Goal: Contribute content: Add original content to the website for others to see

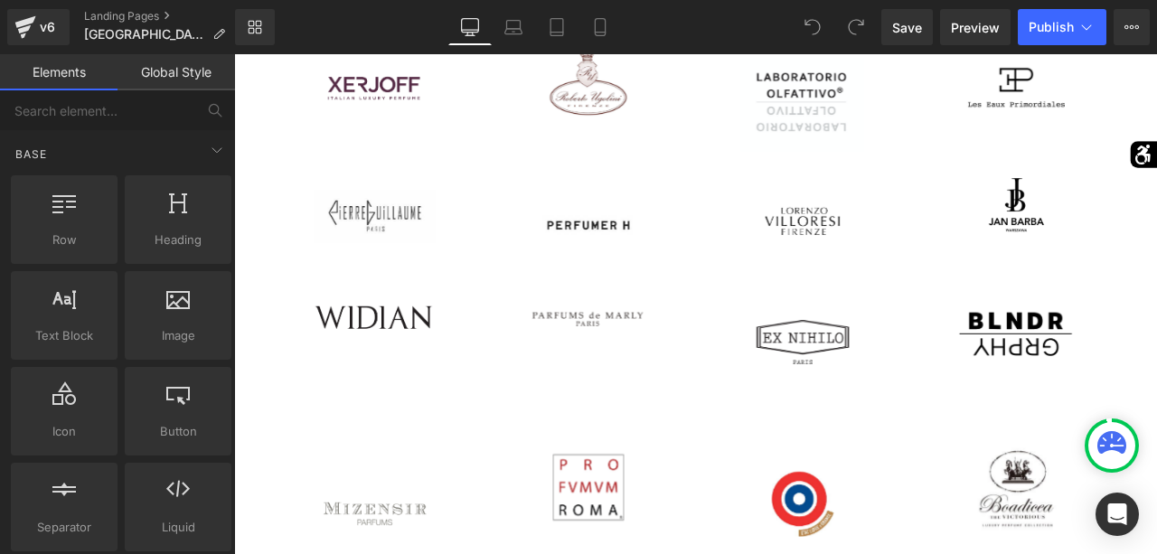
scroll to position [1227, 0]
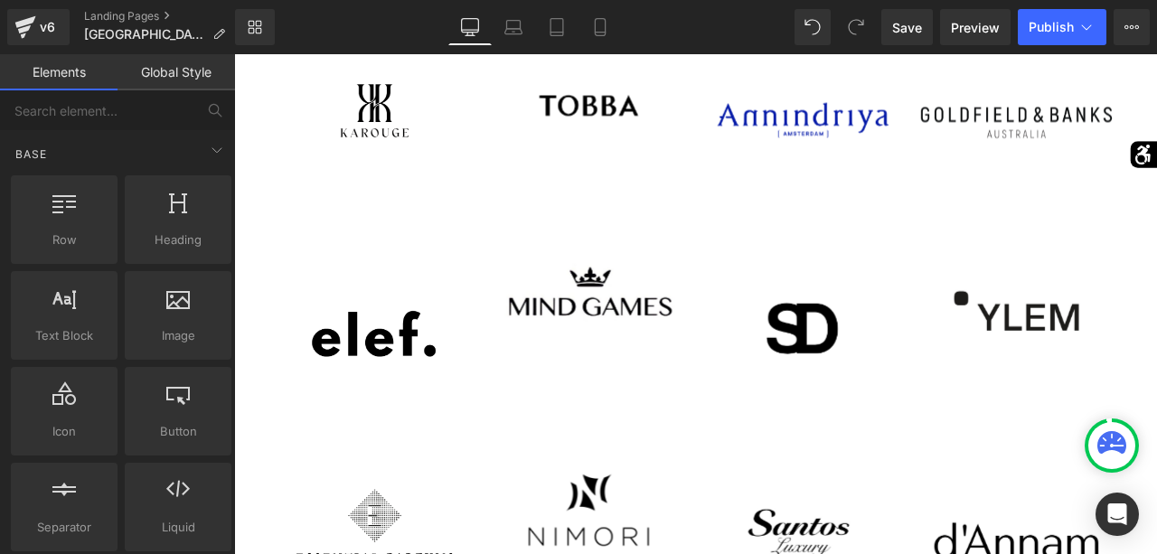
scroll to position [2597, 0]
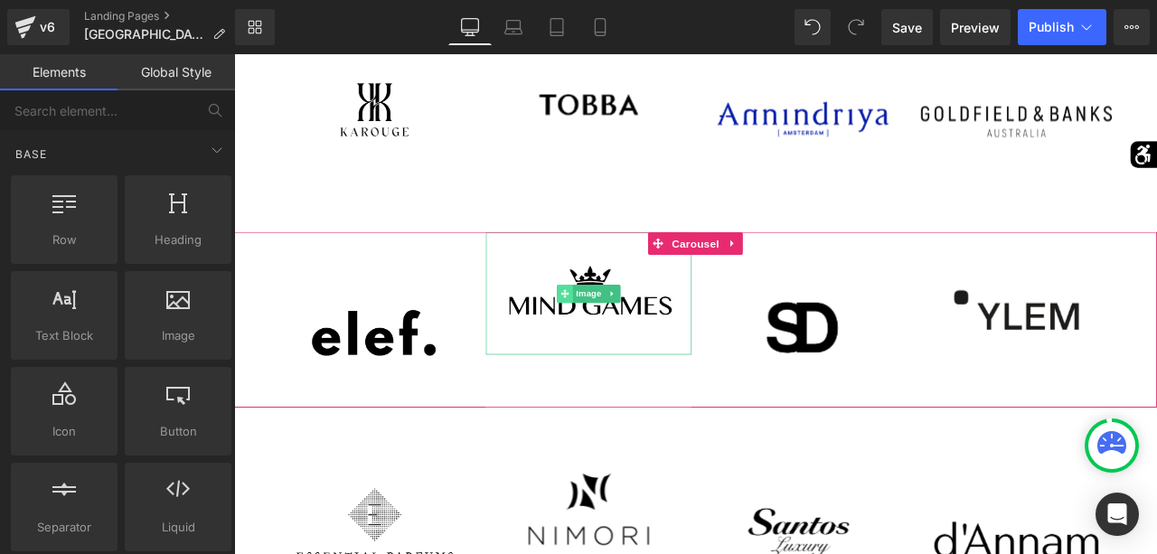
click at [628, 335] on icon at bounding box center [626, 338] width 10 height 11
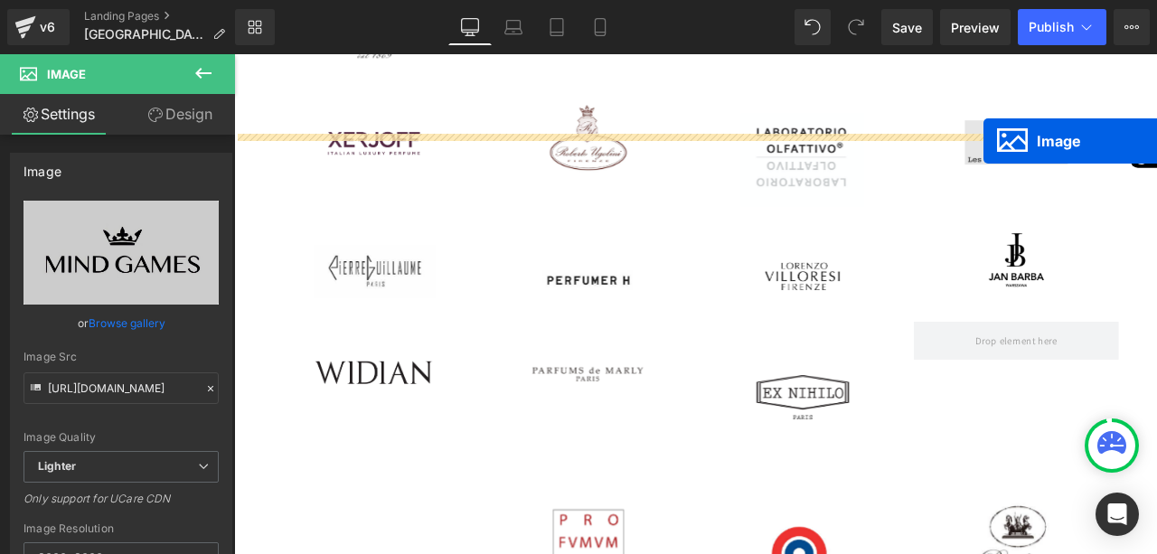
scroll to position [1046, 0]
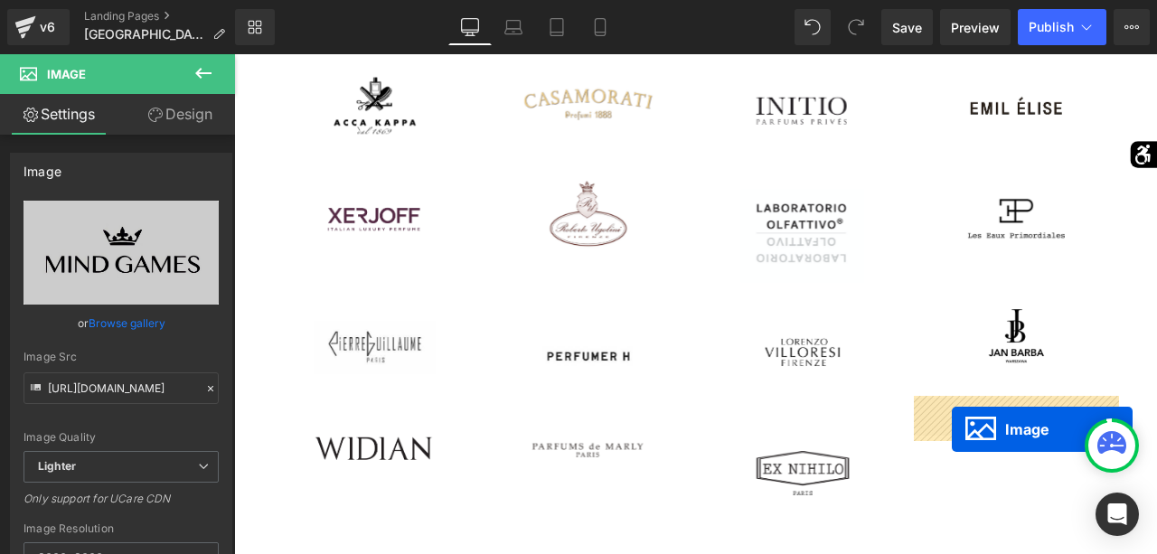
drag, startPoint x: 373, startPoint y: 326, endPoint x: 1084, endPoint y: 498, distance: 731.6
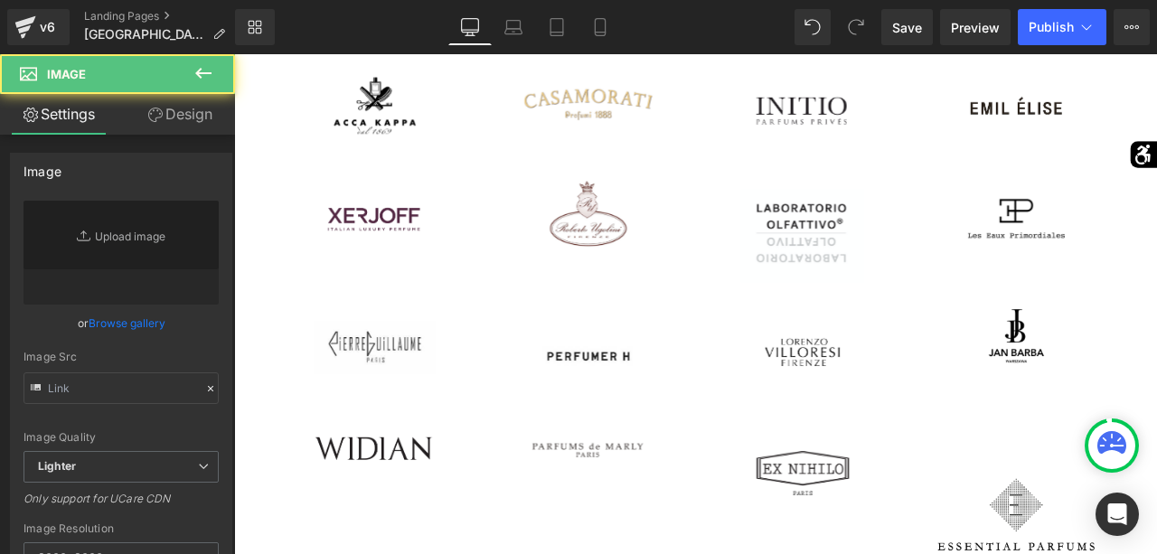
type input "https://ucarecdn.com/1df018e4-e639-4189-94eb-4bb51da50920/-/format/auto/-/previ…"
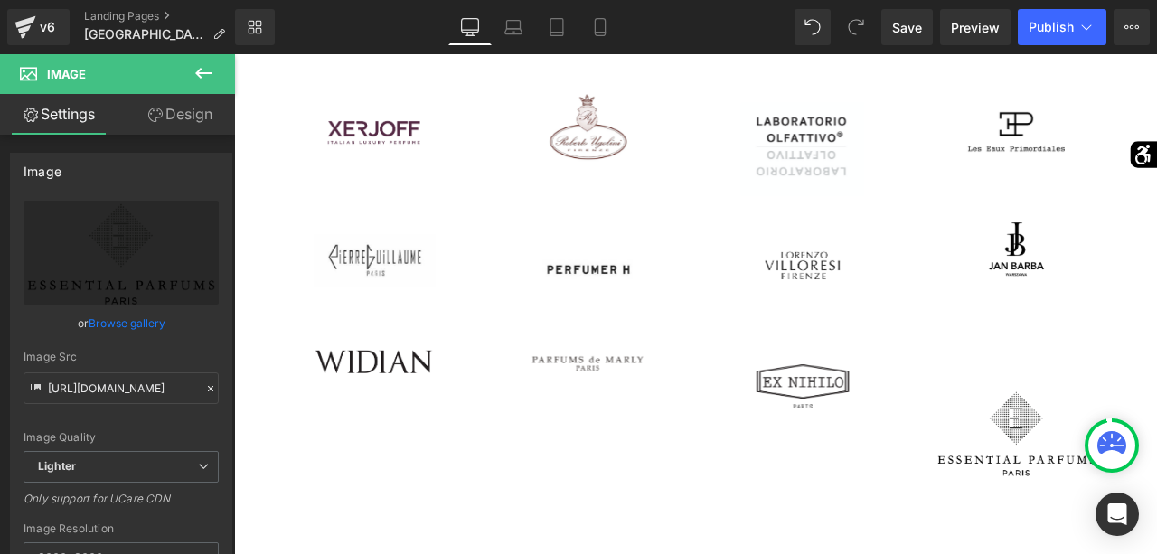
scroll to position [1151, 0]
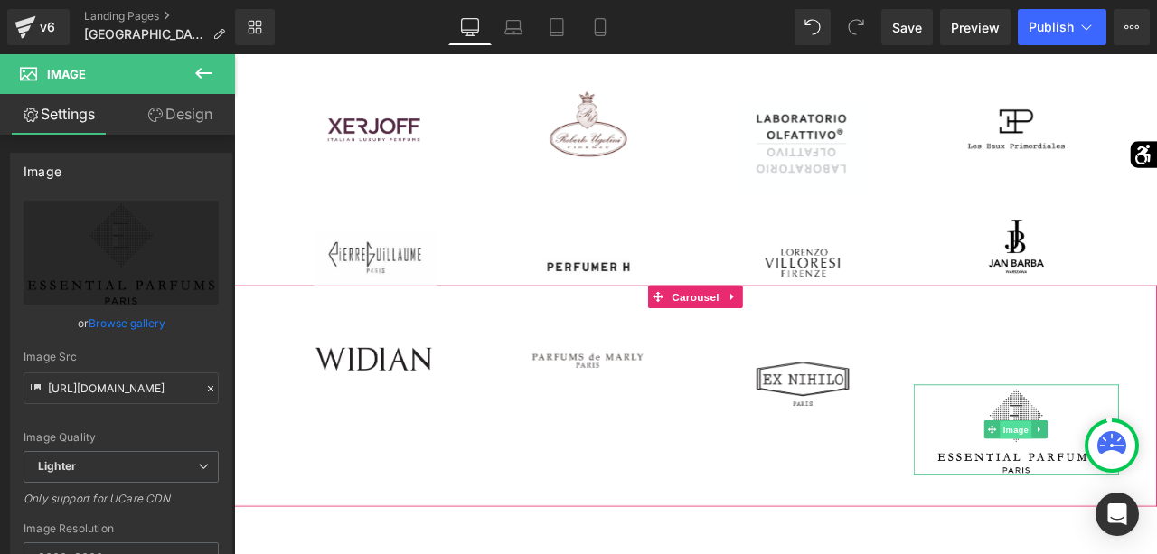
click at [1154, 505] on span "Image" at bounding box center [1161, 500] width 38 height 22
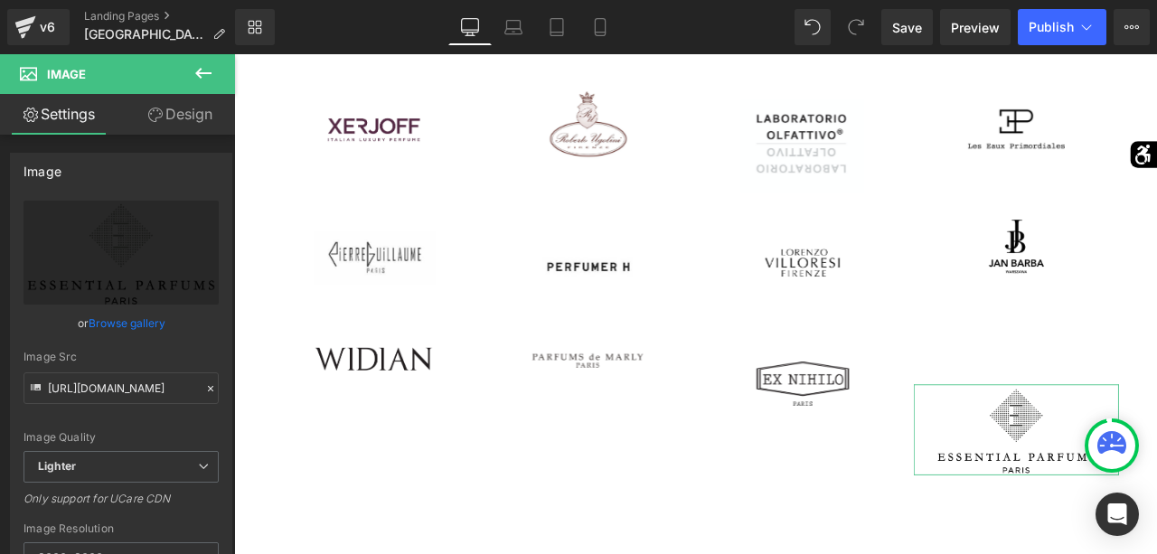
click at [183, 102] on link "Design" at bounding box center [179, 114] width 117 height 41
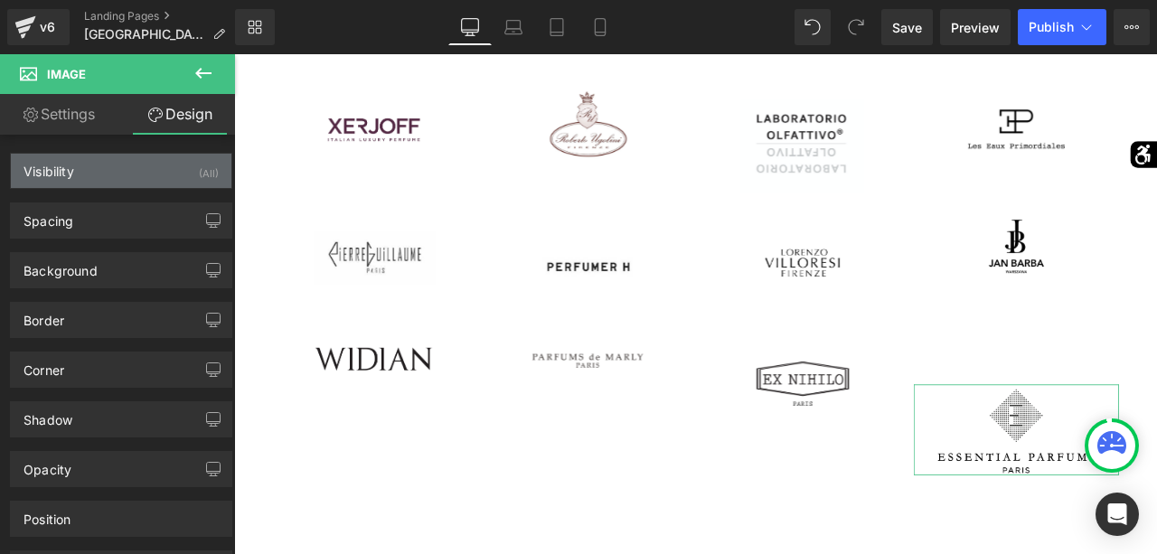
type input "100"
type input "0"
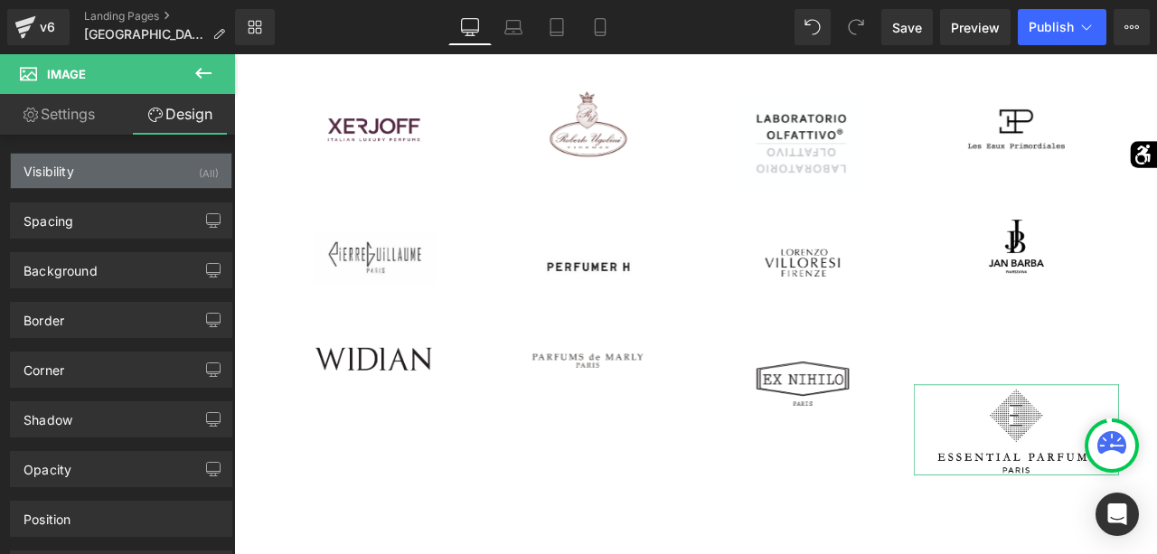
type input "0"
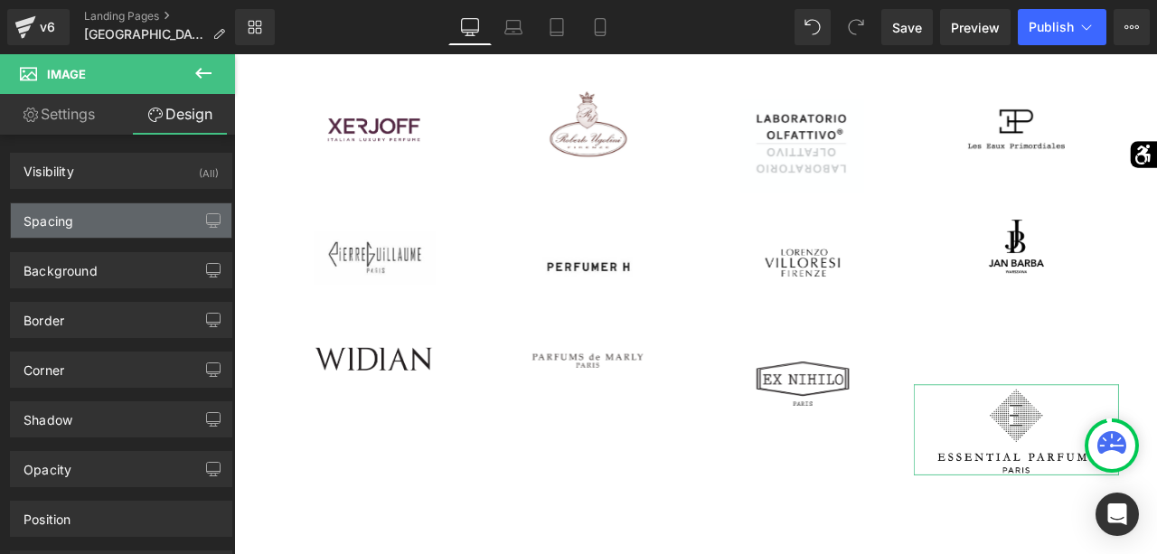
click at [109, 211] on div "Spacing" at bounding box center [121, 220] width 220 height 34
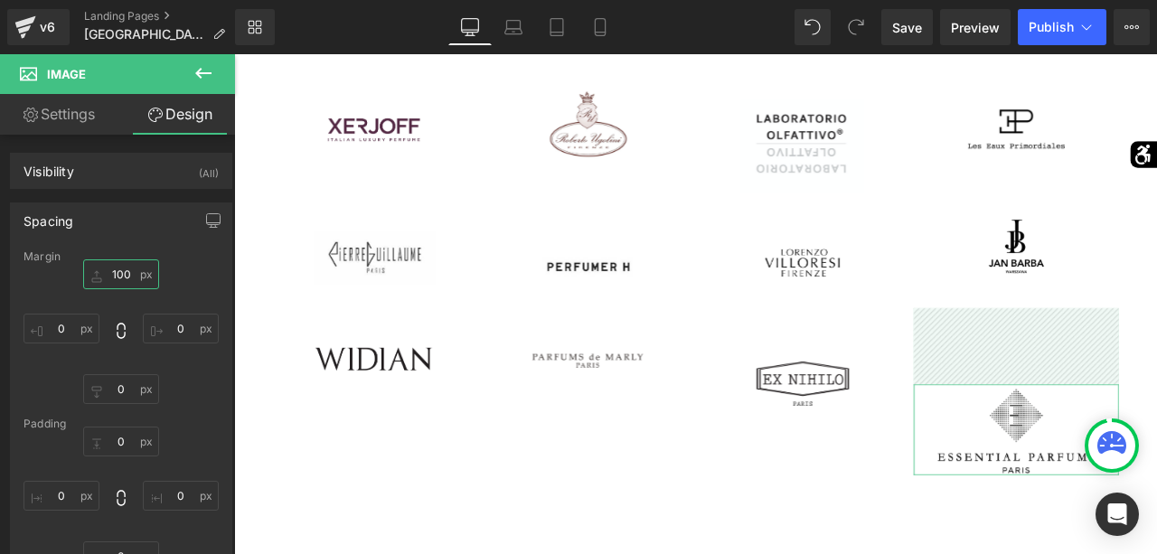
click at [121, 268] on input "100" at bounding box center [121, 274] width 76 height 30
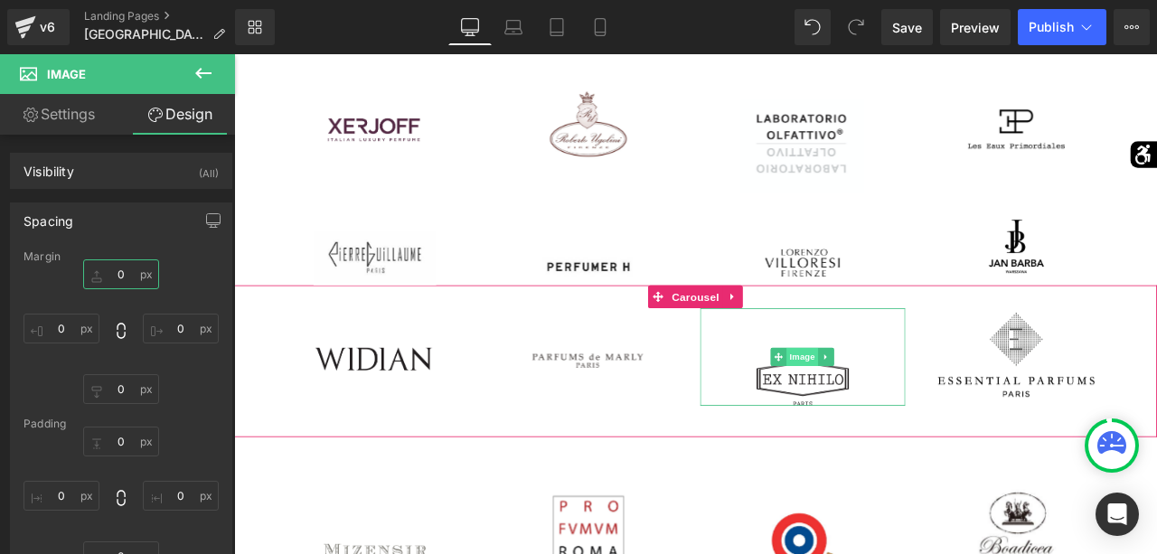
click at [905, 417] on span "Image" at bounding box center [907, 413] width 38 height 22
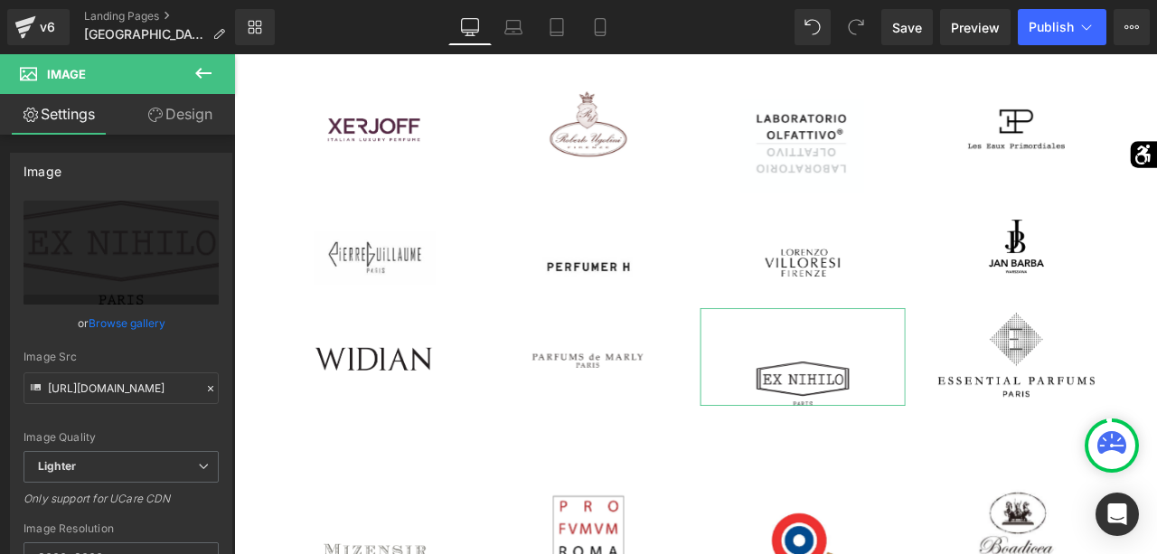
click at [185, 122] on link "Design" at bounding box center [179, 114] width 117 height 41
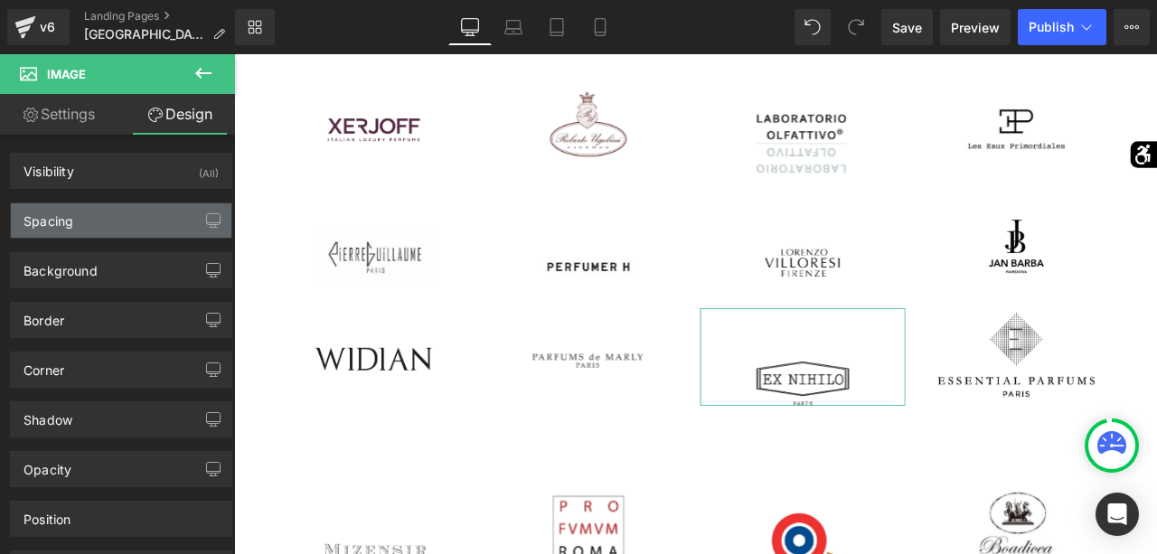
click at [117, 225] on div "Spacing" at bounding box center [121, 220] width 220 height 34
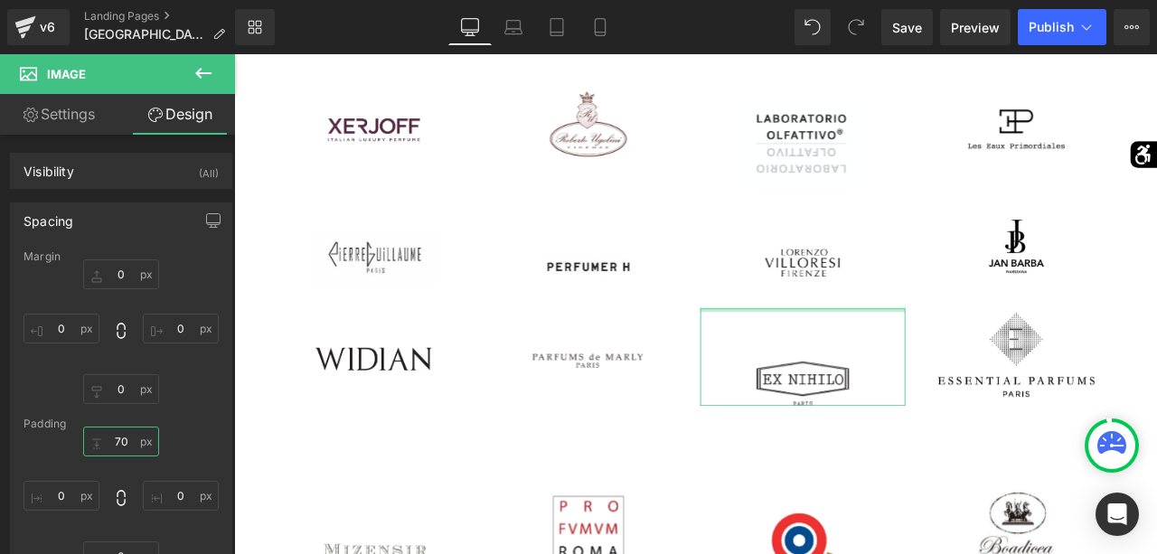
click at [117, 439] on input "70" at bounding box center [121, 442] width 76 height 30
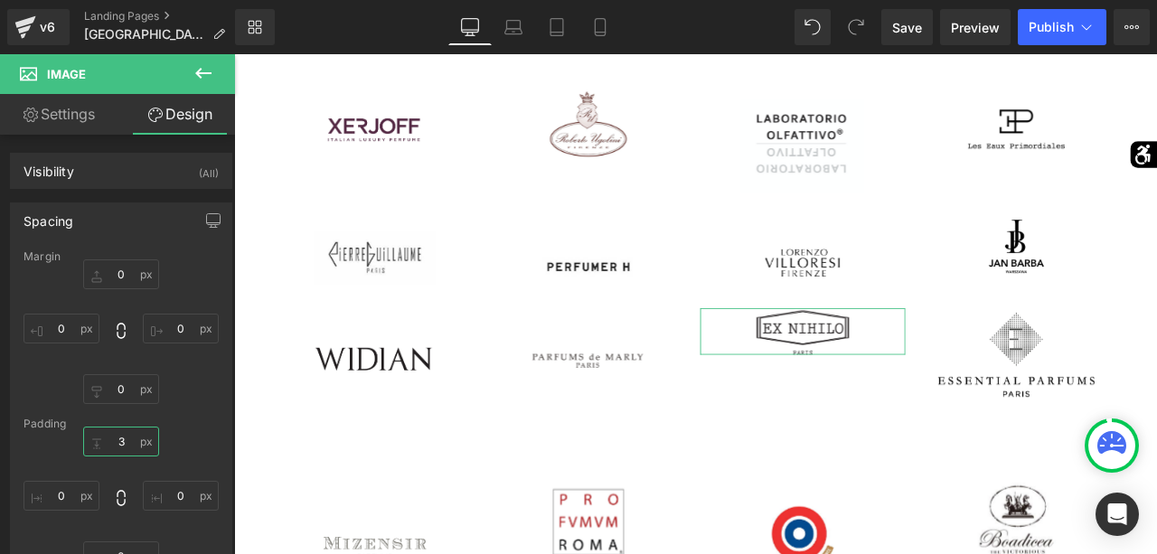
type input "30"
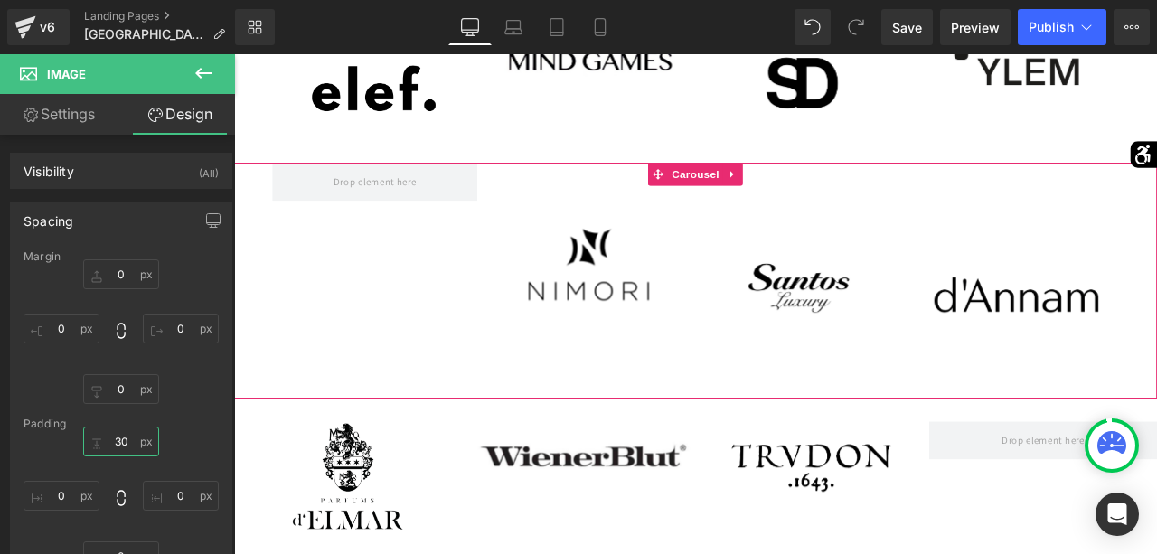
scroll to position [2884, 0]
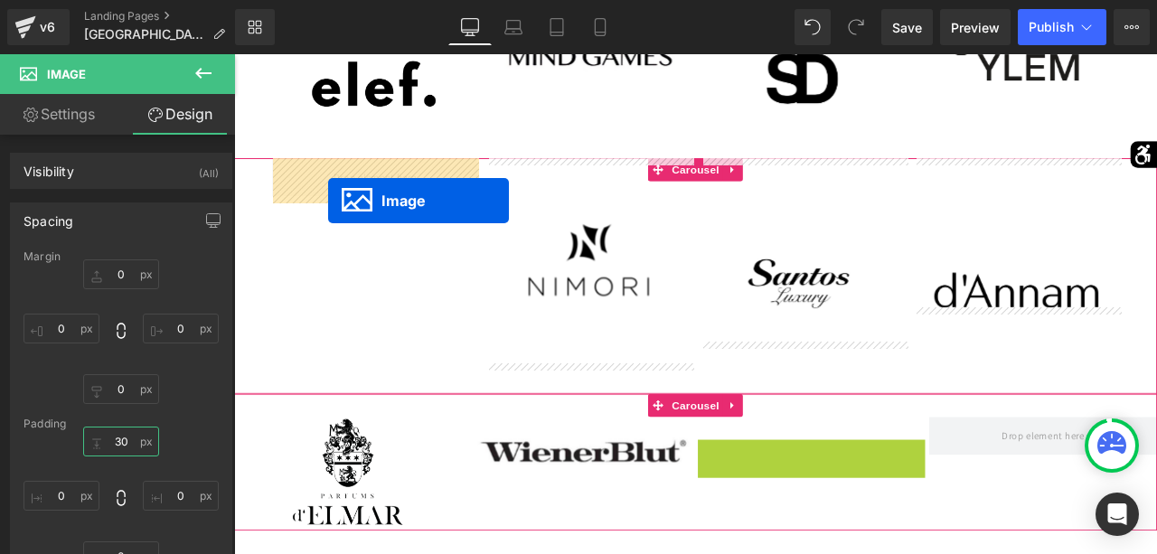
drag, startPoint x: 884, startPoint y: 542, endPoint x: 345, endPoint y: 228, distance: 623.7
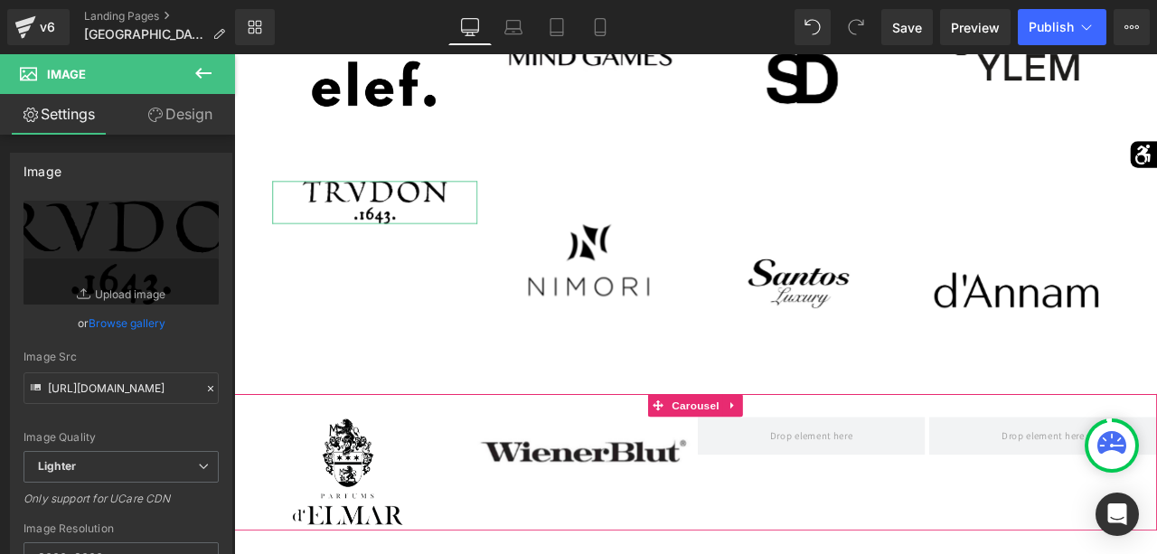
click at [181, 113] on link "Design" at bounding box center [179, 114] width 117 height 41
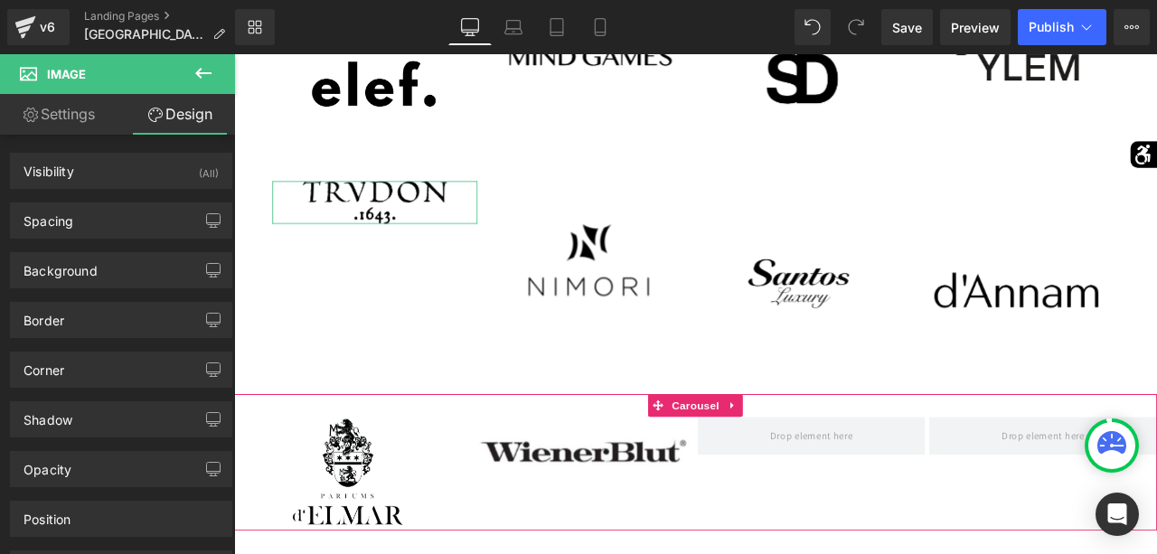
type input "30"
type input "0"
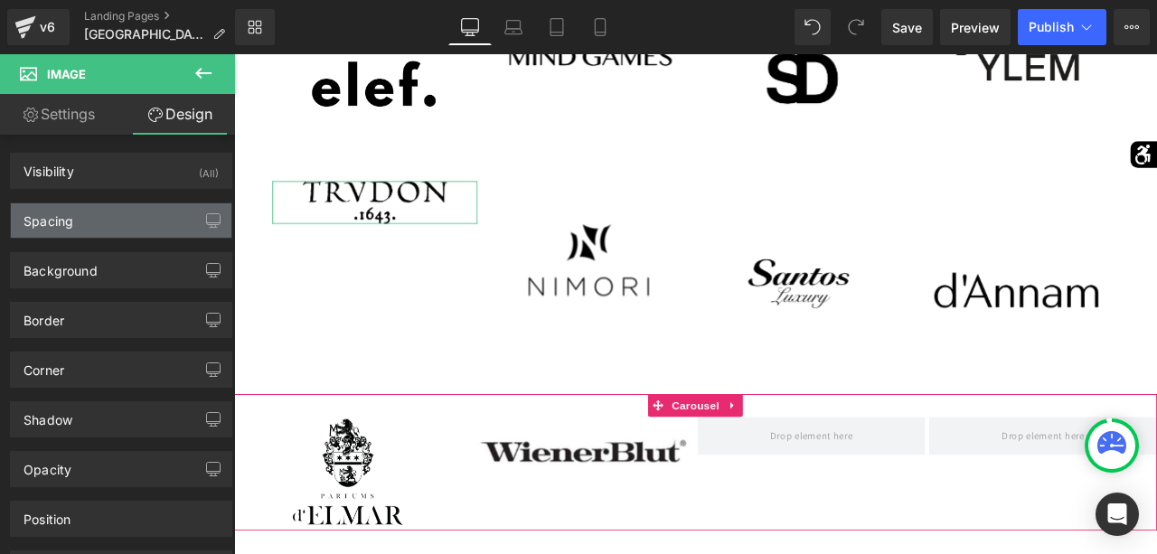
type input "0"
click at [130, 232] on div "Spacing" at bounding box center [121, 220] width 220 height 34
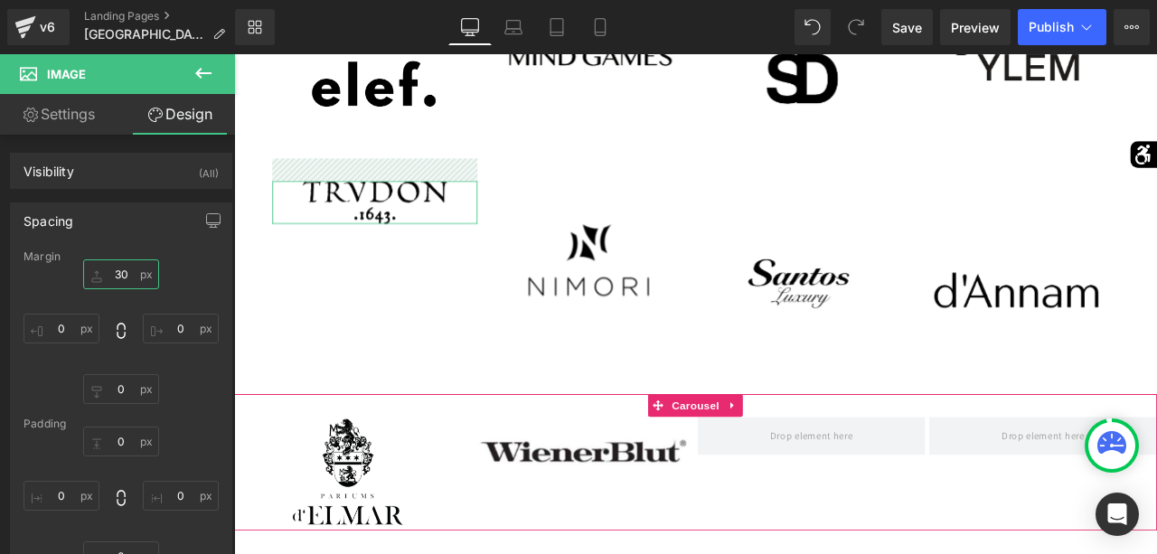
click at [117, 270] on input "30" at bounding box center [121, 274] width 76 height 30
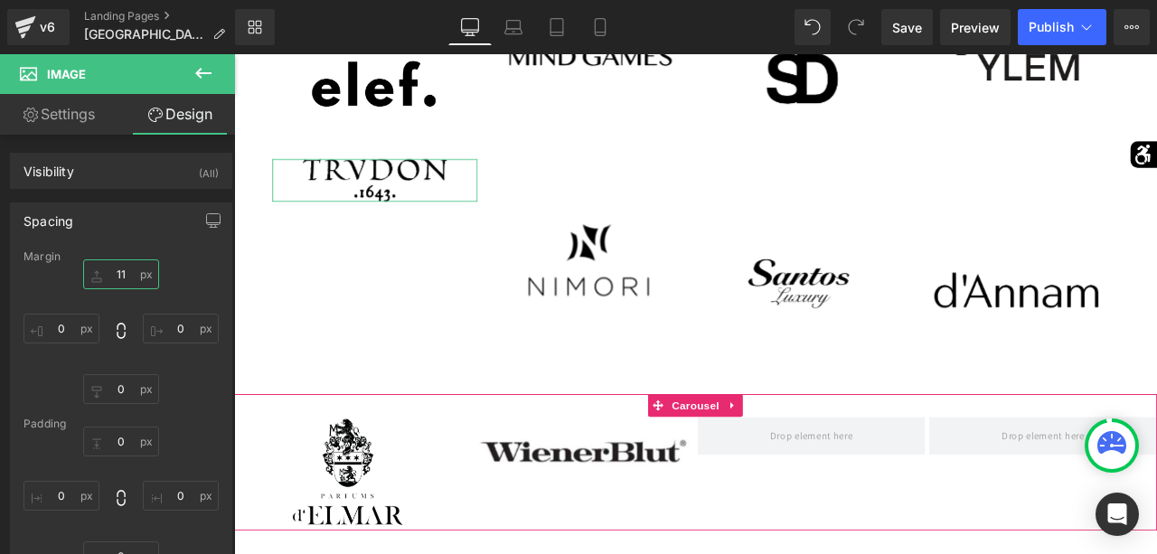
type input "110"
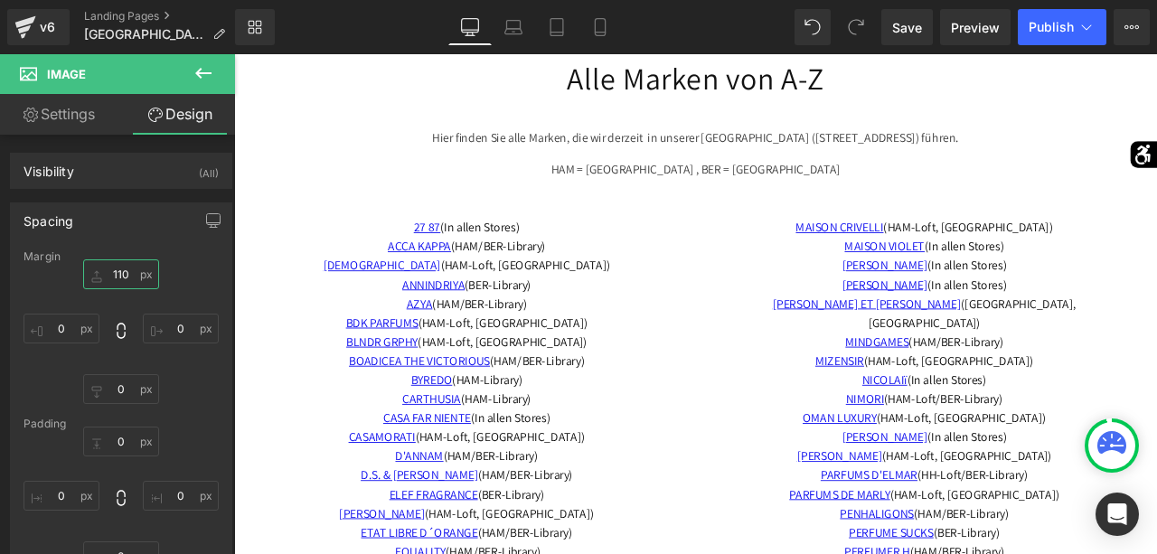
scroll to position [3481, 0]
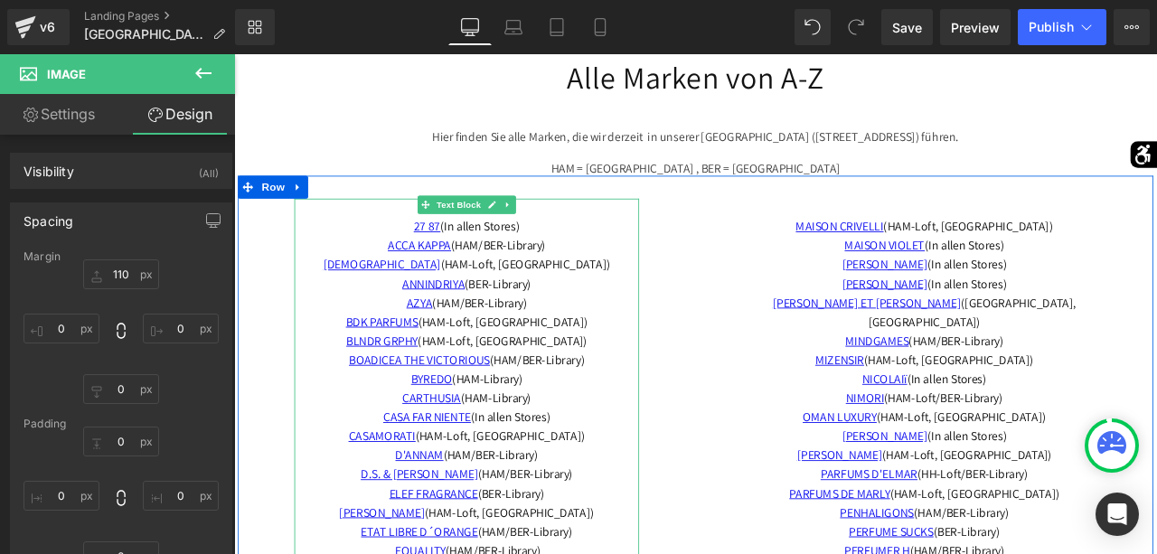
click at [652, 396] on p "BLNDR GRPHY (HAM-Loft, BER-Library)" at bounding box center [509, 394] width 408 height 23
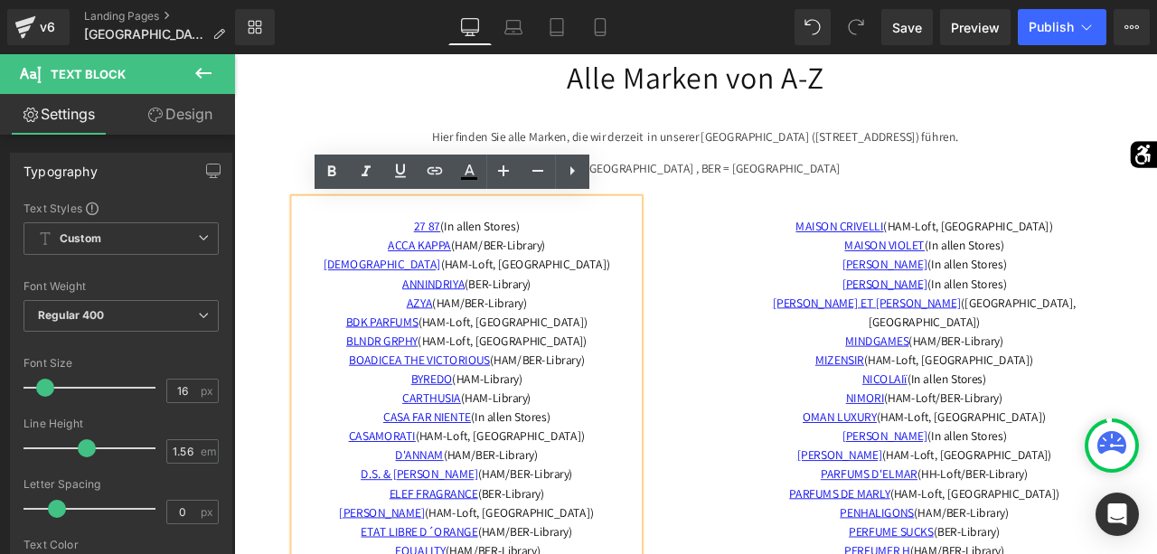
click at [643, 393] on span "BLNDR GRPHY (HAM-Loft, BER-Library)" at bounding box center [510, 393] width 286 height 19
drag, startPoint x: 645, startPoint y: 393, endPoint x: 377, endPoint y: 399, distance: 268.4
click at [377, 399] on p "BLNDR GRPHY (HAM-Loft, BER-Library)" at bounding box center [509, 394] width 408 height 23
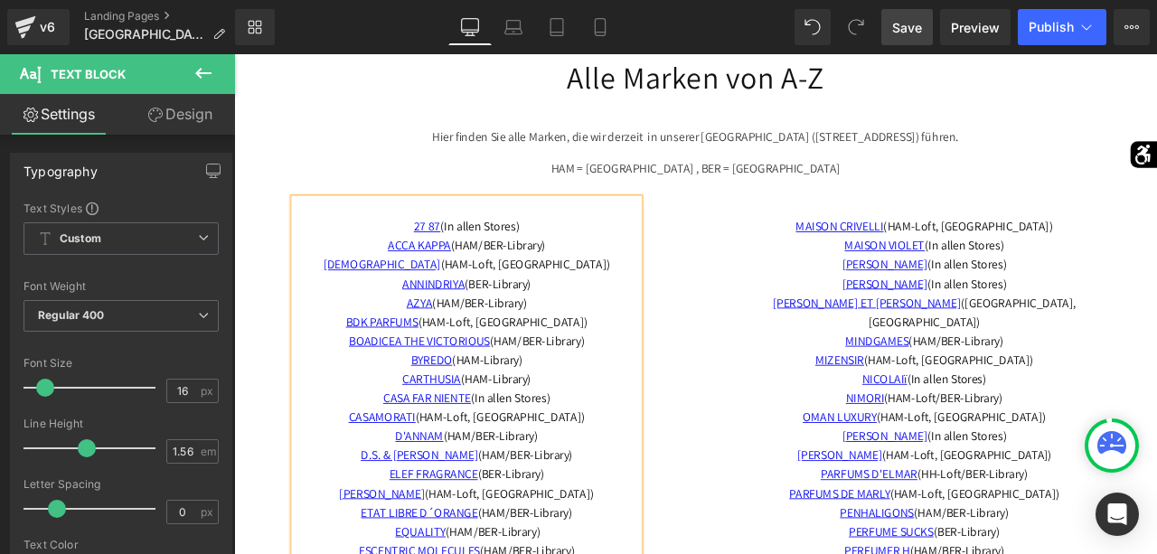
click at [903, 31] on span "Save" at bounding box center [907, 27] width 30 height 19
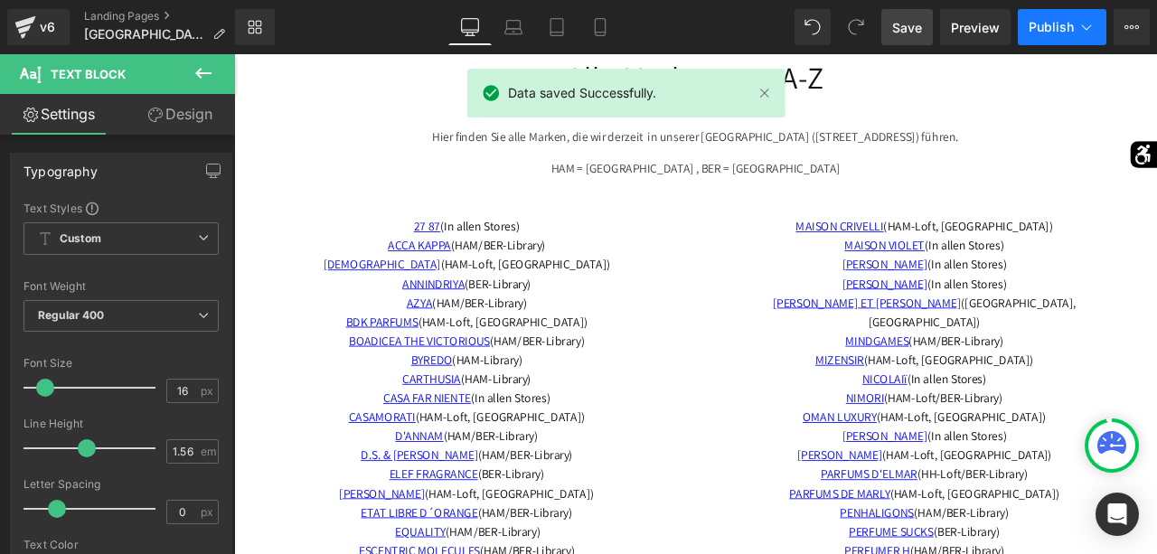
click at [1073, 28] on span "Publish" at bounding box center [1050, 27] width 45 height 14
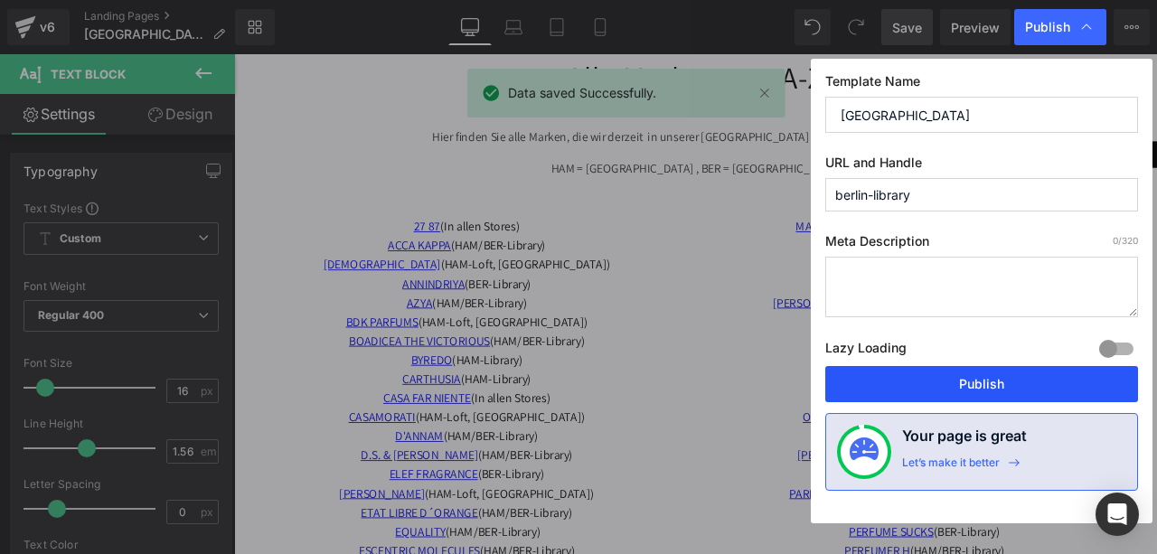
click at [976, 382] on button "Publish" at bounding box center [981, 384] width 313 height 36
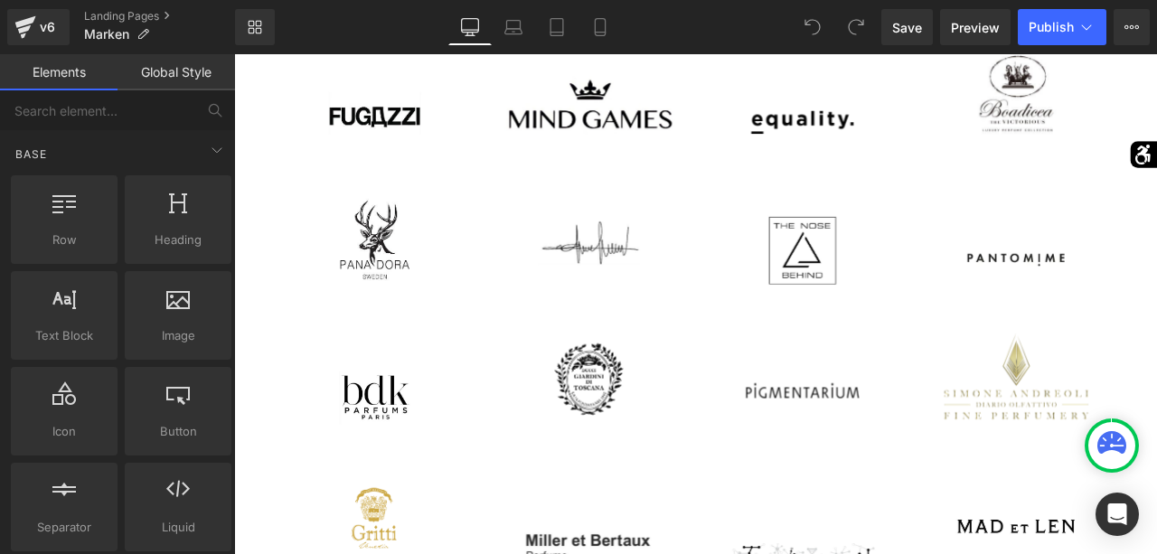
scroll to position [2679, 0]
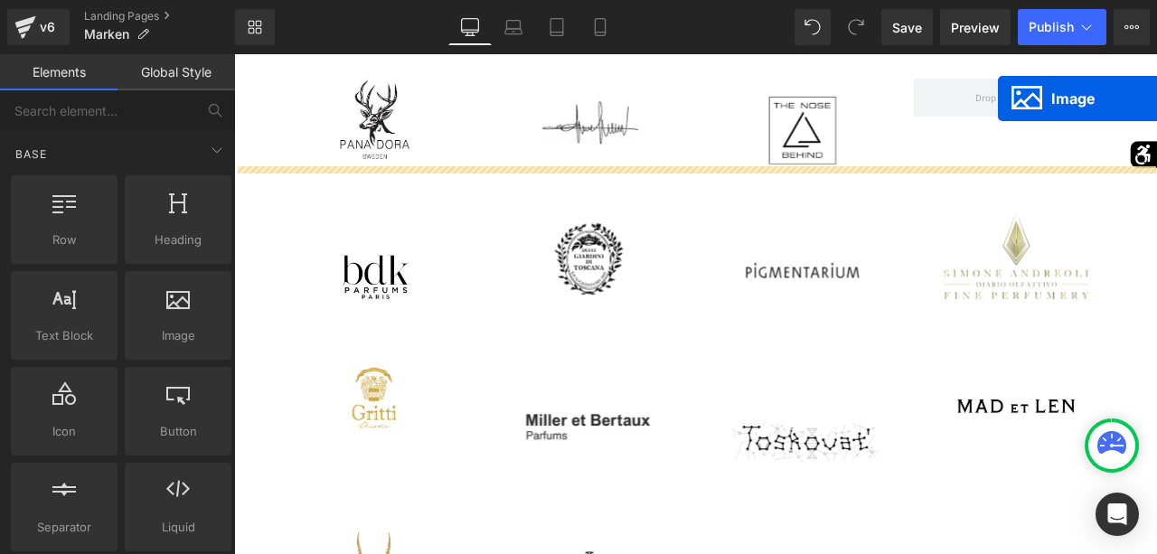
scroll to position [2783, 0]
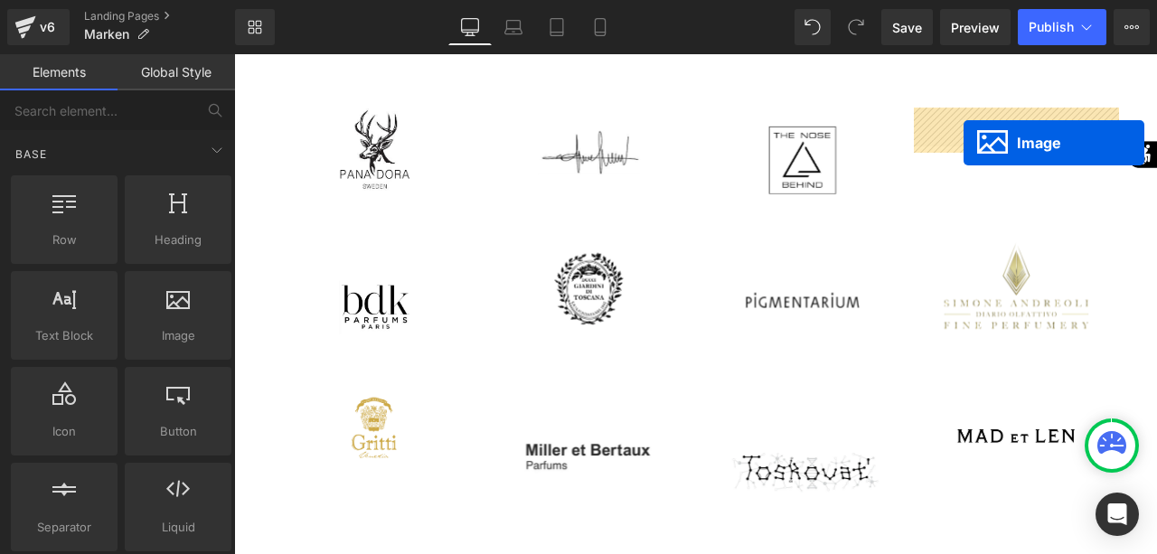
drag, startPoint x: 369, startPoint y: 337, endPoint x: 1098, endPoint y: 158, distance: 750.9
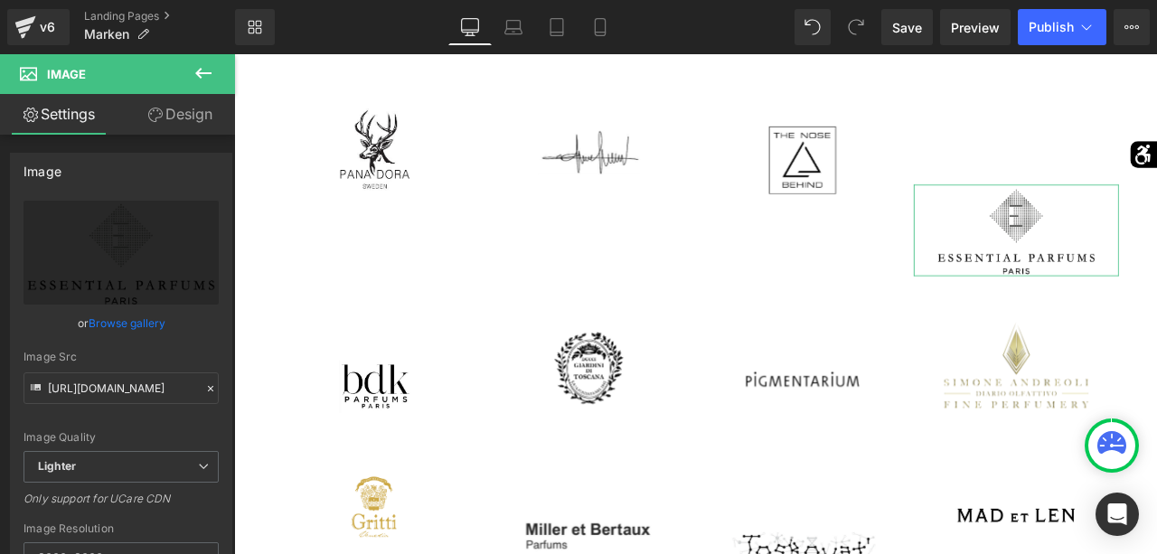
click at [159, 106] on link "Design" at bounding box center [179, 114] width 117 height 41
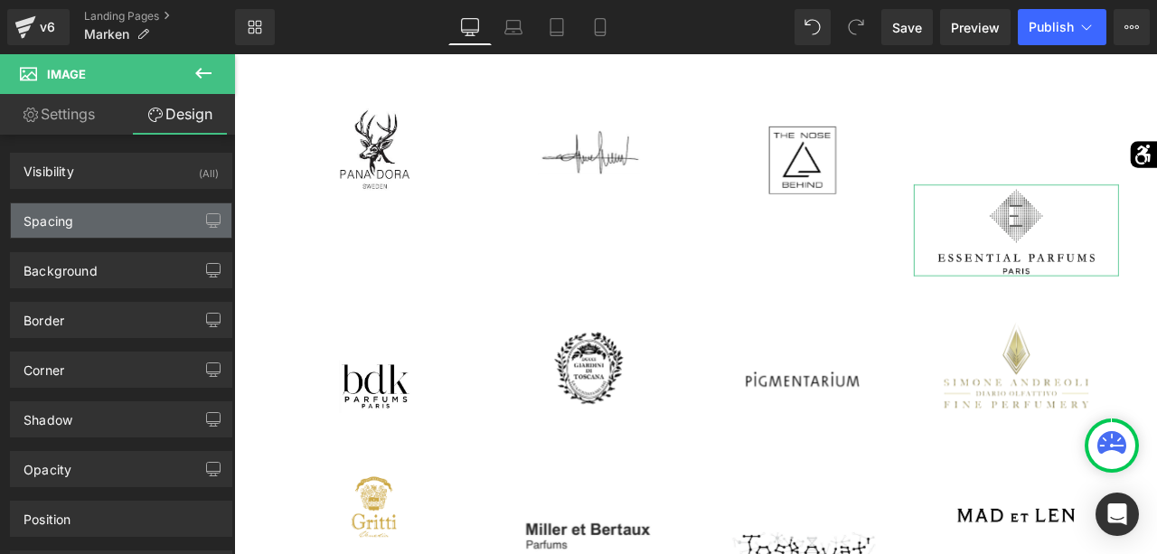
click at [124, 217] on div "Spacing" at bounding box center [121, 220] width 220 height 34
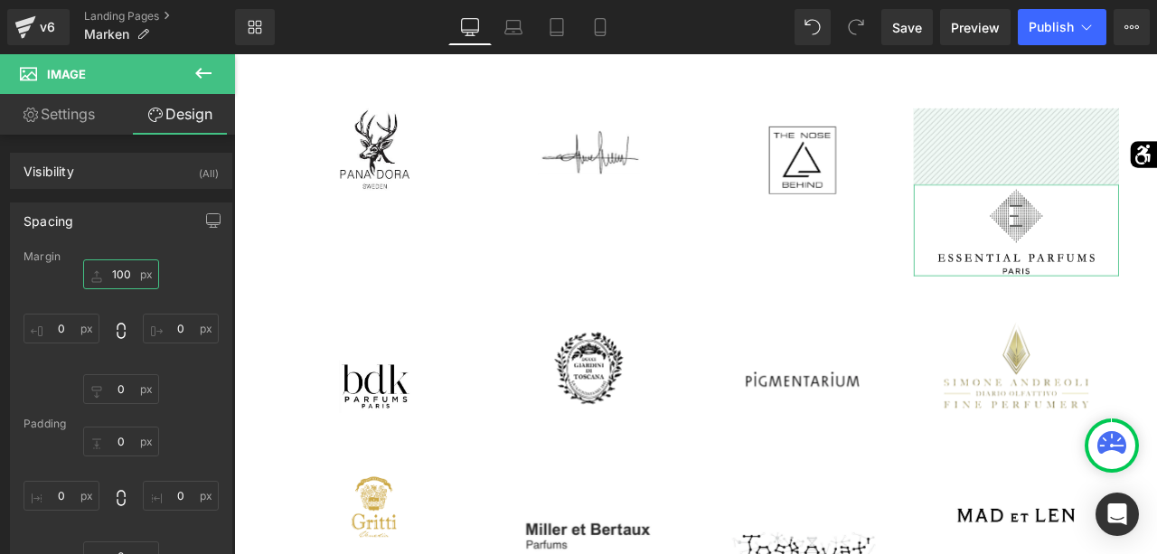
click at [126, 275] on input "100" at bounding box center [121, 274] width 76 height 30
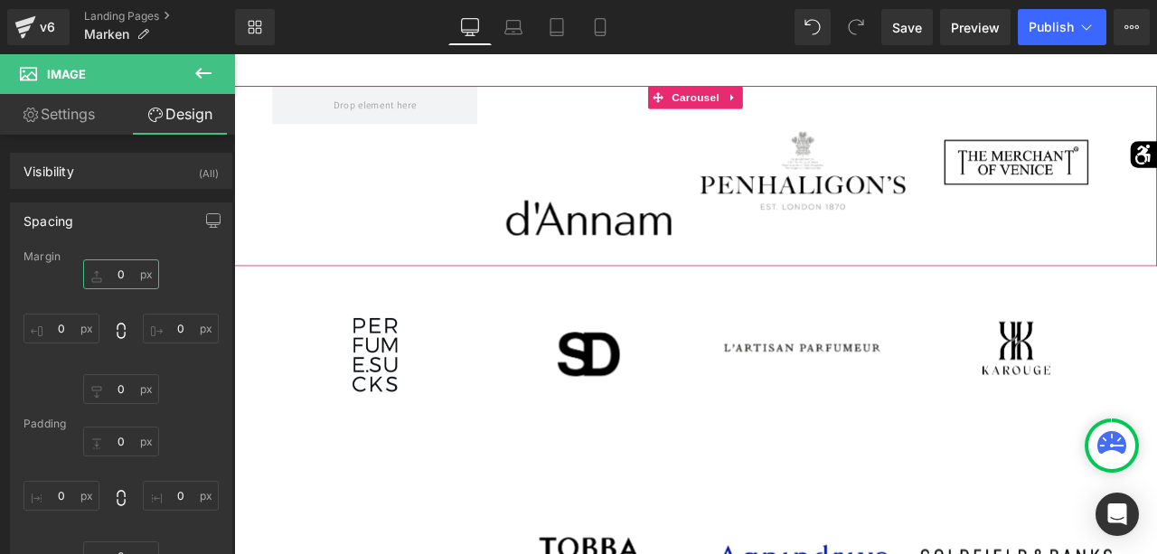
scroll to position [3537, 0]
click at [649, 182] on span "Image" at bounding box center [654, 180] width 38 height 22
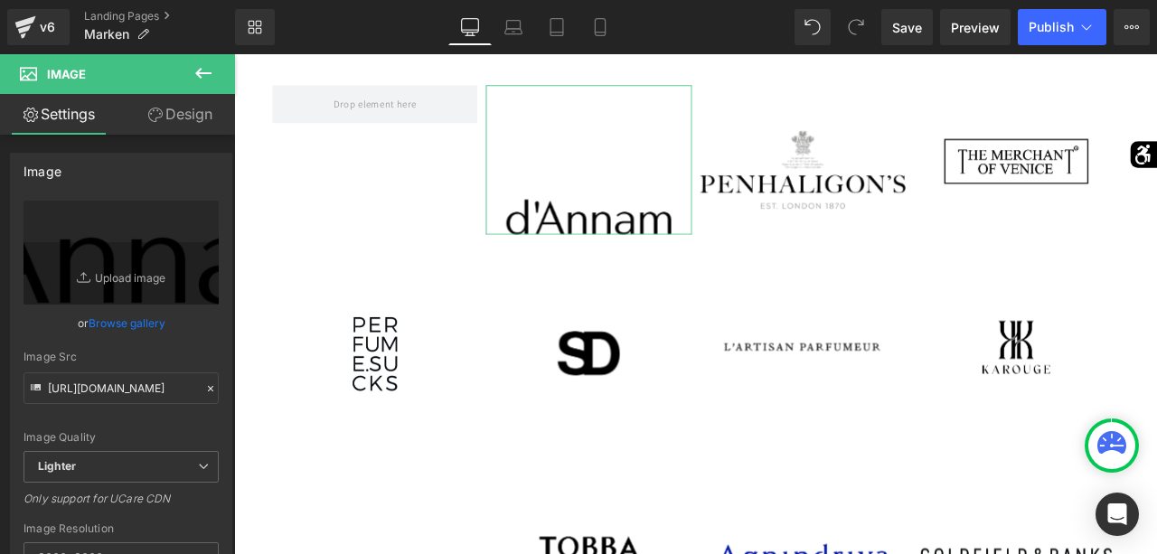
click at [185, 117] on link "Design" at bounding box center [179, 114] width 117 height 41
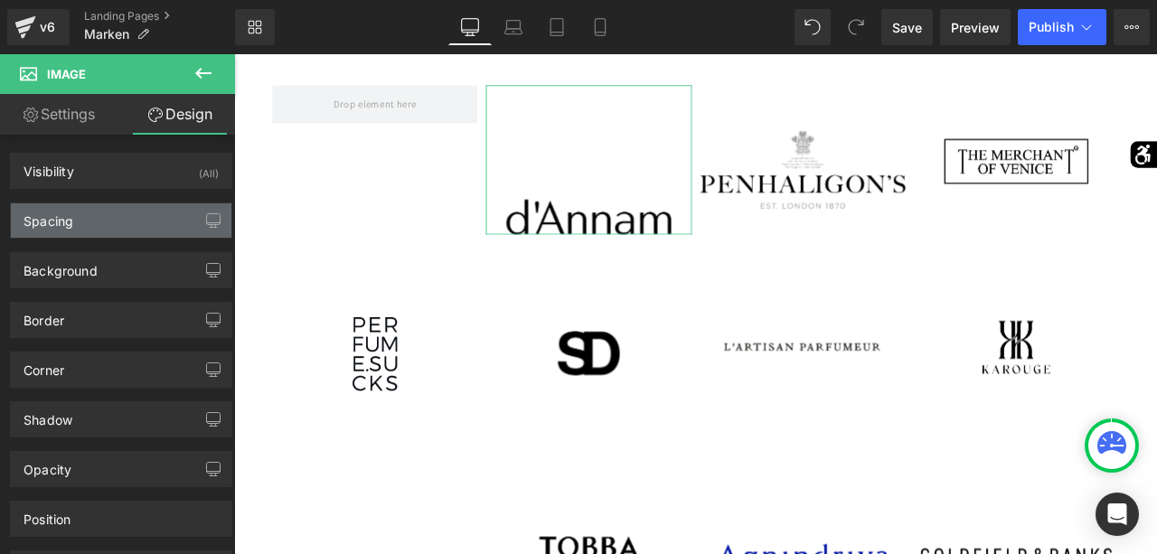
click at [110, 221] on div "Spacing" at bounding box center [121, 220] width 220 height 34
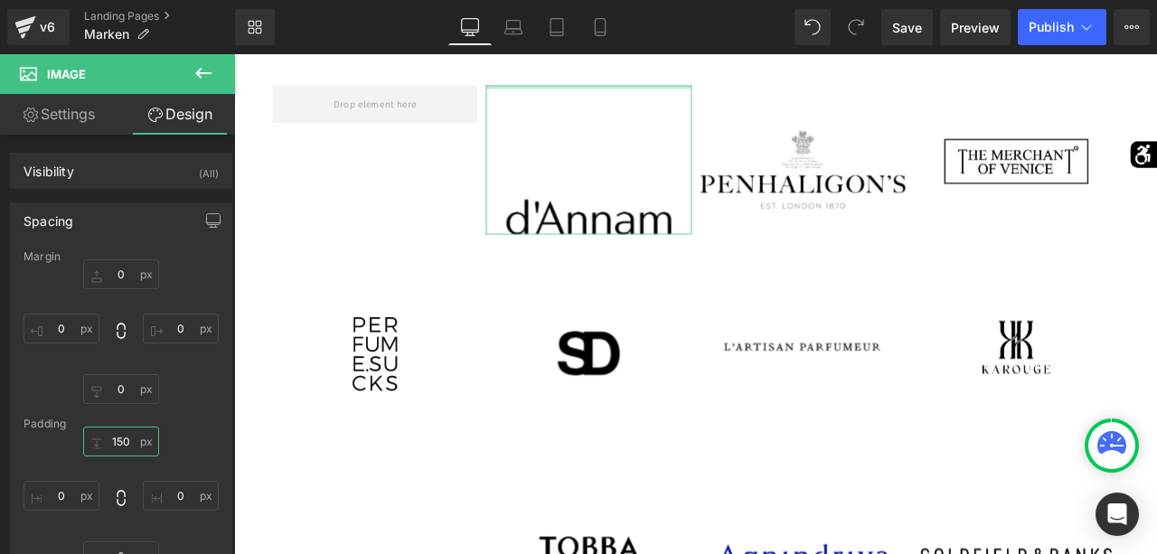
click at [118, 440] on input "150" at bounding box center [121, 442] width 76 height 30
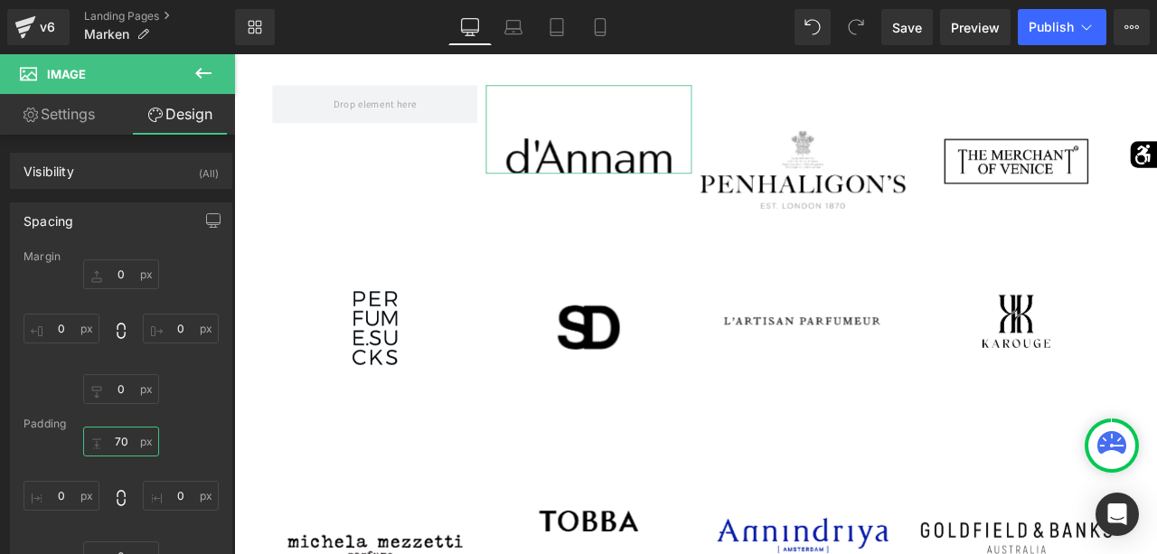
type input "7"
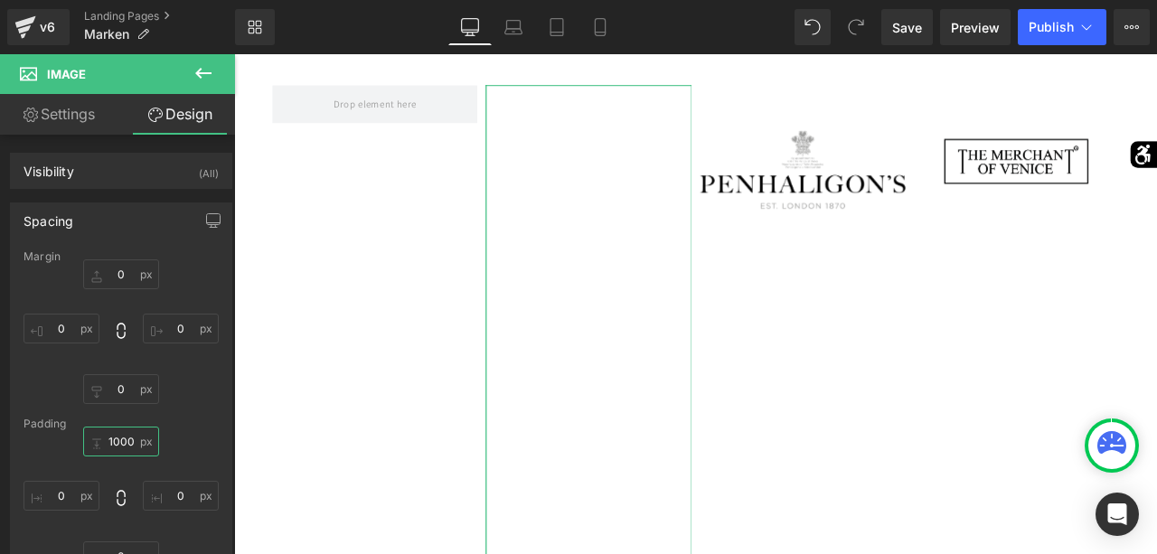
type input "100"
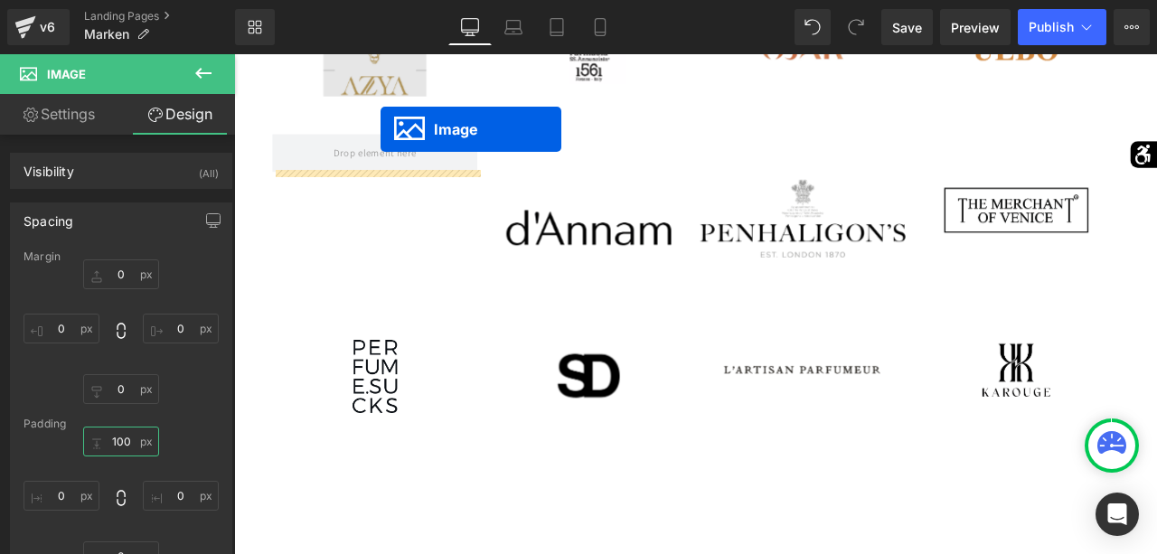
scroll to position [3373, 0]
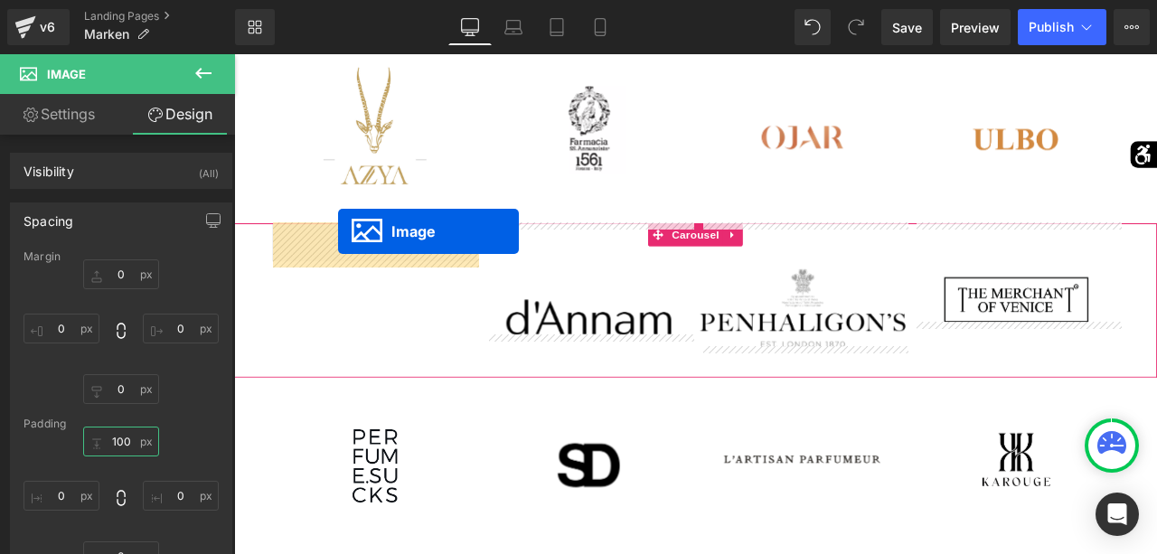
drag, startPoint x: 1135, startPoint y: 467, endPoint x: 357, endPoint y: 264, distance: 804.2
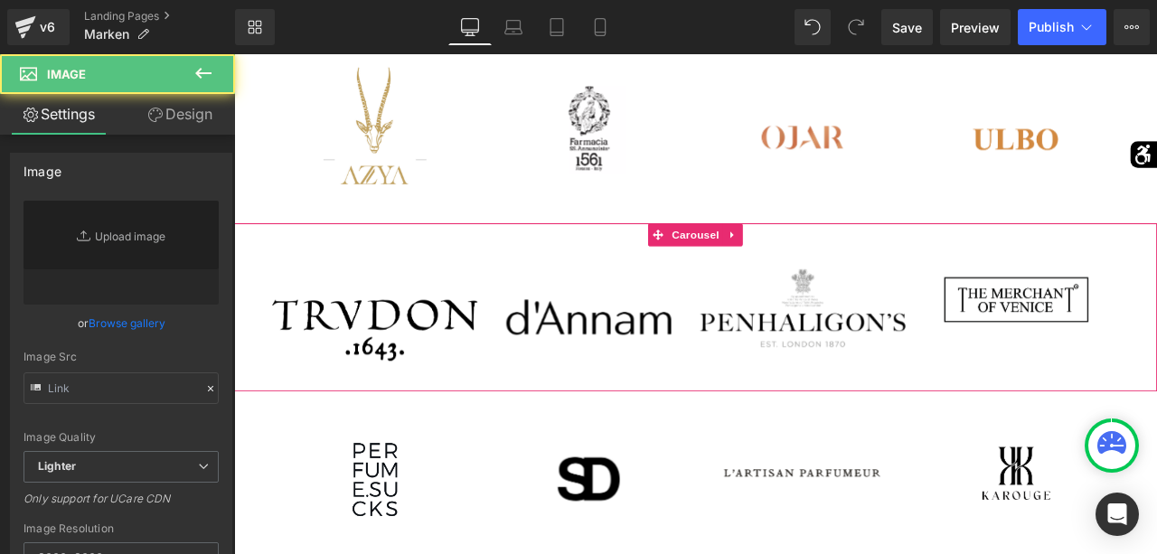
type input "https://ucarecdn.com/e1fdebb2-848d-4e35-b36e-8f173cc6ffbe/-/format/auto/-/previ…"
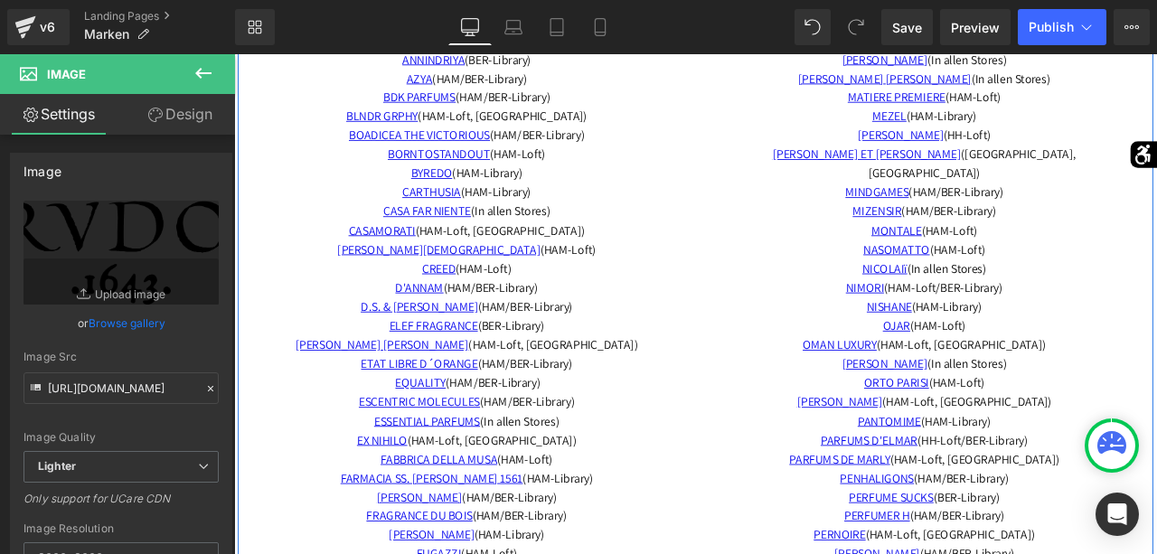
scroll to position [5249, 0]
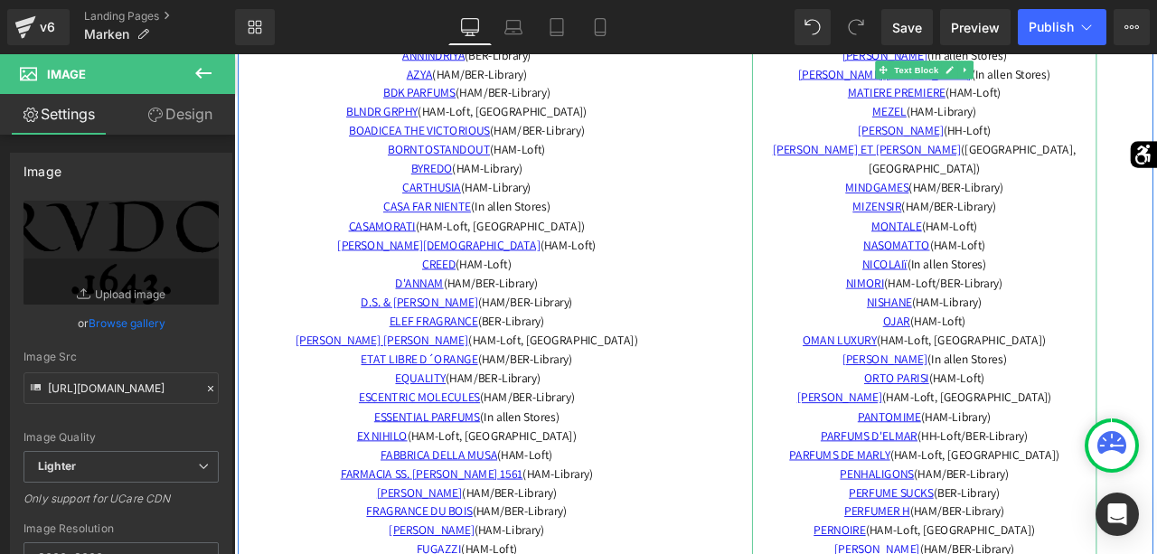
click at [1156, 474] on p "PANTOMIME (HAM-Library)" at bounding box center [1052, 485] width 408 height 23
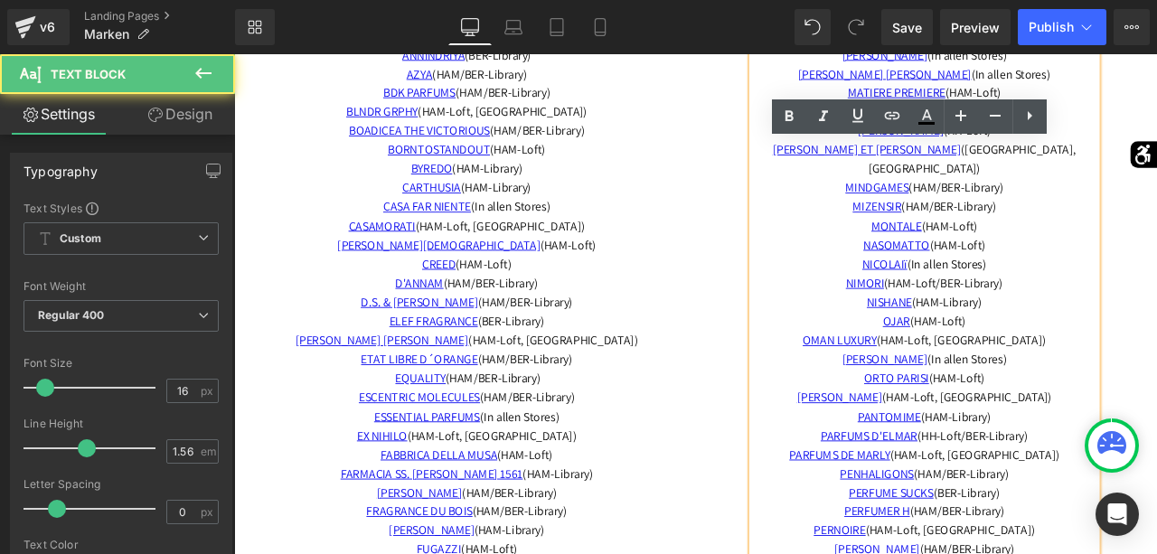
click at [1150, 474] on p "PANTOMIME (HAM-Library)" at bounding box center [1052, 485] width 408 height 23
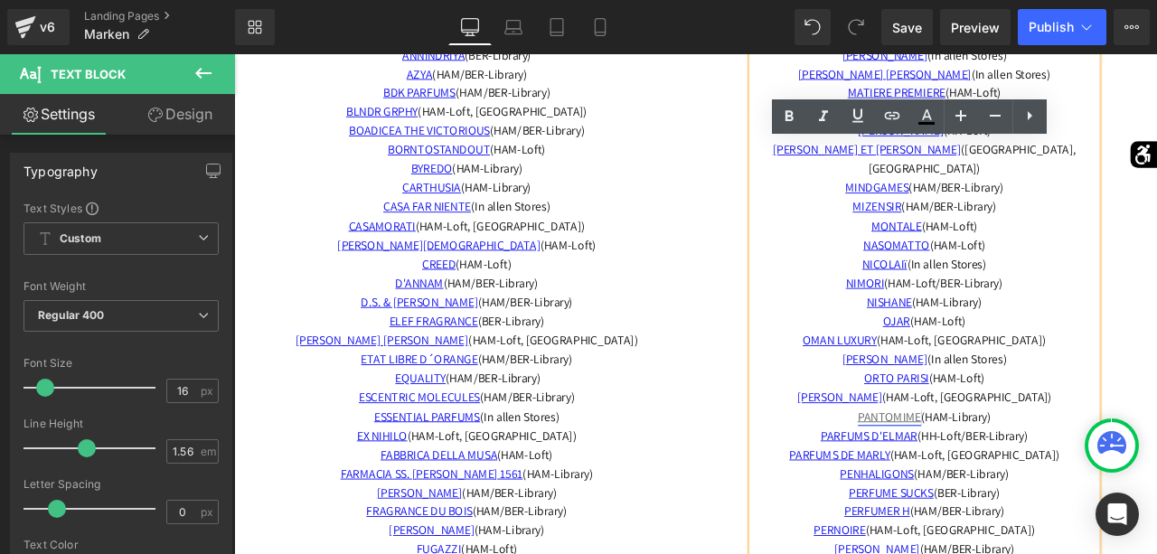
drag, startPoint x: 1150, startPoint y: 465, endPoint x: 963, endPoint y: 464, distance: 187.1
click at [963, 474] on p "PANTOMIME (HAM-Library)" at bounding box center [1052, 485] width 408 height 23
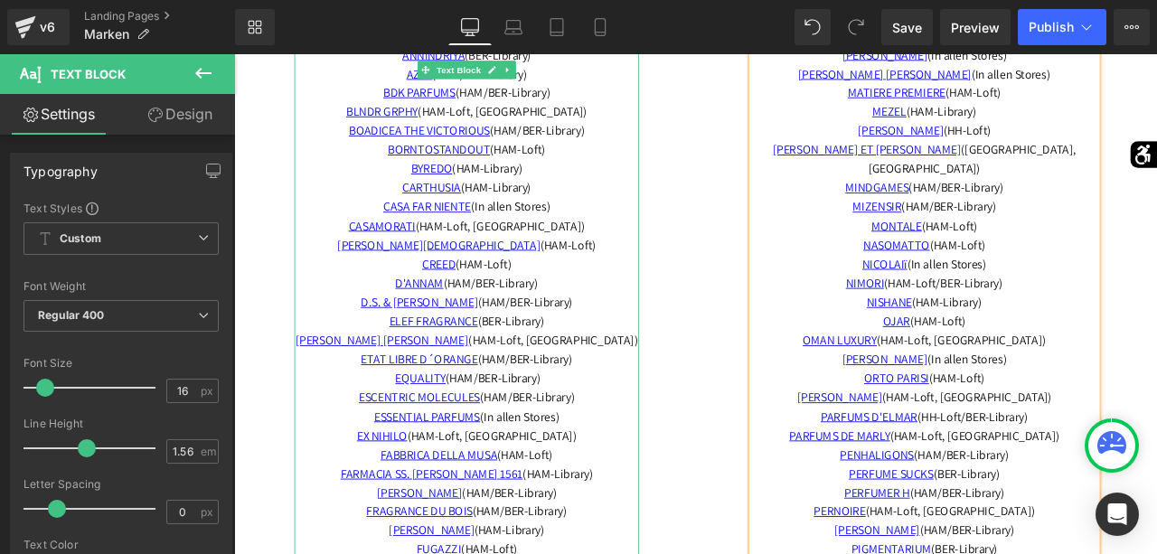
click at [642, 120] on span "BLNDR GRPHY (HAM-Loft, BER-Library)" at bounding box center [510, 122] width 286 height 19
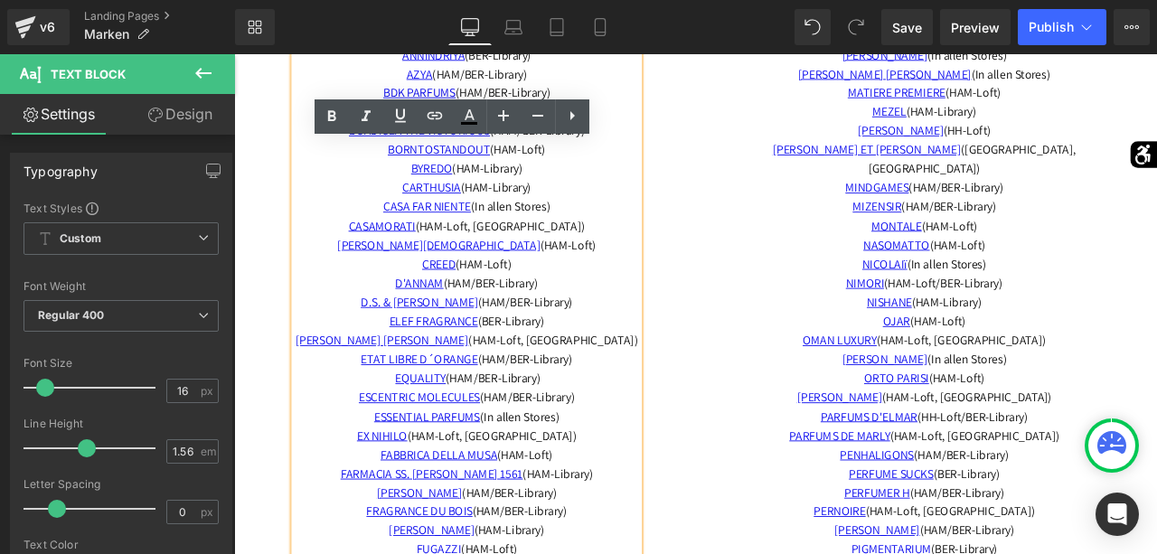
click at [700, 123] on p "BLNDR GRPHY (HAM-Loft, BER-Library)" at bounding box center [509, 123] width 408 height 23
click at [625, 173] on p "BOADICEA THE VICTORIOUS (HAM/BER-Library) BORNTOSTANDOUT (HAM-Loft) BYREDO (HAM…" at bounding box center [509, 180] width 408 height 90
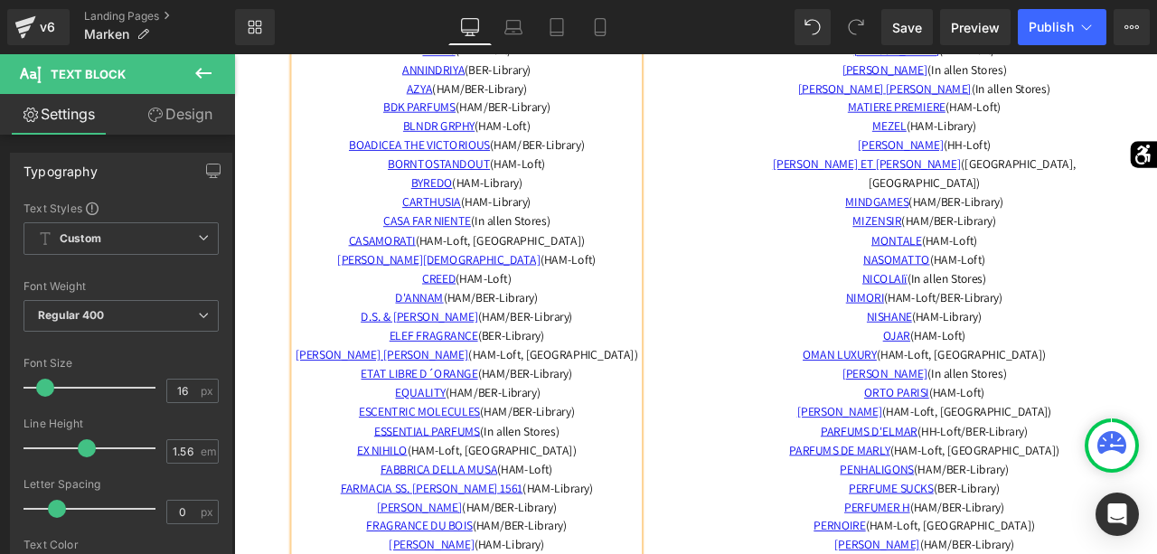
scroll to position [5212, 0]
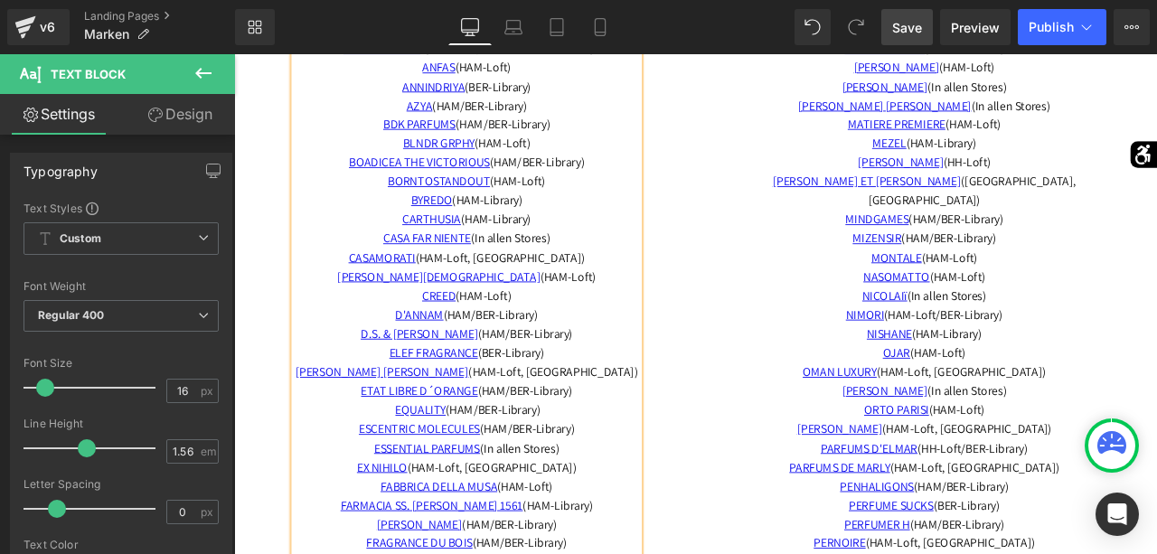
click at [919, 37] on link "Save" at bounding box center [907, 27] width 52 height 36
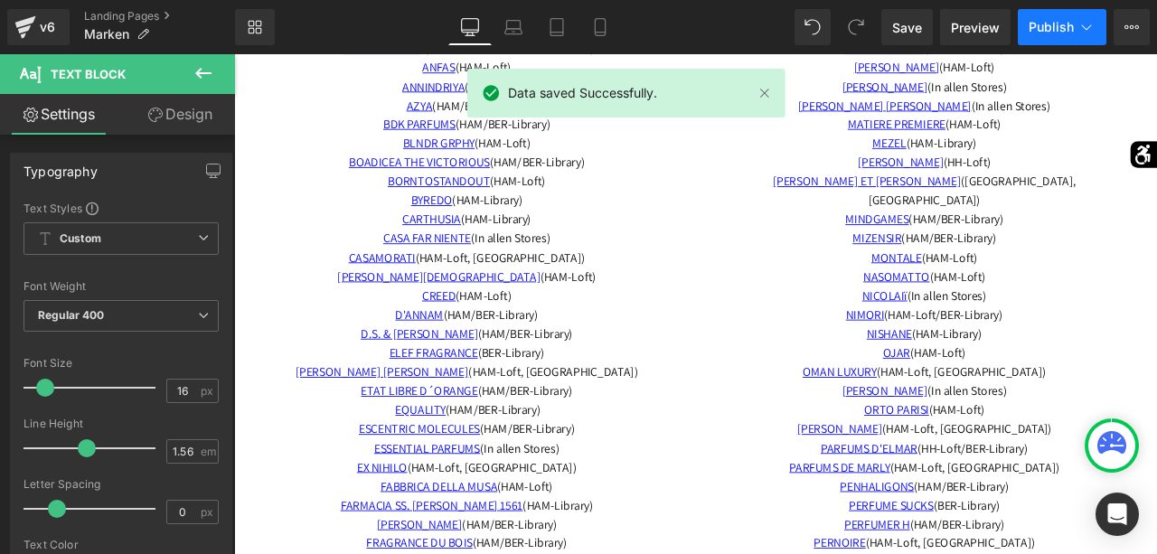
click at [1038, 37] on button "Publish" at bounding box center [1062, 27] width 89 height 36
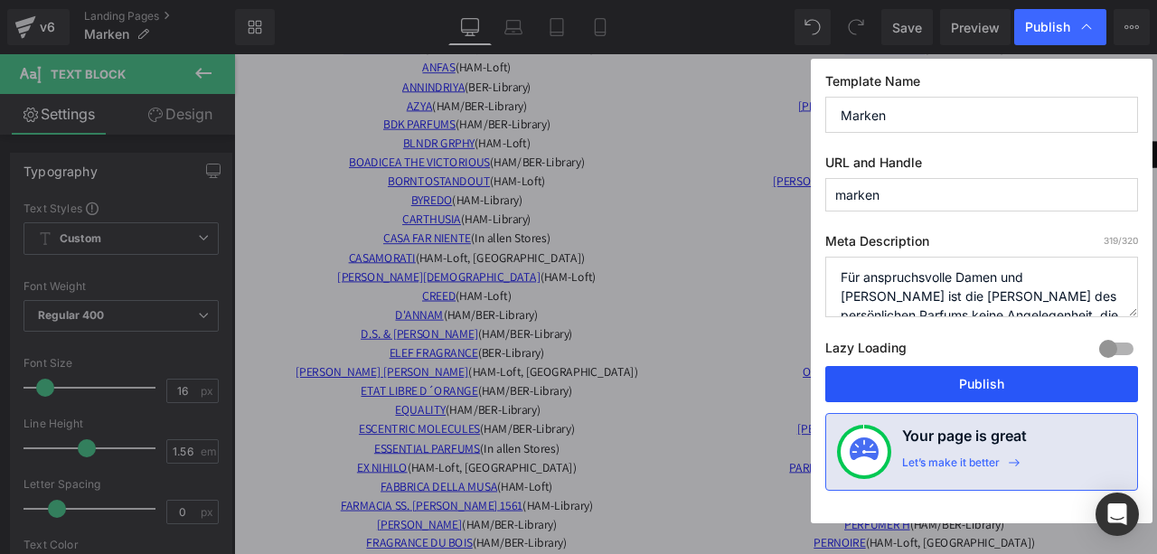
click at [983, 379] on button "Publish" at bounding box center [981, 384] width 313 height 36
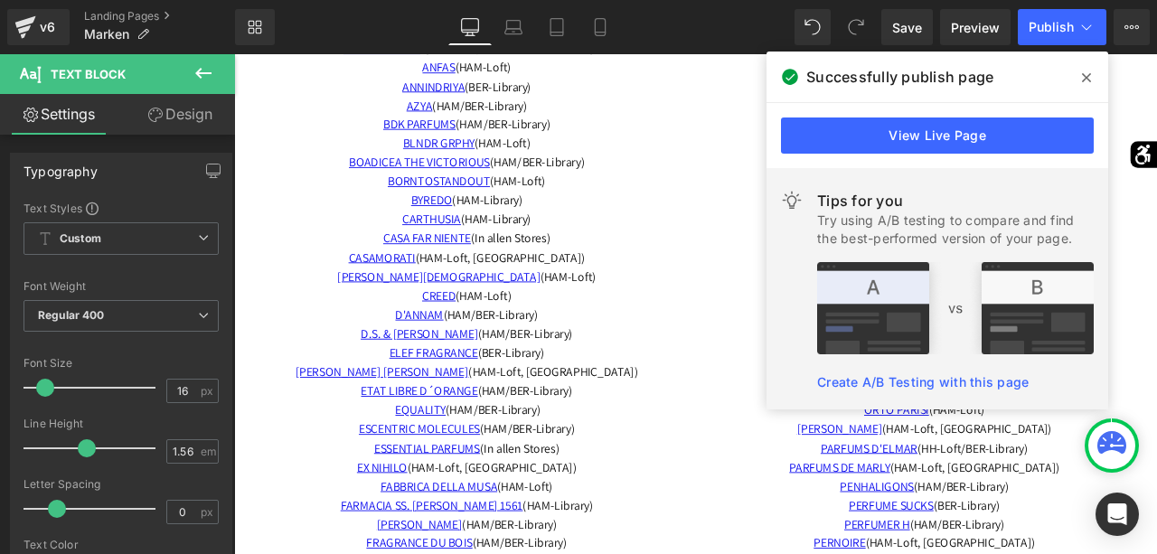
click at [1089, 72] on icon at bounding box center [1086, 77] width 9 height 14
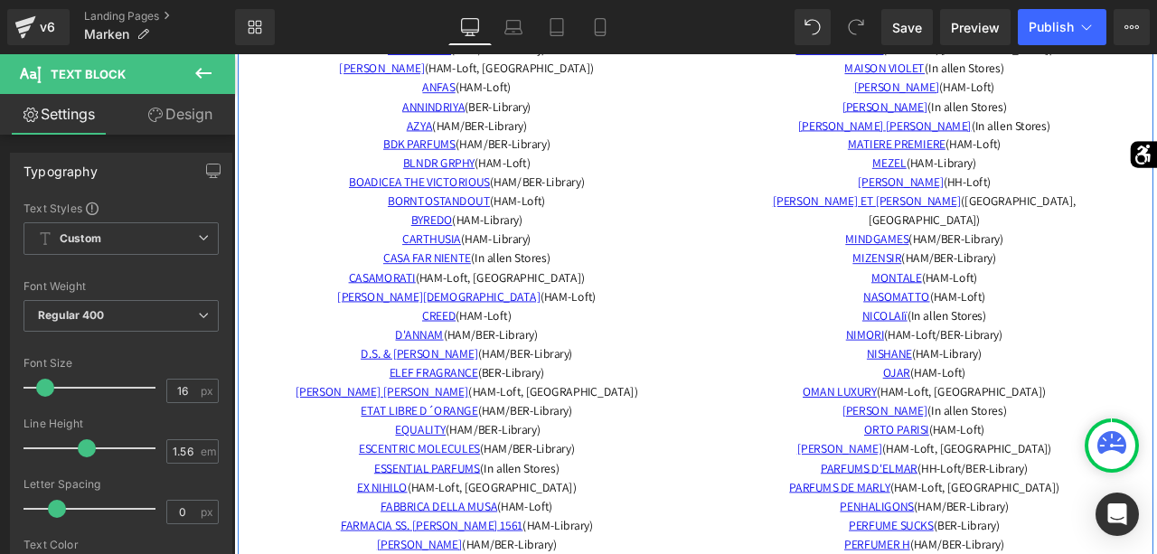
scroll to position [5191, 0]
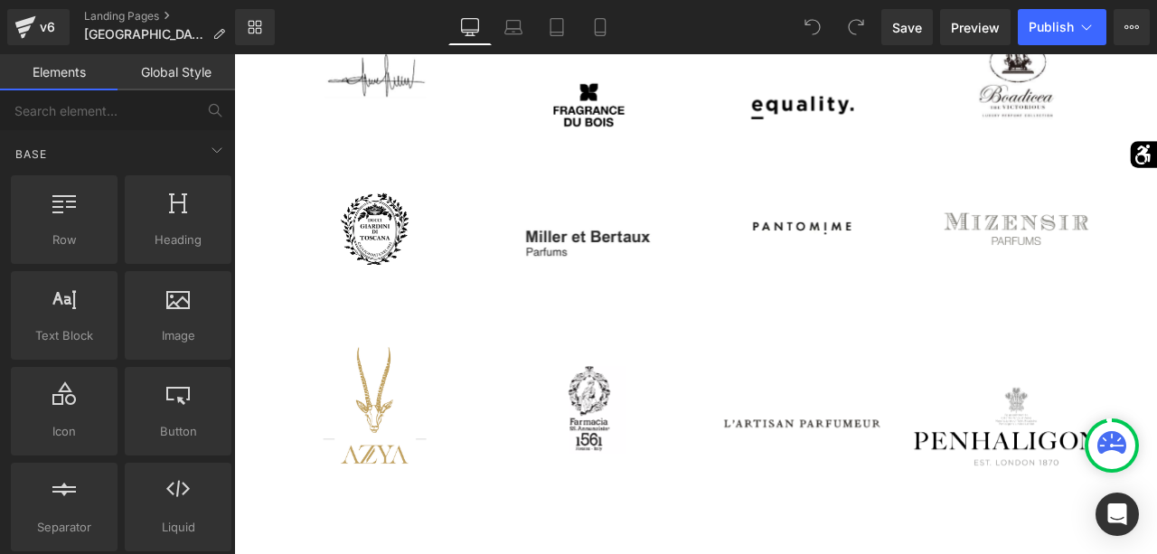
scroll to position [1768, 0]
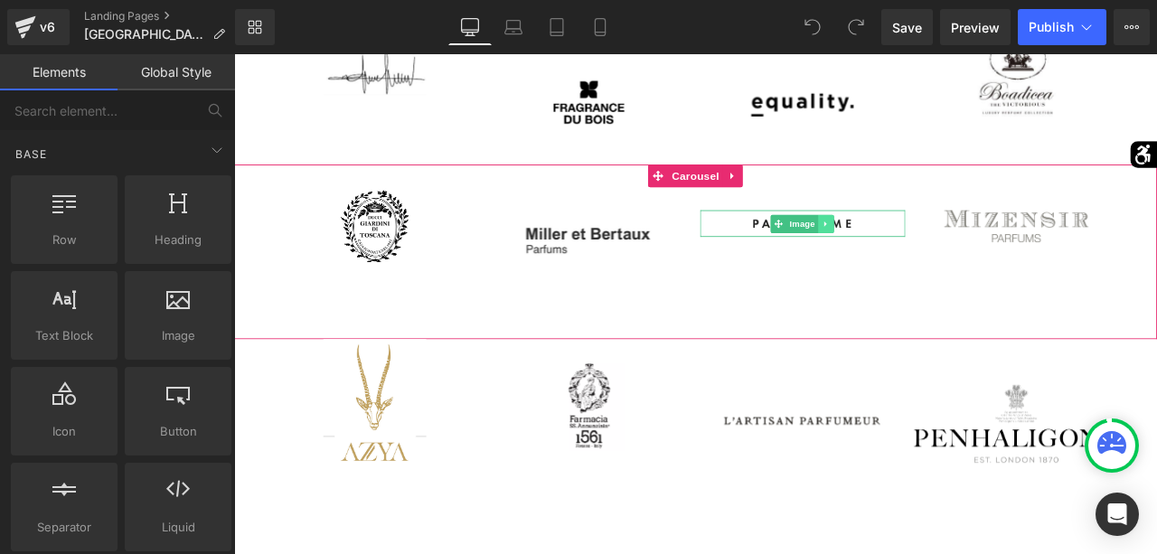
click at [945, 255] on link at bounding box center [935, 255] width 19 height 22
click at [947, 255] on icon at bounding box center [945, 254] width 10 height 10
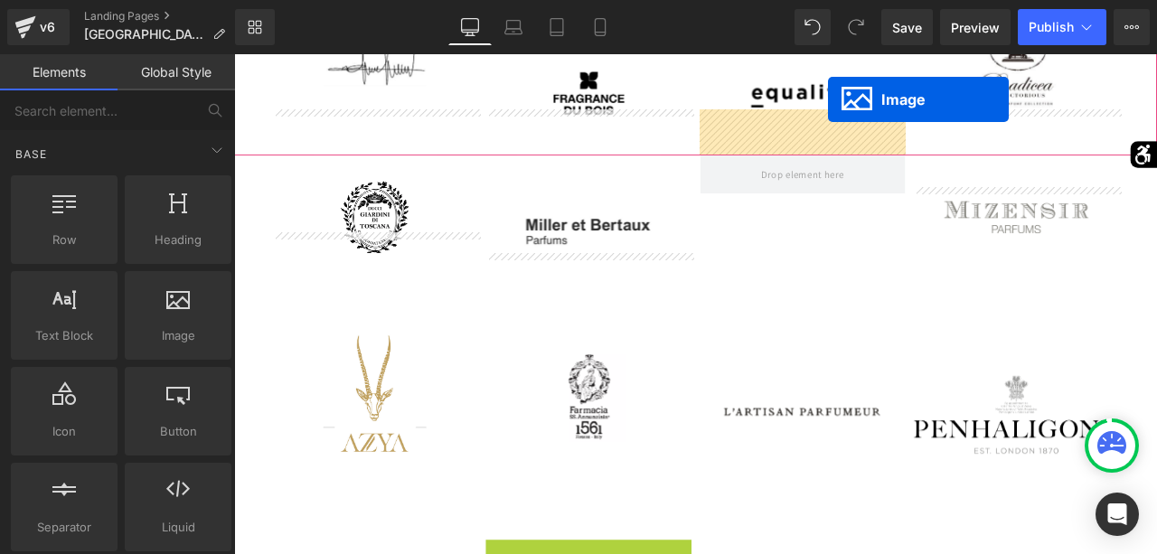
scroll to position [1742, 0]
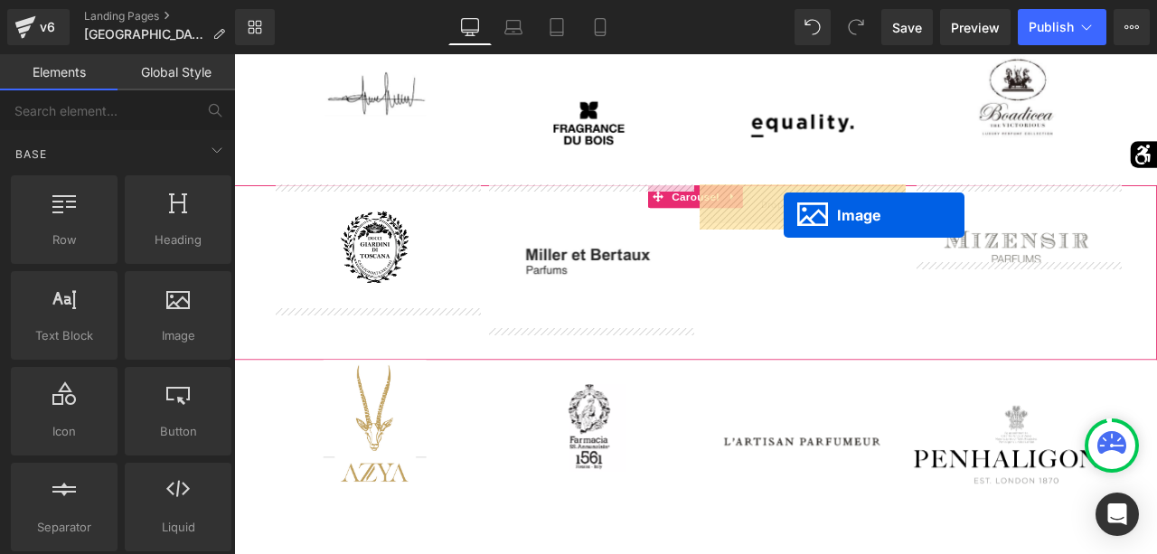
drag, startPoint x: 622, startPoint y: 467, endPoint x: 886, endPoint y: 245, distance: 345.0
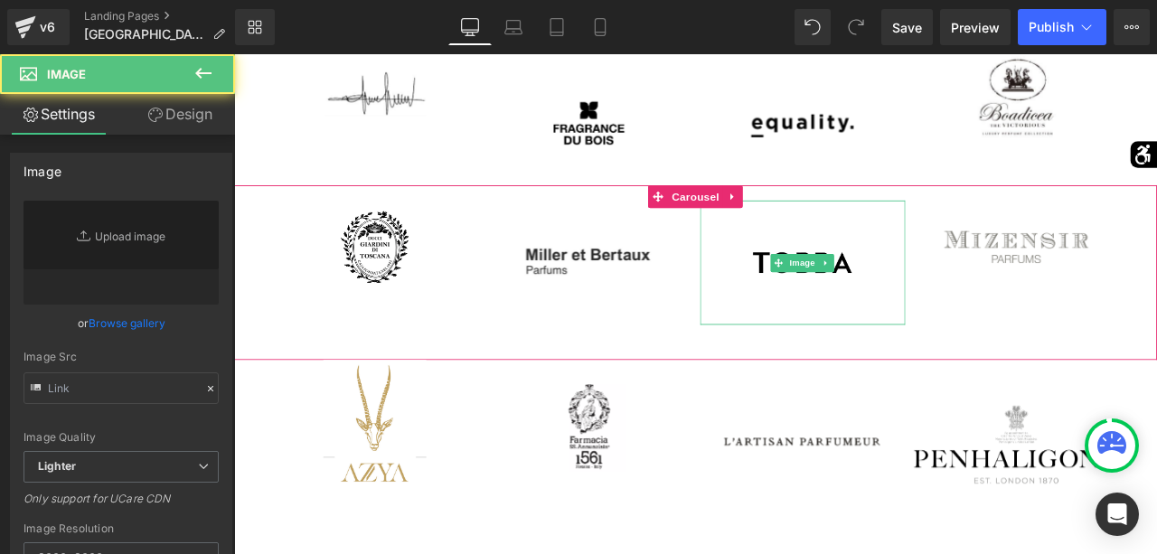
type input "https://ucarecdn.com/9e7cc465-ce88-480e-b889-f08542a9a5c7/-/format/auto/-/previ…"
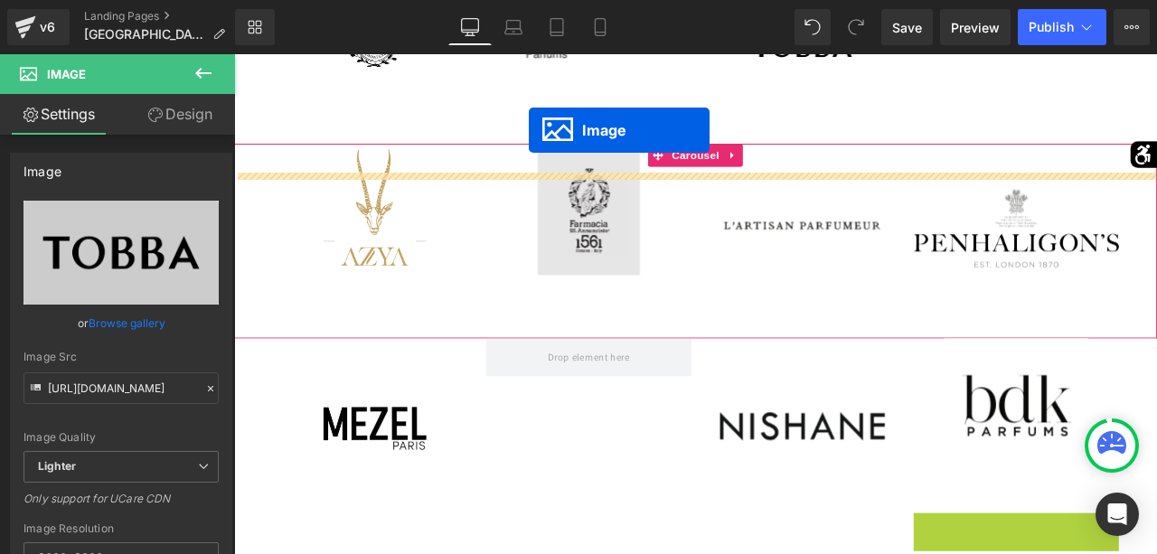
scroll to position [1963, 0]
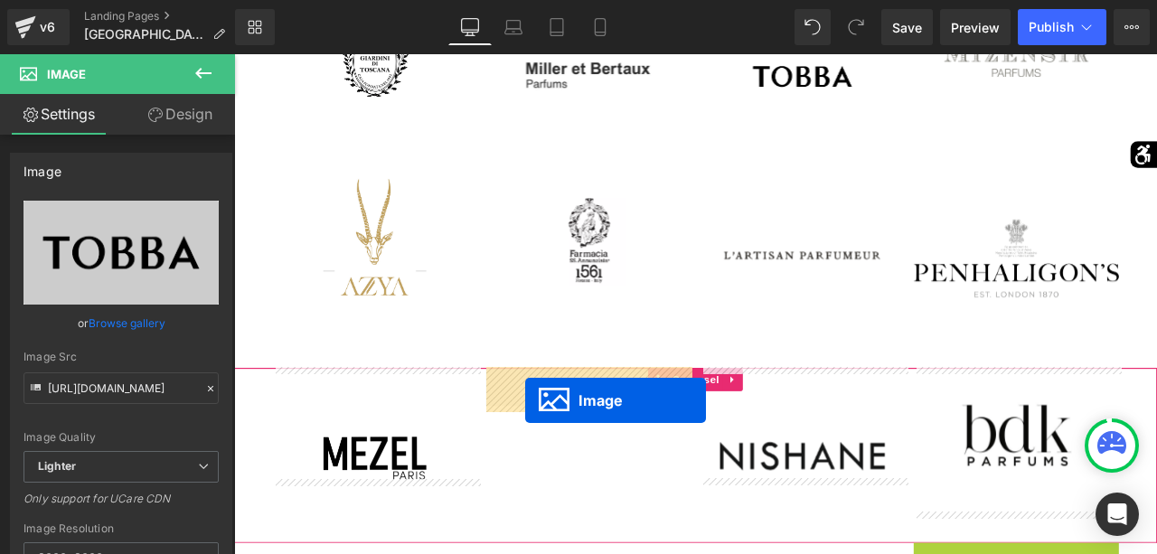
drag, startPoint x: 1132, startPoint y: 361, endPoint x: 579, endPoint y: 462, distance: 562.2
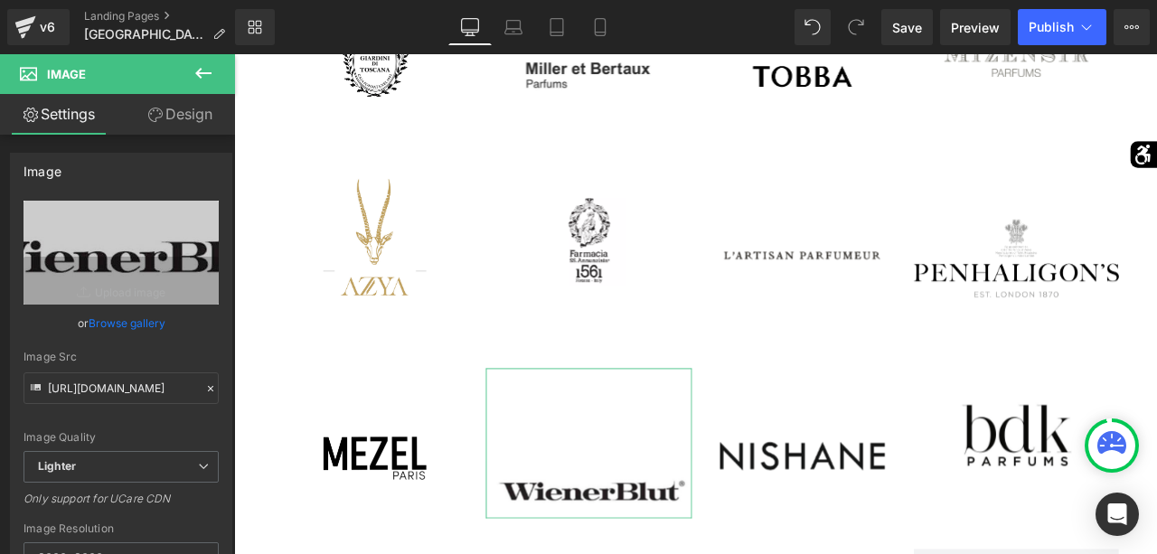
click at [187, 126] on link "Design" at bounding box center [179, 114] width 117 height 41
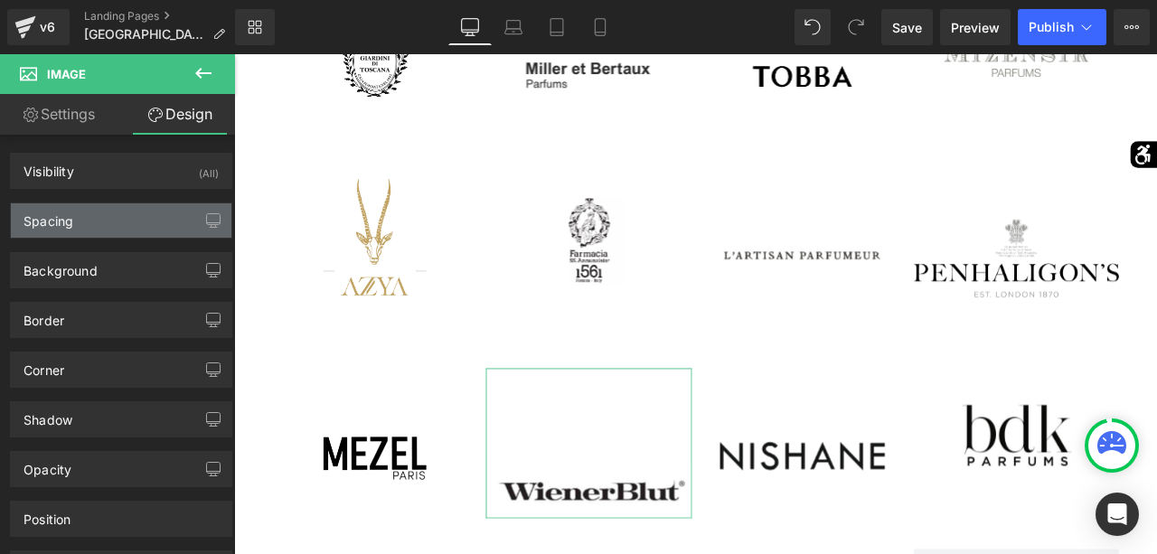
type input "0"
type input "120"
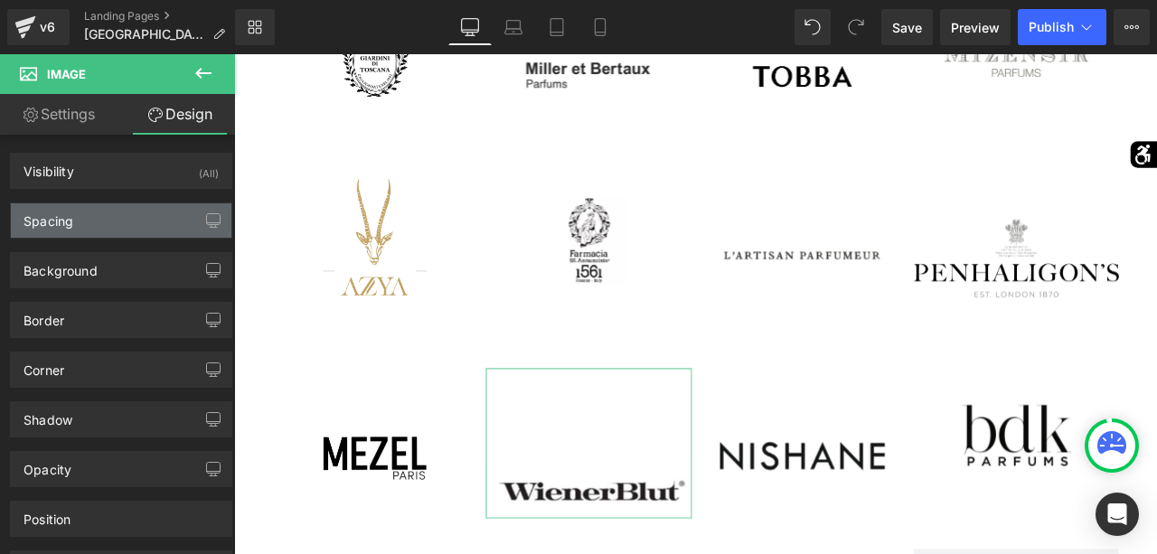
type input "0"
click at [112, 214] on div "Spacing" at bounding box center [121, 220] width 220 height 34
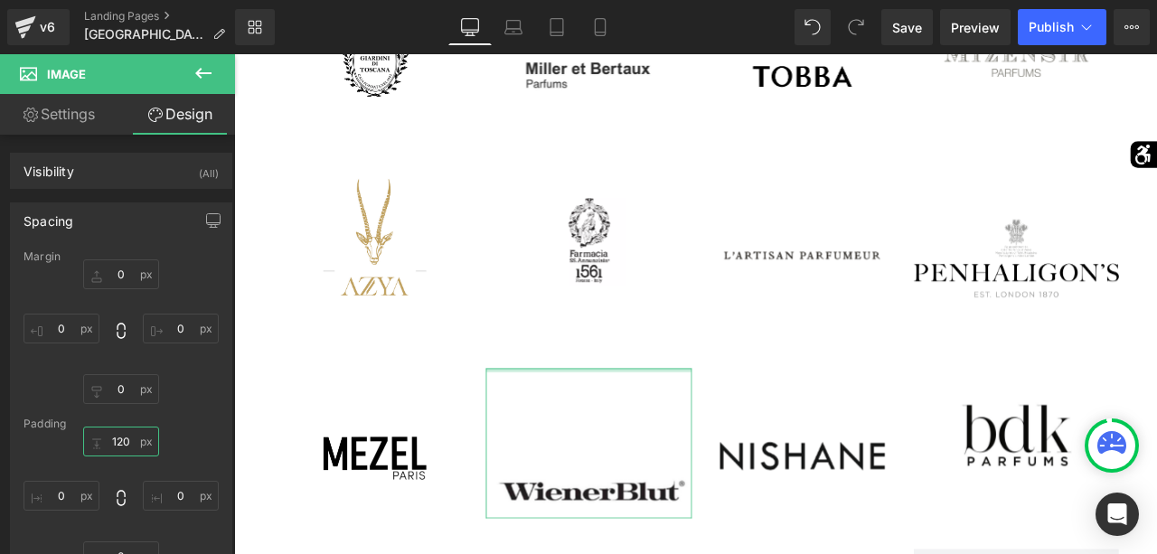
click at [122, 439] on input "120" at bounding box center [121, 442] width 76 height 30
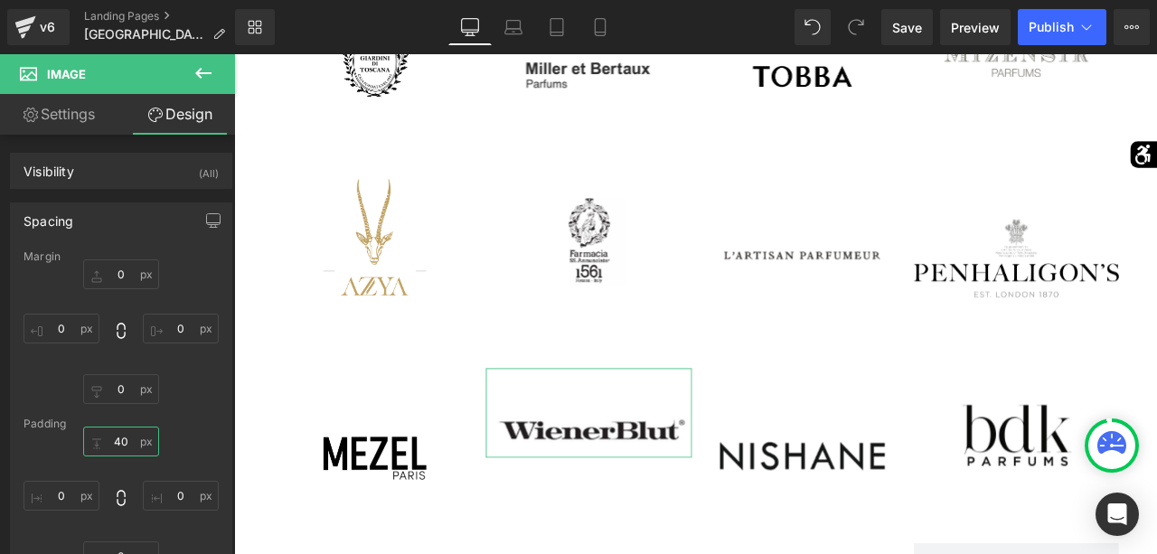
type input "4"
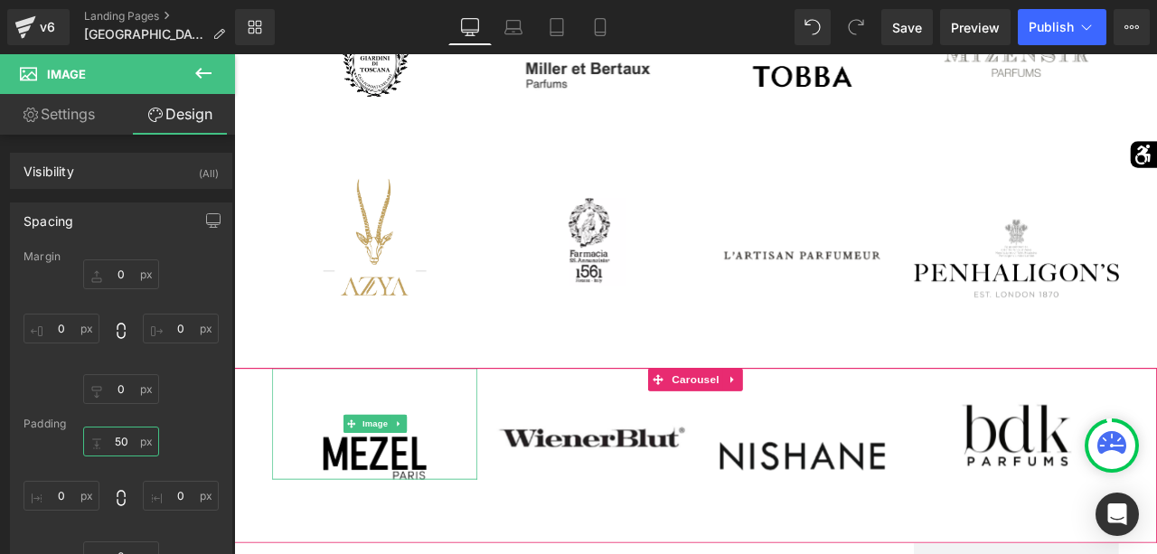
type input "5"
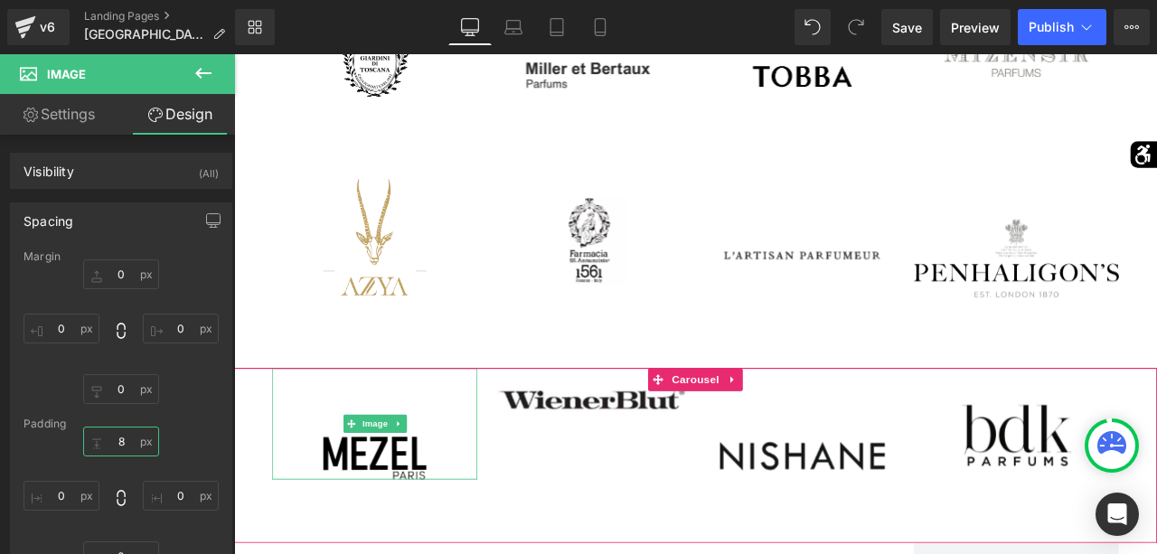
type input "80"
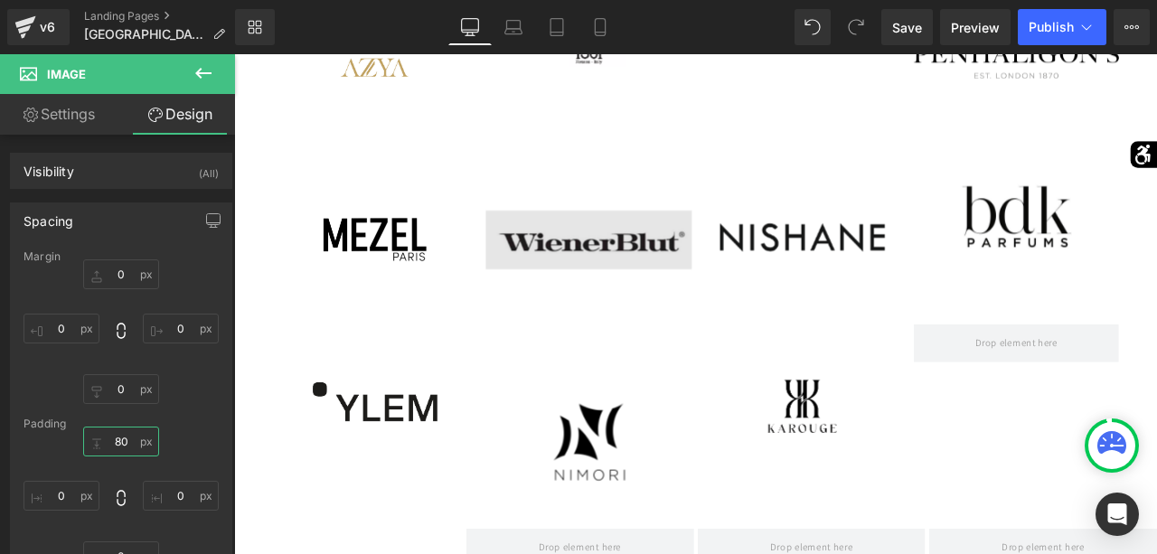
scroll to position [2384, 0]
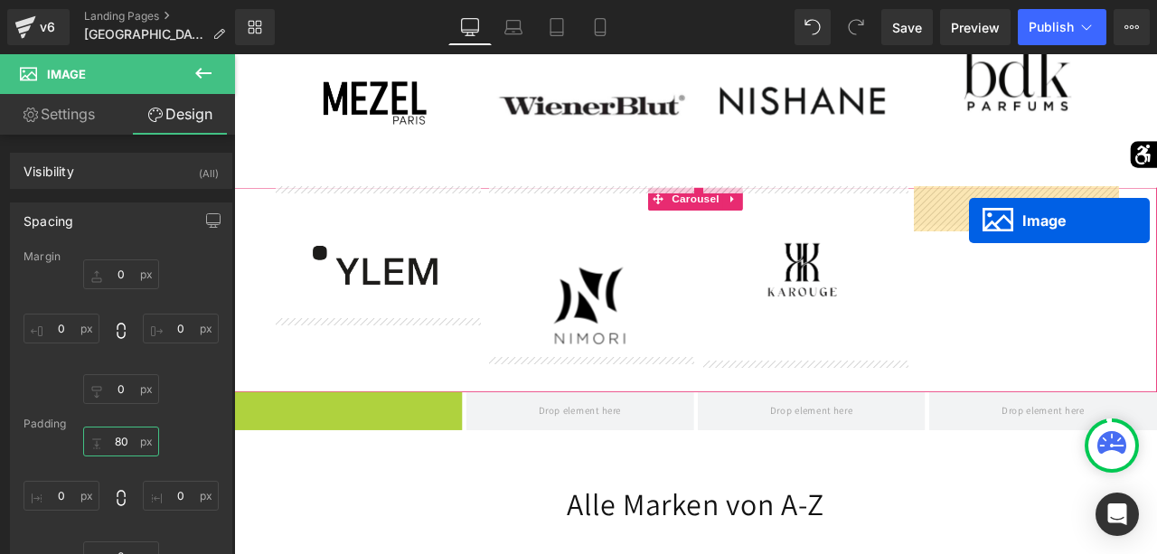
drag, startPoint x: 342, startPoint y: 569, endPoint x: 1105, endPoint y: 251, distance: 826.4
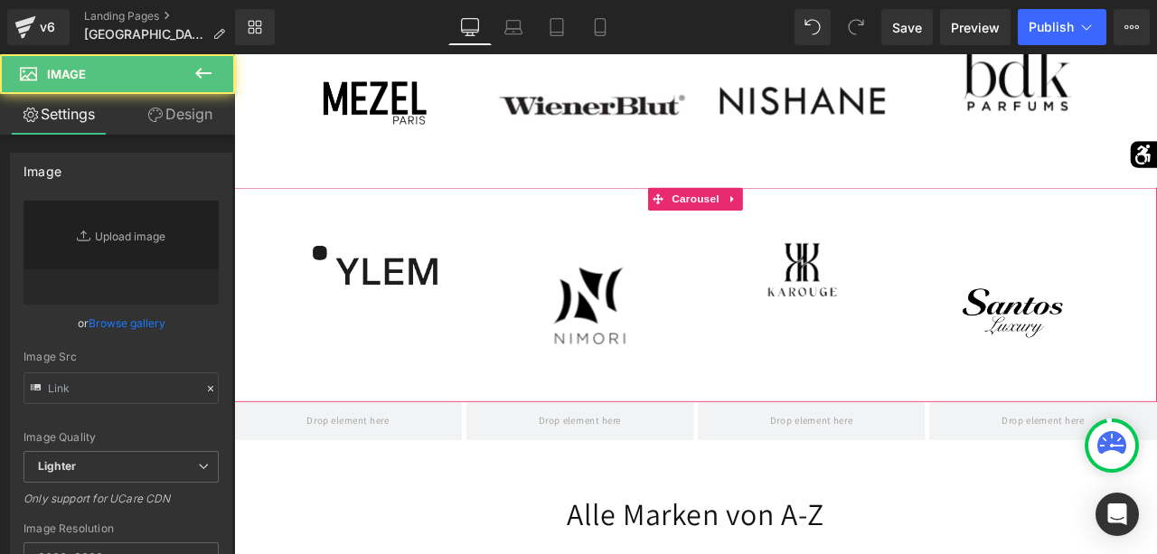
type input "https://ucarecdn.com/dfdfa123-add2-4a45-831a-8436ea2afb25/-/format/auto/-/previ…"
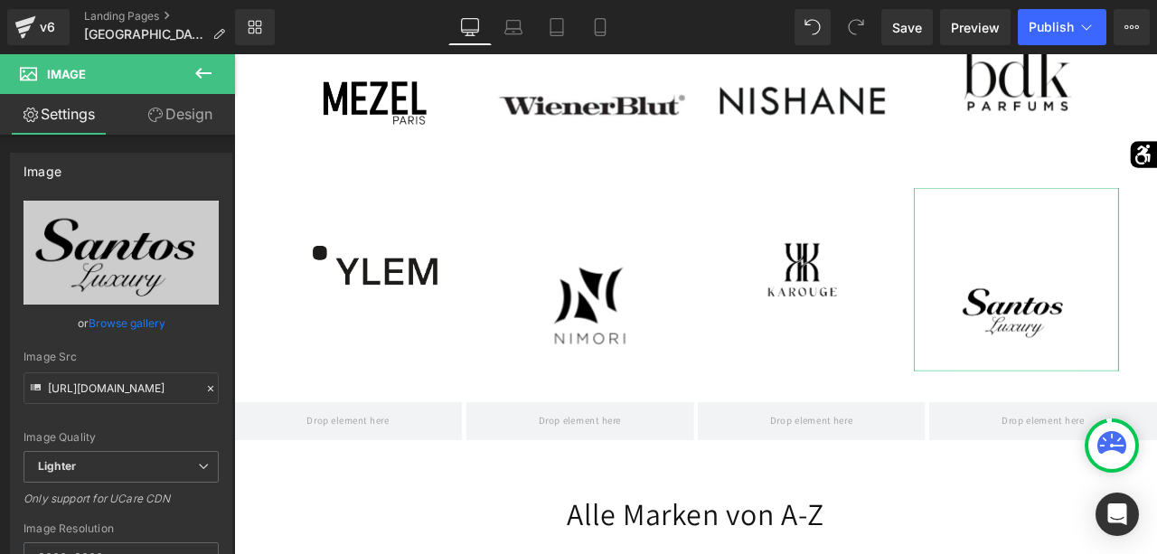
click at [179, 108] on link "Design" at bounding box center [179, 114] width 117 height 41
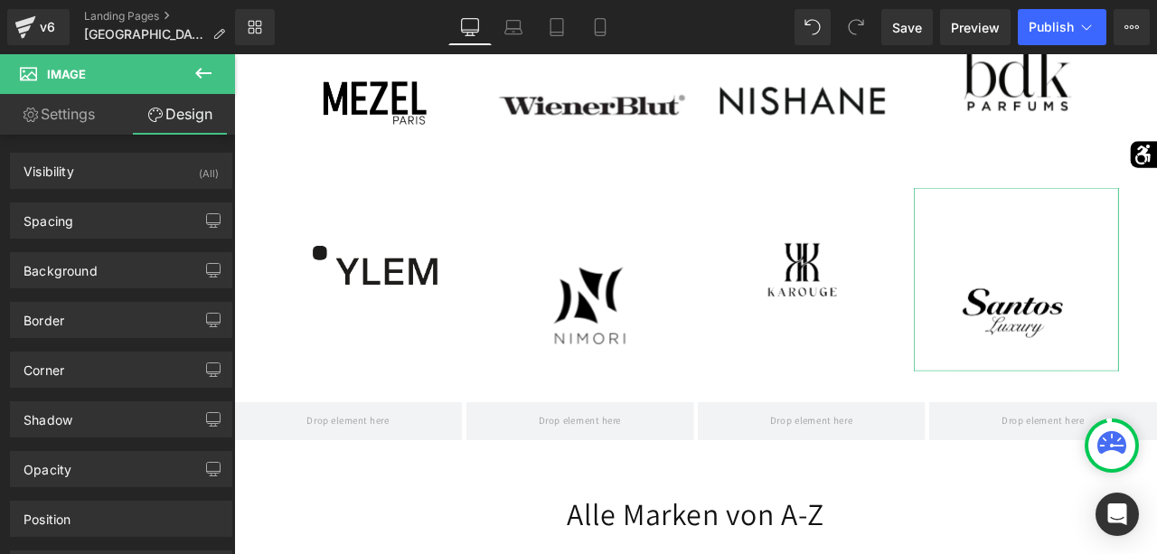
type input "0"
type input "80"
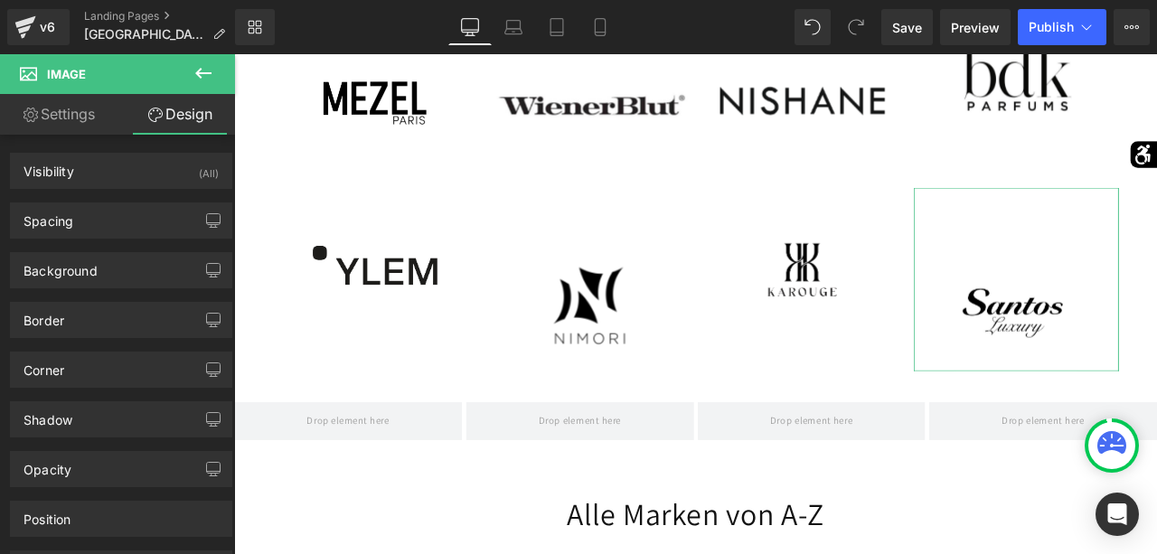
type input "0"
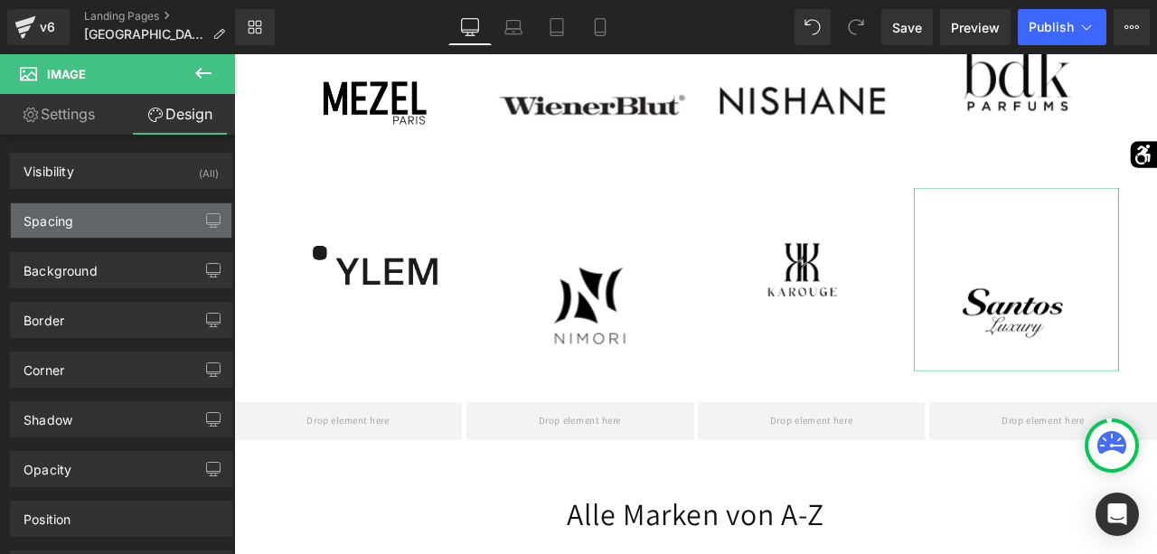
click at [118, 213] on div "Spacing" at bounding box center [121, 220] width 220 height 34
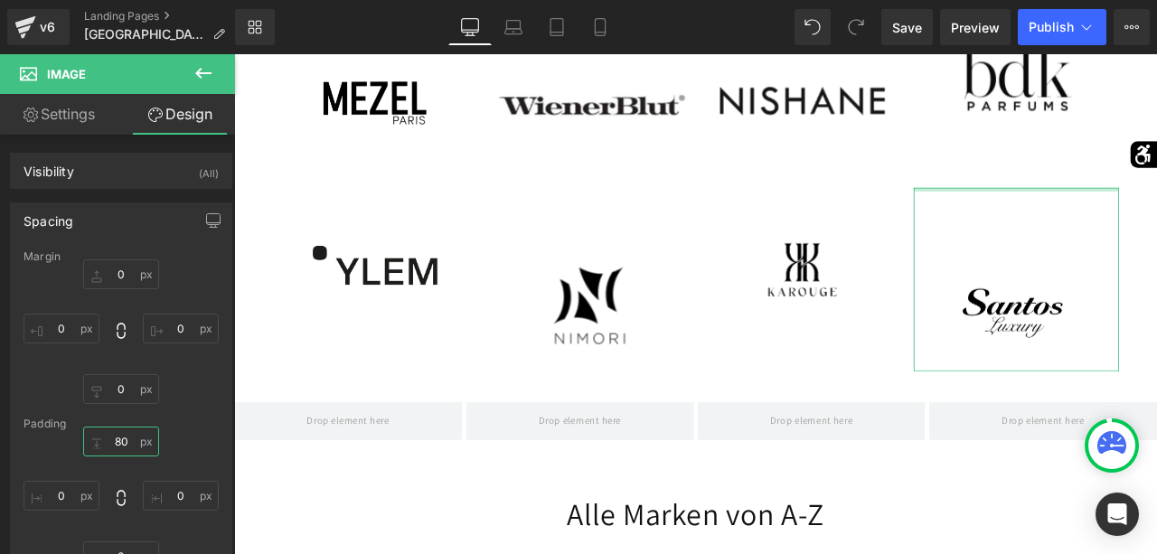
click at [118, 442] on input "80" at bounding box center [121, 442] width 76 height 30
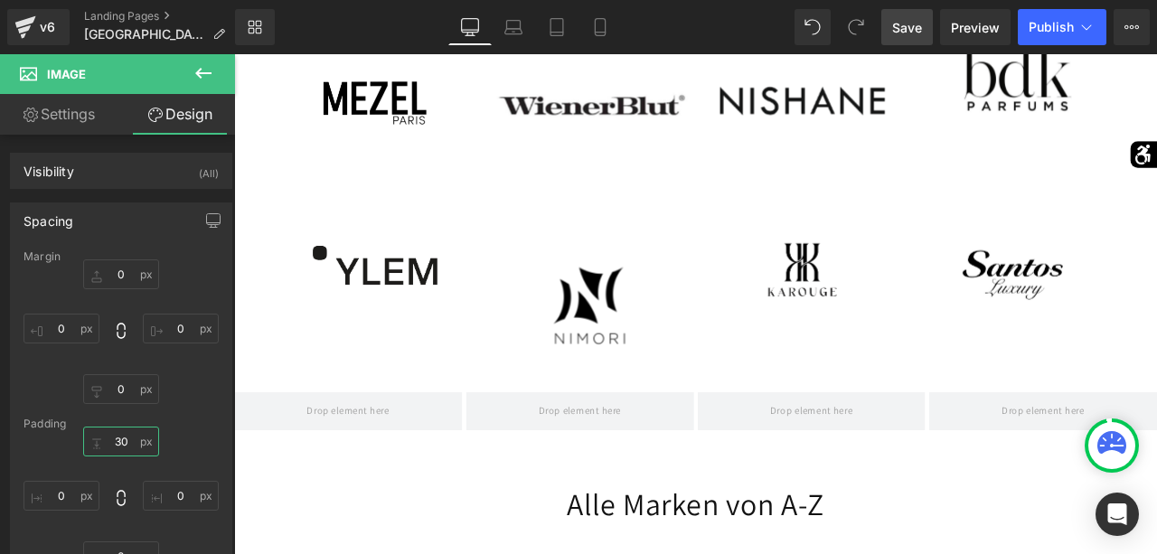
type input "30"
click at [921, 32] on span "Save" at bounding box center [907, 27] width 30 height 19
click at [1042, 34] on span "Publish" at bounding box center [1050, 27] width 45 height 14
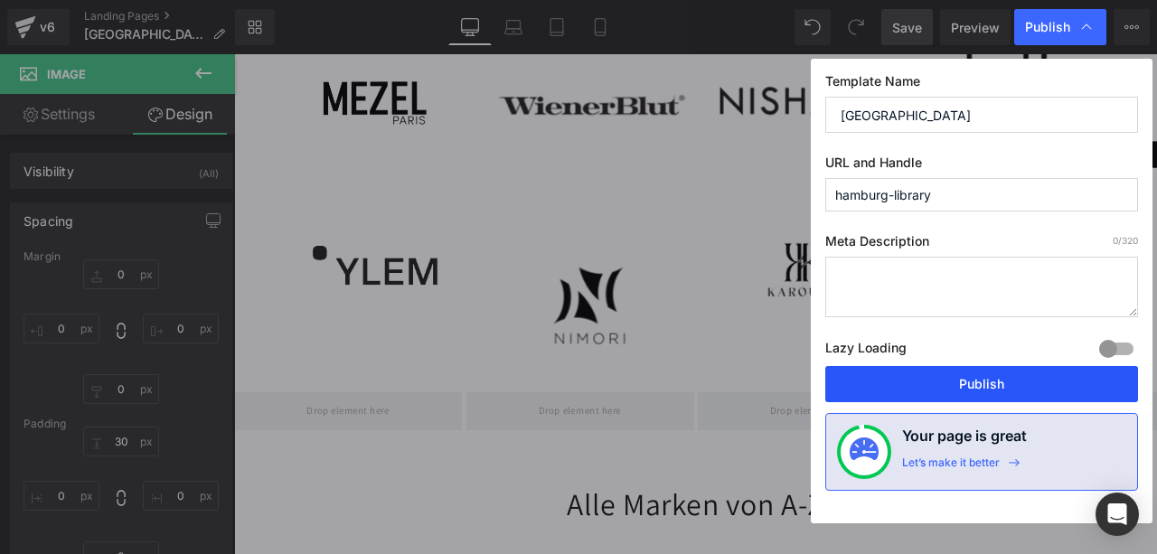
click at [985, 370] on button "Publish" at bounding box center [981, 384] width 313 height 36
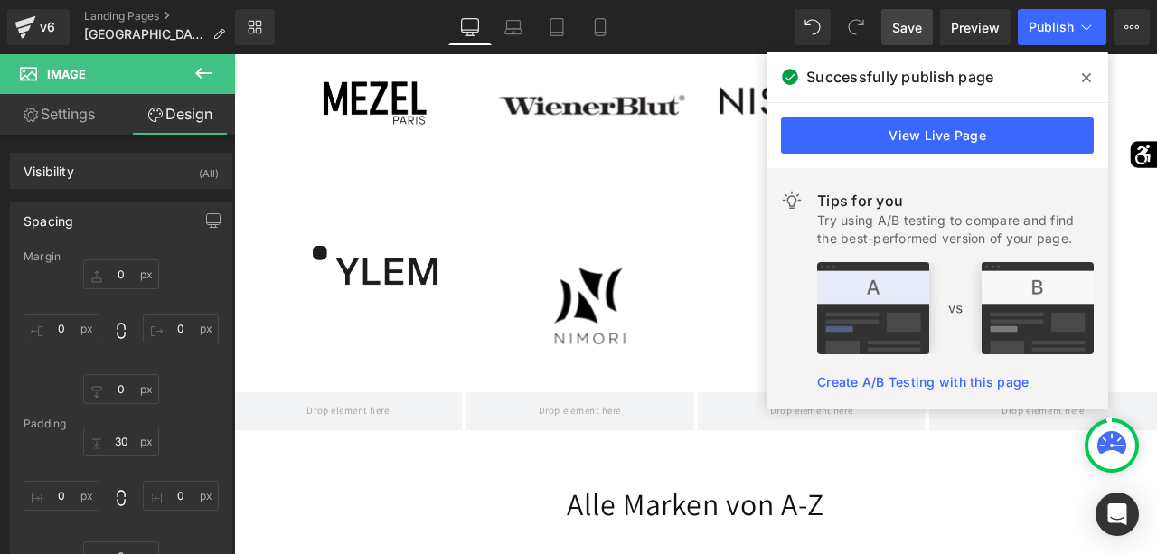
click at [1079, 74] on span at bounding box center [1086, 77] width 29 height 29
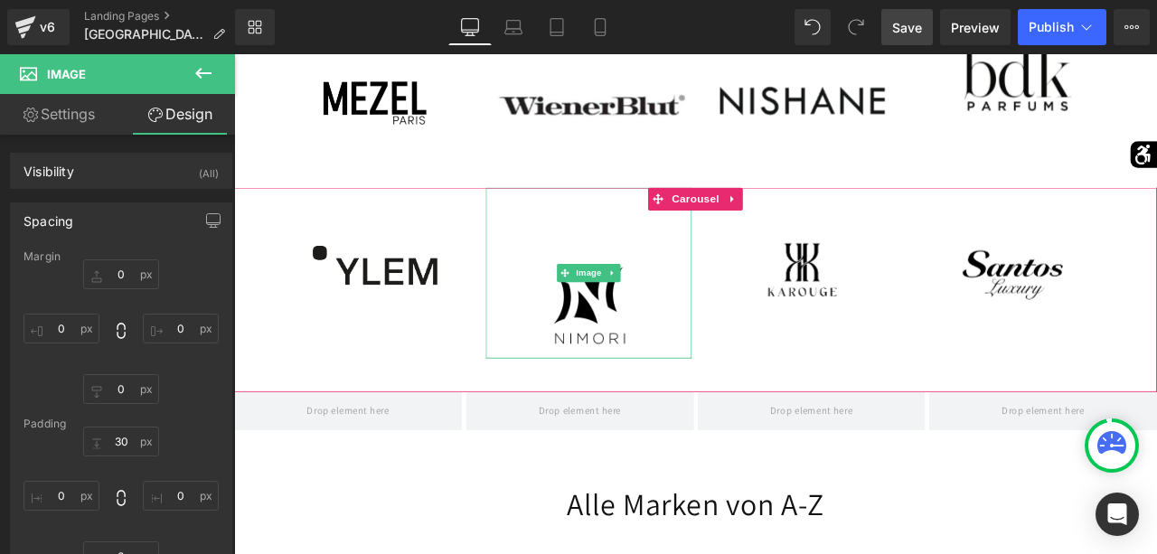
click at [677, 352] on img at bounding box center [655, 313] width 122 height 203
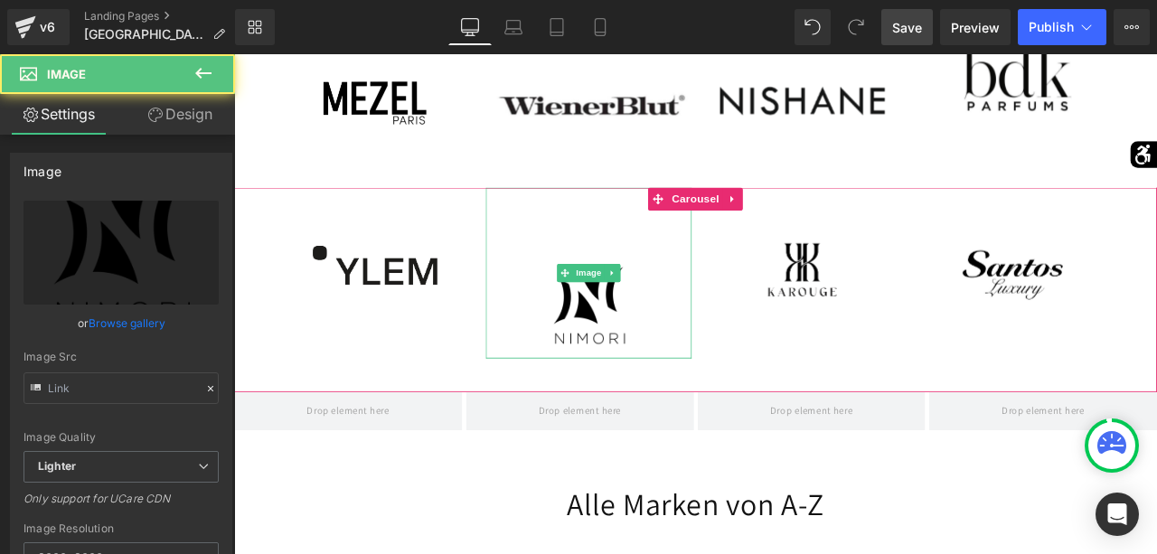
type input "https://ucarecdn.com/e272134a-7cb3-42af-9c59-14668d79b233/-/format/auto/-/previ…"
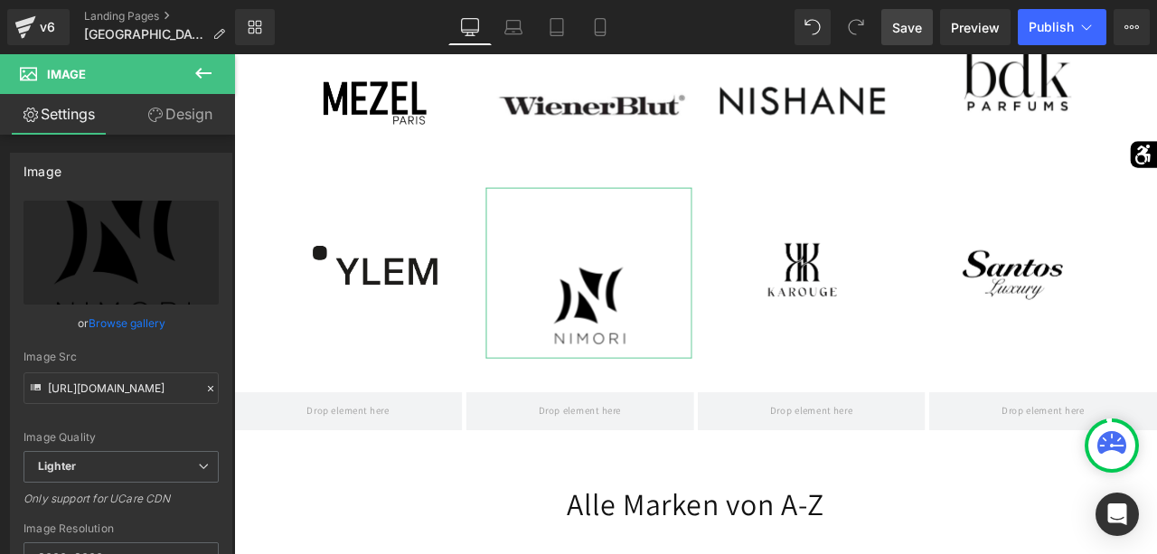
click at [183, 126] on link "Design" at bounding box center [179, 114] width 117 height 41
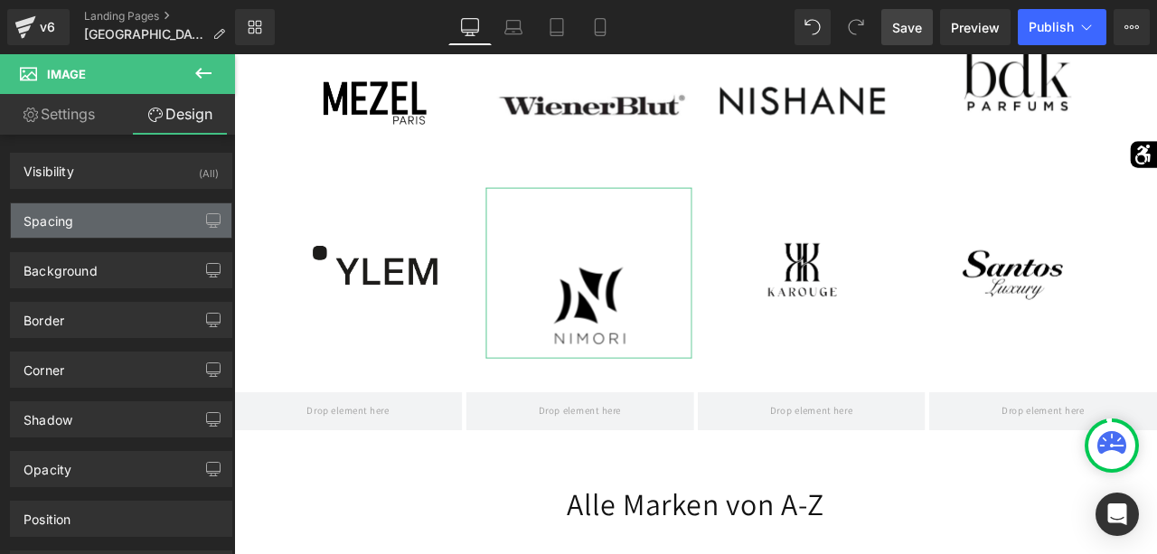
click at [111, 213] on div "Spacing" at bounding box center [121, 220] width 220 height 34
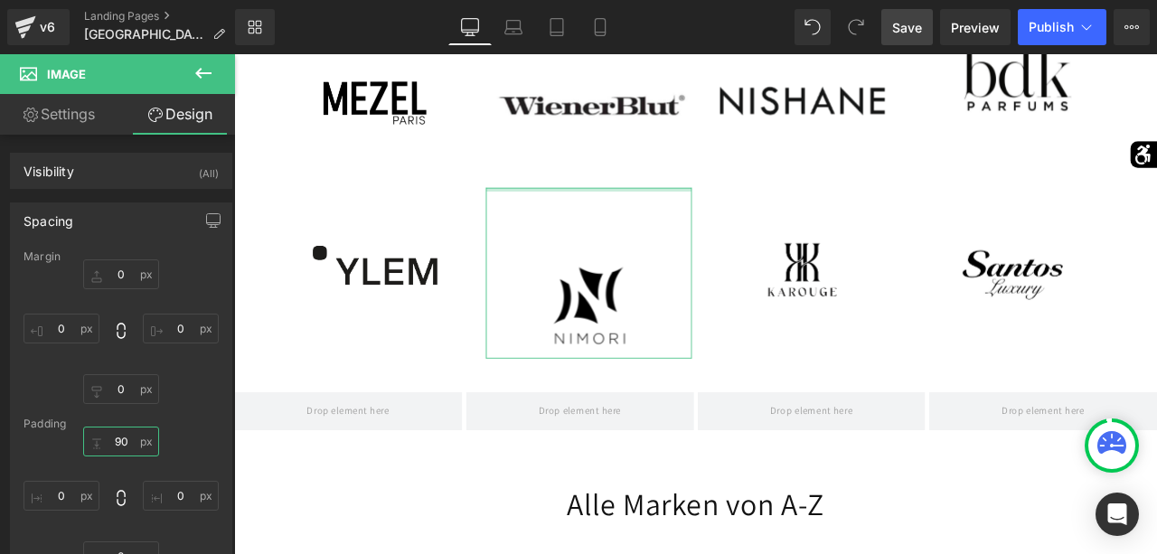
click at [119, 442] on input "90" at bounding box center [121, 442] width 76 height 30
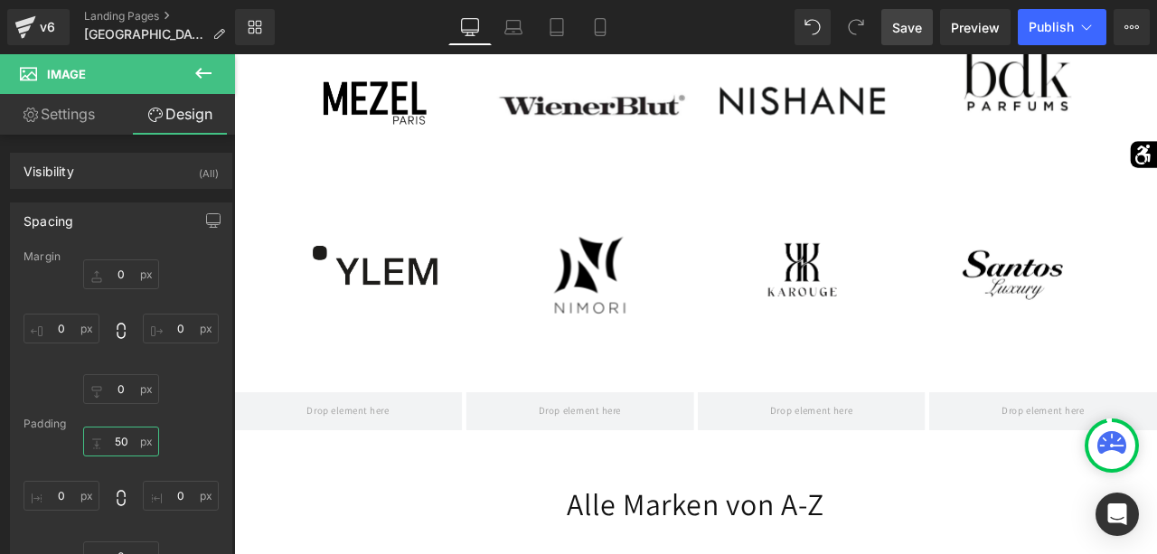
type input "50"
click at [907, 32] on span "Save" at bounding box center [907, 27] width 30 height 19
click at [1036, 19] on button "Publish" at bounding box center [1062, 27] width 89 height 36
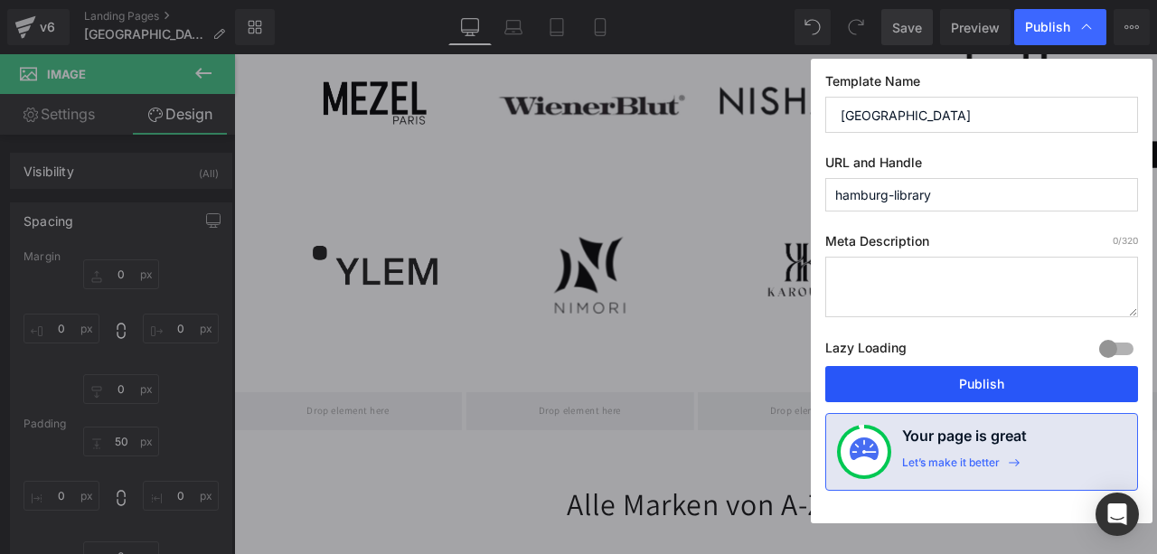
click at [1017, 384] on button "Publish" at bounding box center [981, 384] width 313 height 36
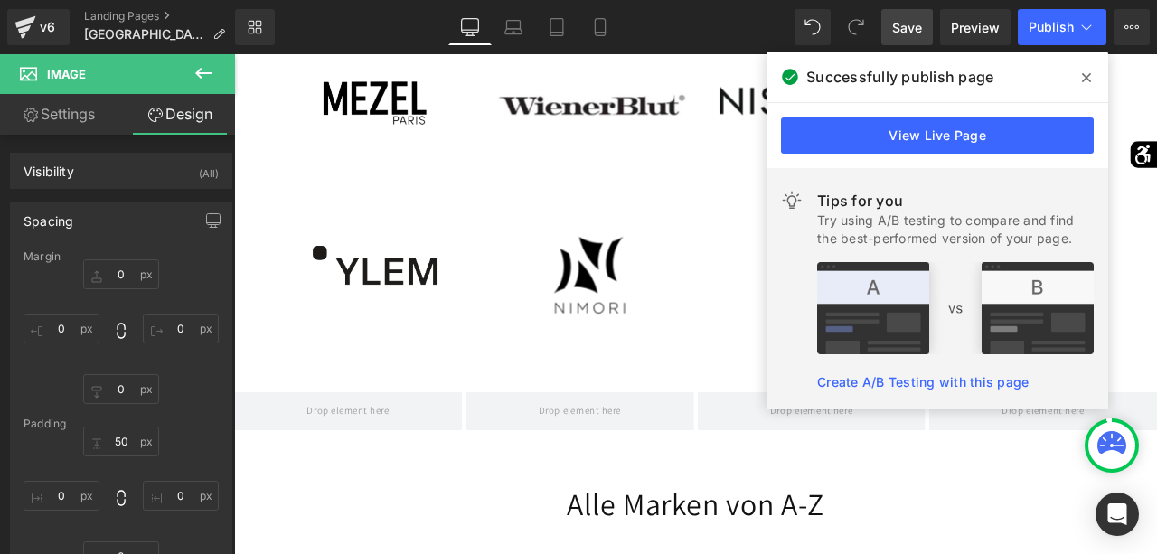
click at [1089, 85] on span at bounding box center [1086, 77] width 29 height 29
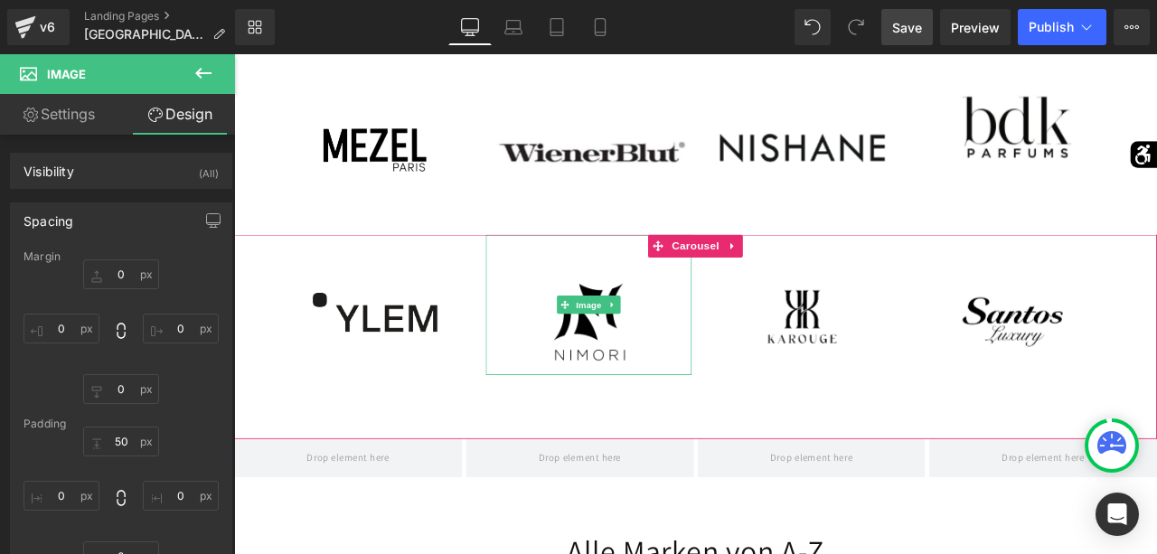
scroll to position [2327, 0]
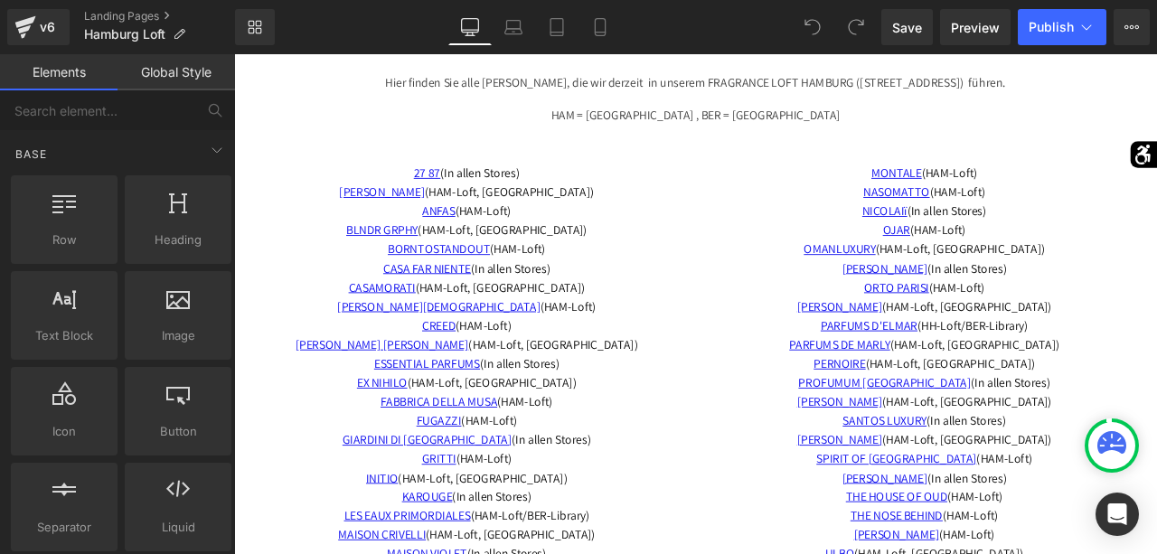
scroll to position [2968, 0]
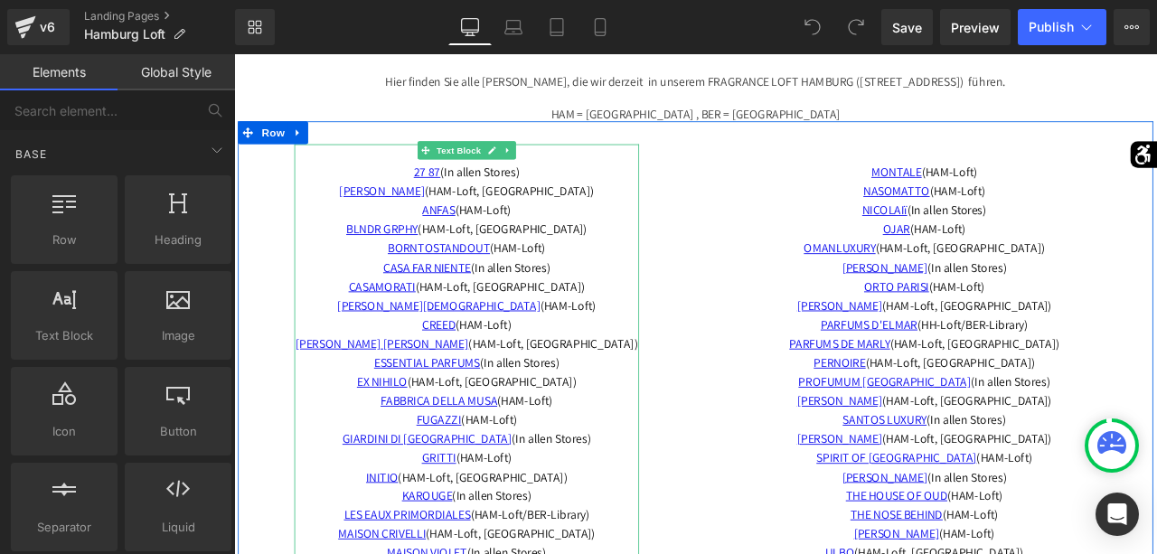
click at [639, 258] on span "BLNDR GRPHY (HAM-Loft, BER-Library) BORNTOSTANDOUT (HAM-Loft)" at bounding box center [510, 273] width 286 height 42
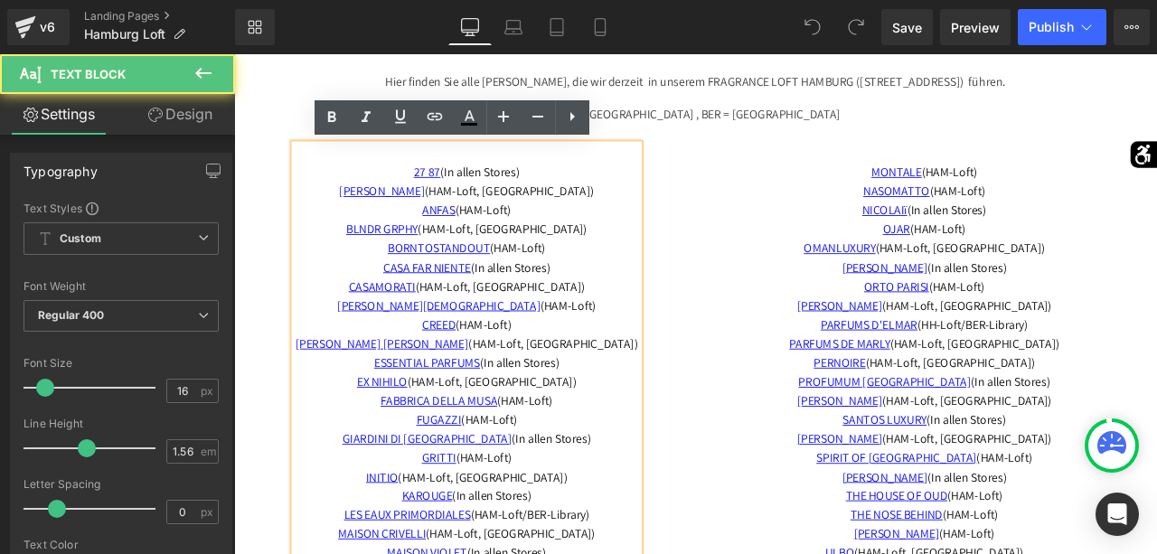
click at [637, 260] on span "BLNDR GRPHY (HAM-Loft, BER-Library) BORNTOSTANDOUT (HAM-Loft)" at bounding box center [510, 273] width 286 height 42
click at [639, 260] on span "BLNDR GRPHY (HAM-Loft, BER-Library) BORNTOSTANDOUT (HAM-Loft)" at bounding box center [510, 273] width 286 height 42
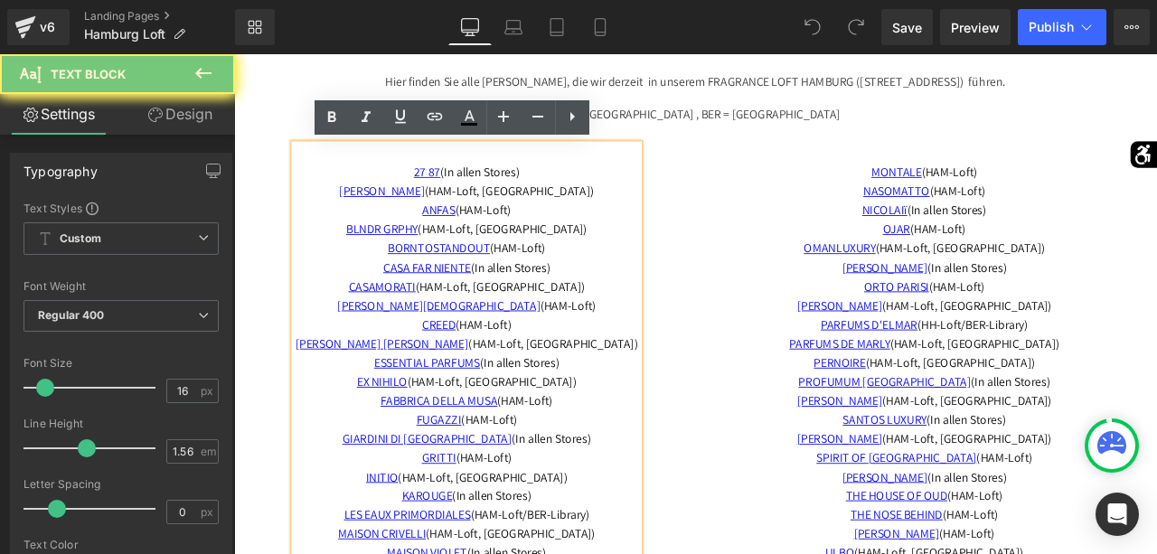
click at [639, 260] on span "BLNDR GRPHY (HAM-Loft, BER-Library) BORNTOSTANDOUT (HAM-Loft)" at bounding box center [510, 273] width 286 height 42
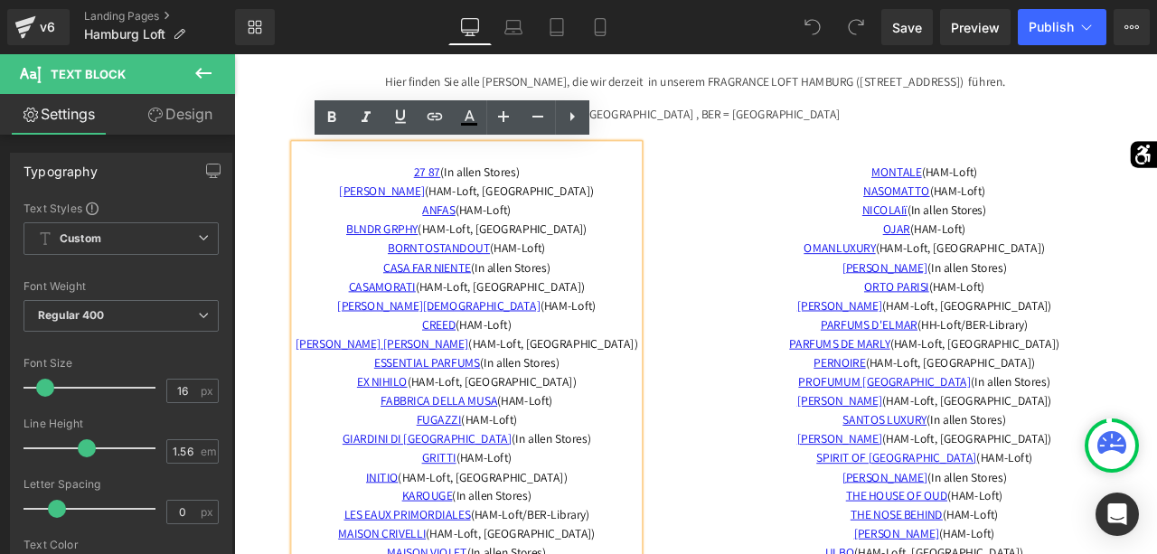
click at [630, 261] on span "BLNDR GRPHY (HAM-Loft, BER-Library) BORNTOSTANDOUT (HAM-Loft)" at bounding box center [510, 273] width 286 height 42
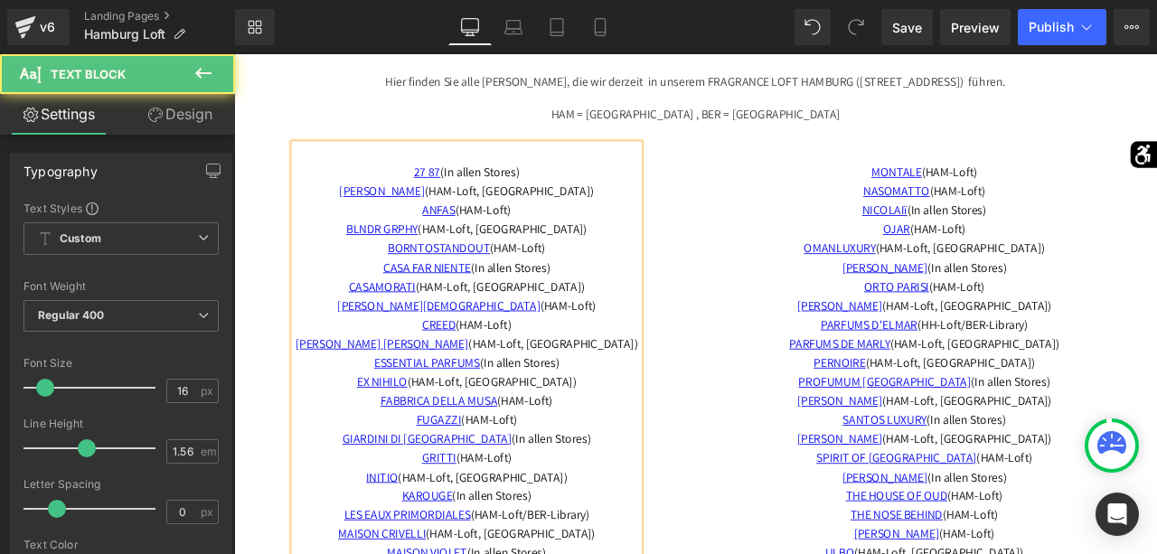
click at [652, 262] on p "BLNDR GRPHY (HAM-Loft, BER-Library) BORNTOSTANDOUT (HAM-Loft)" at bounding box center [509, 273] width 408 height 45
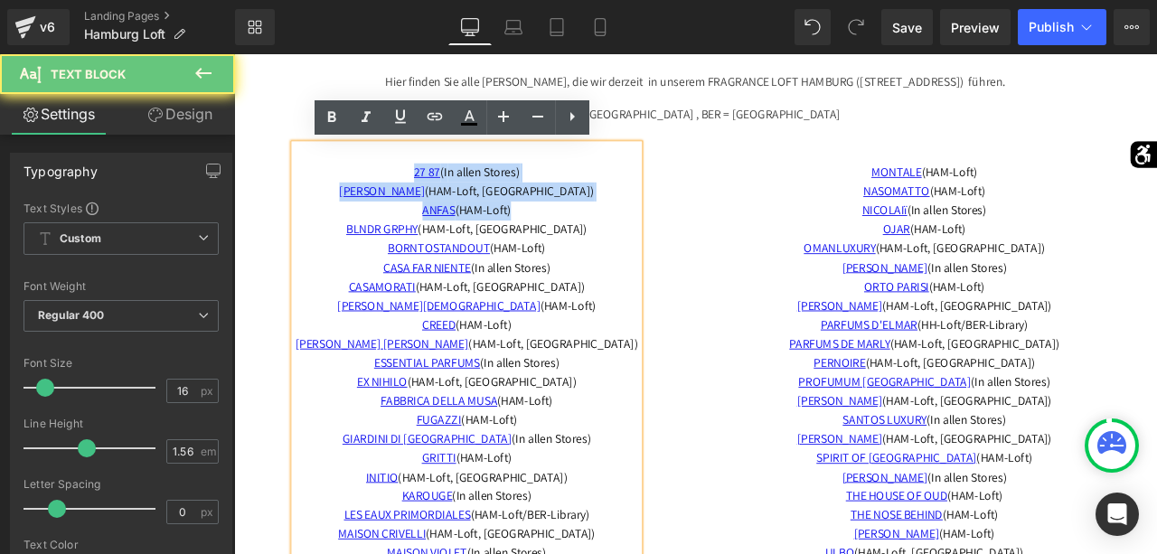
click at [652, 262] on p "BLNDR GRPHY (HAM-Loft, BER-Library) BORNTOSTANDOUT (HAM-Loft)" at bounding box center [509, 273] width 408 height 45
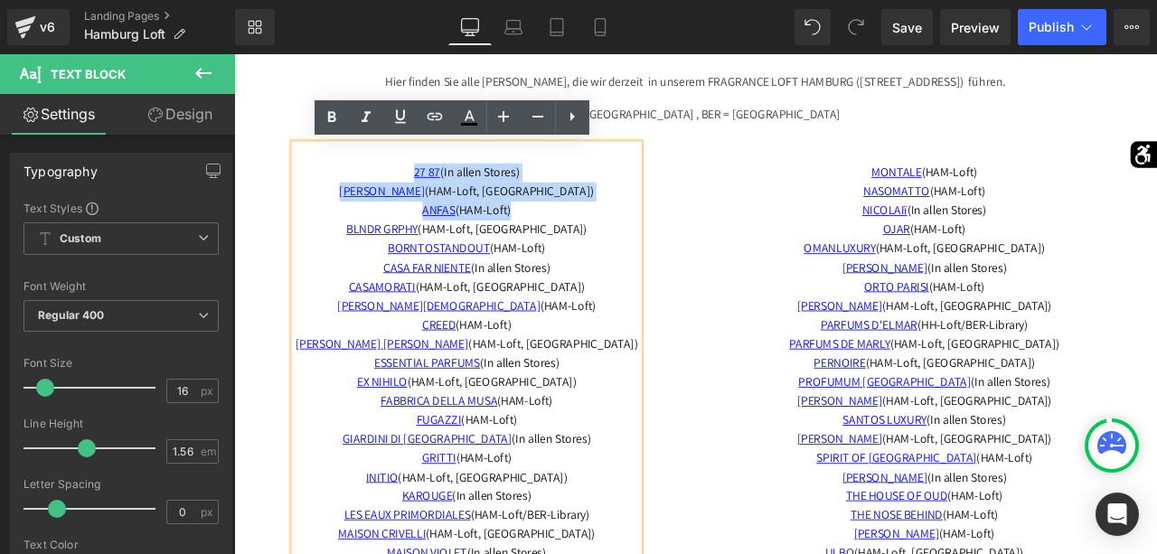
click at [635, 264] on span "BLNDR GRPHY (HAM-Loft, BER-Library) BORNTOSTANDOUT (HAM-Loft)" at bounding box center [510, 273] width 286 height 42
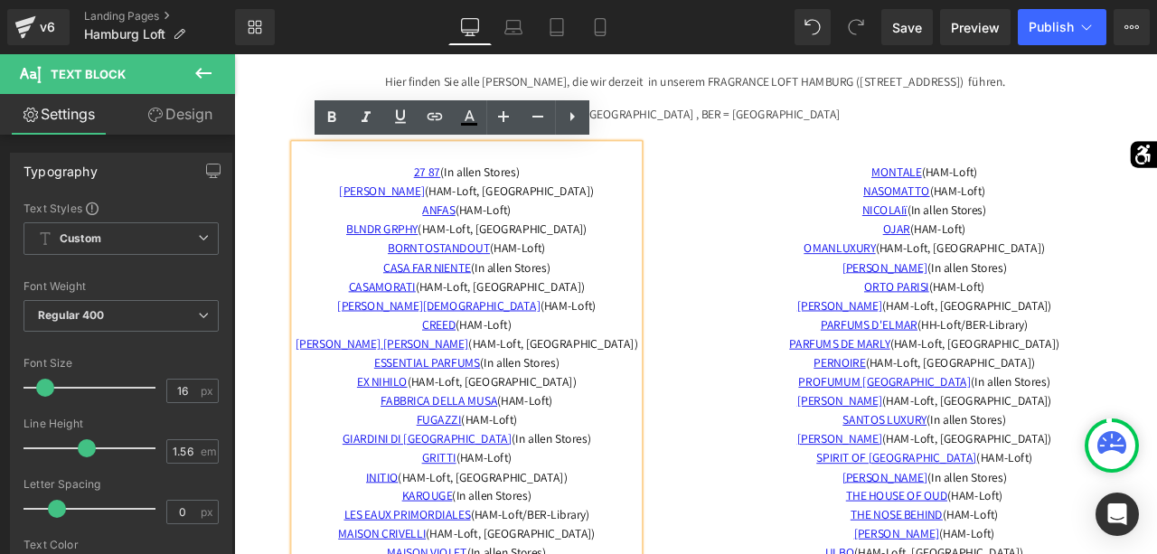
click at [642, 266] on span "BLNDR GRPHY (HAM-Loft, BER-Library) BORNTOSTANDOUT (HAM-Loft)" at bounding box center [510, 273] width 286 height 42
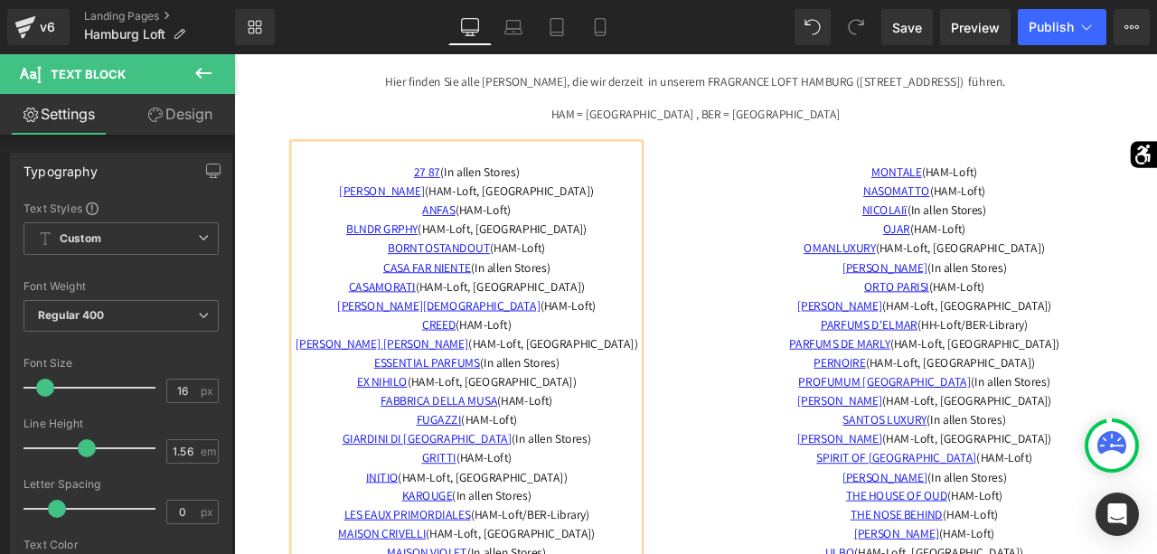
click at [637, 264] on span "BLNDR GRPHY (HAM-Loft, BER-Library) BORNTOSTANDOUT (HAM-Loft)" at bounding box center [510, 273] width 286 height 42
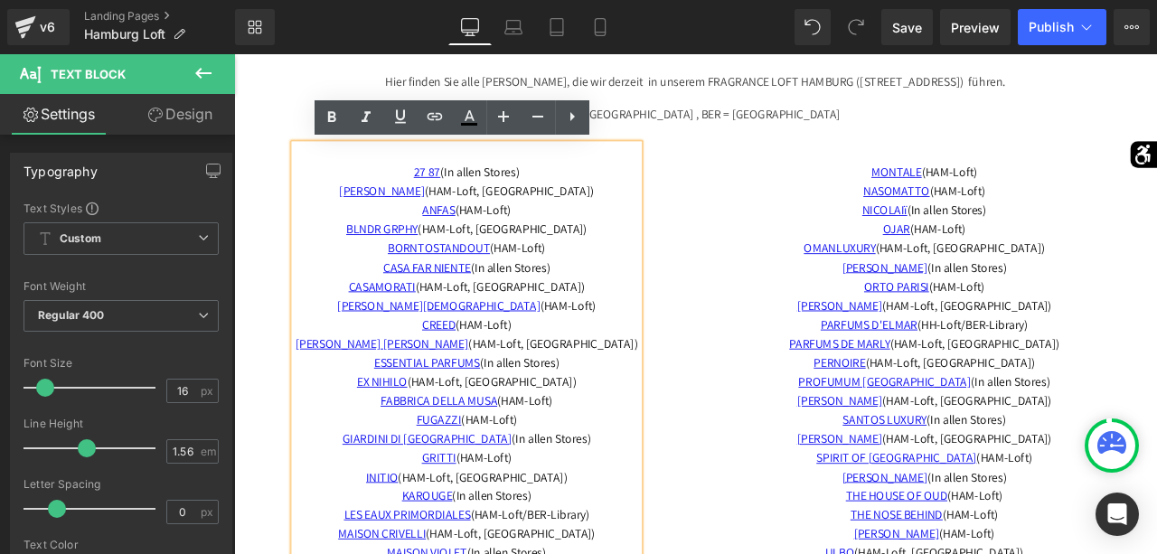
click at [635, 265] on span "BLNDR GRPHY (HAM-Loft, BER-Library) BORNTOSTANDOUT (HAM-Loft)" at bounding box center [510, 273] width 286 height 42
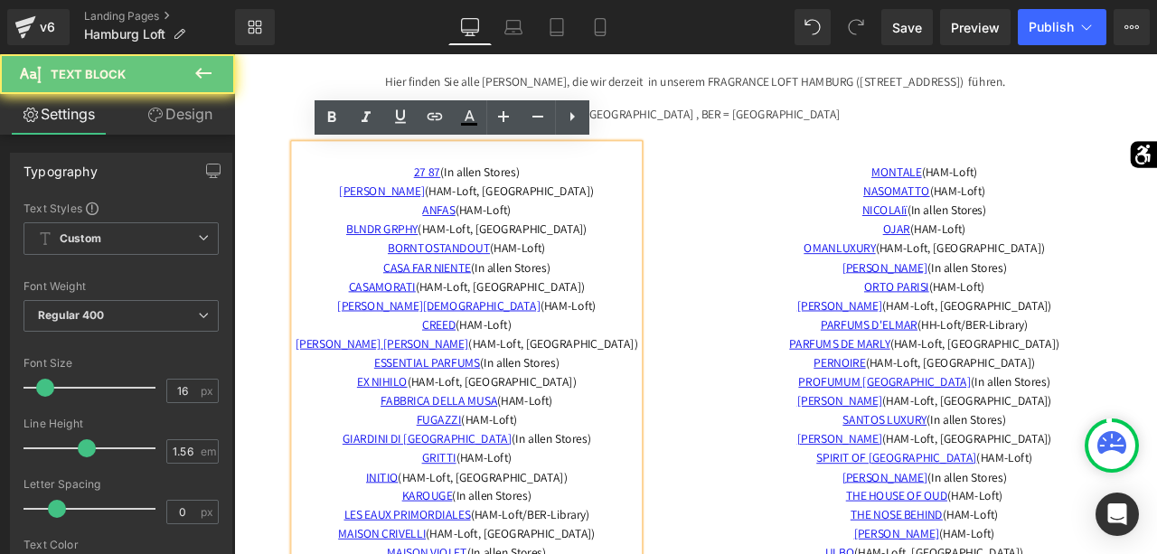
click at [635, 265] on span "BLNDR GRPHY (HAM-Loft, BER-Library) BORNTOSTANDOUT (HAM-Loft)" at bounding box center [510, 273] width 286 height 42
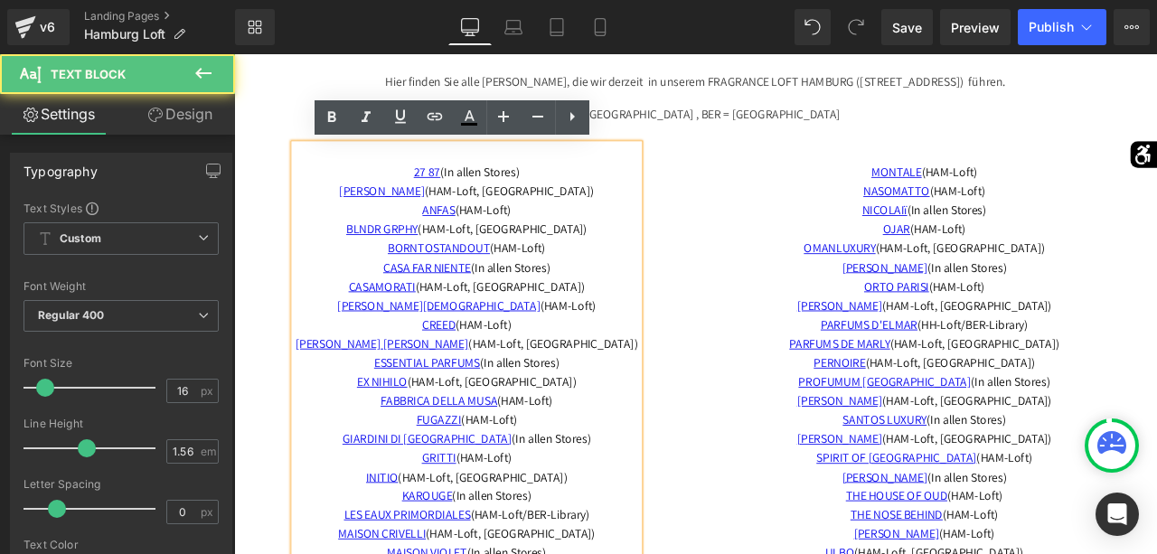
click at [635, 265] on span "BLNDR GRPHY (HAM-Loft, BER-Library) BORNTOSTANDOUT (HAM-Loft)" at bounding box center [510, 273] width 286 height 42
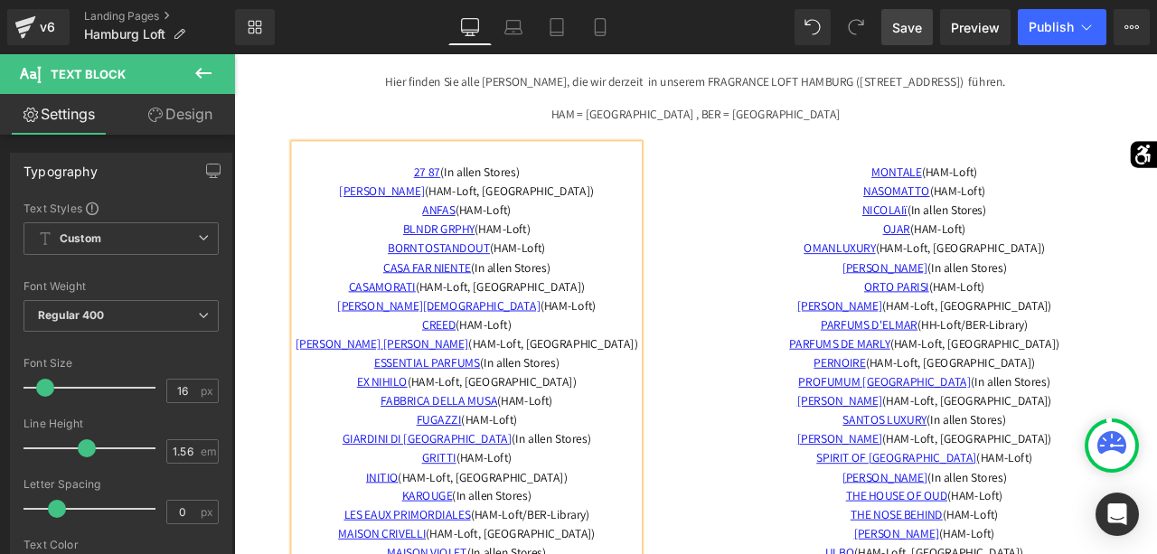
click at [913, 35] on span "Save" at bounding box center [907, 27] width 30 height 19
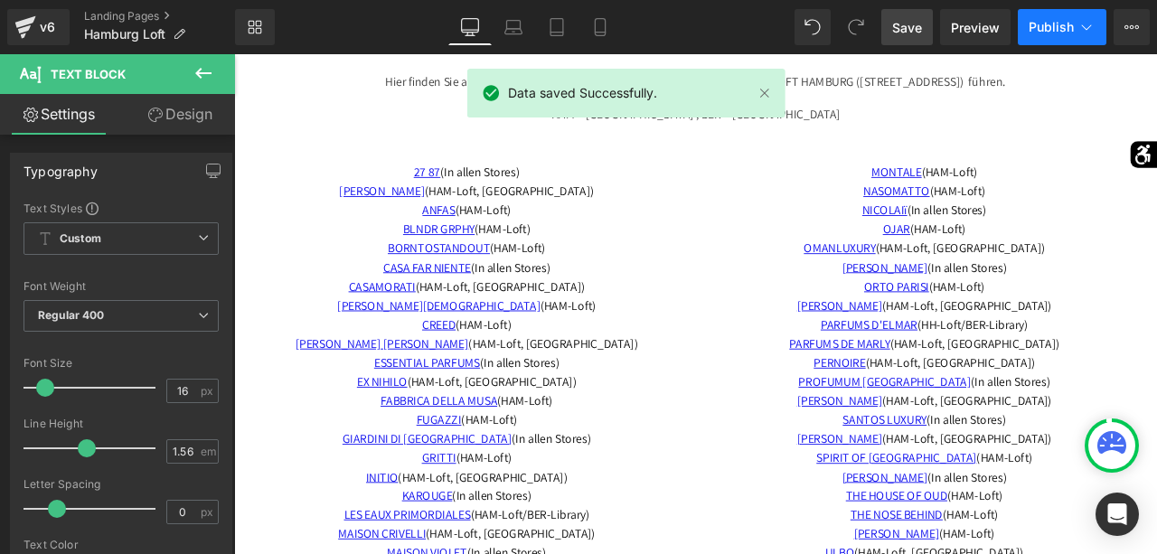
click at [1049, 23] on span "Publish" at bounding box center [1050, 27] width 45 height 14
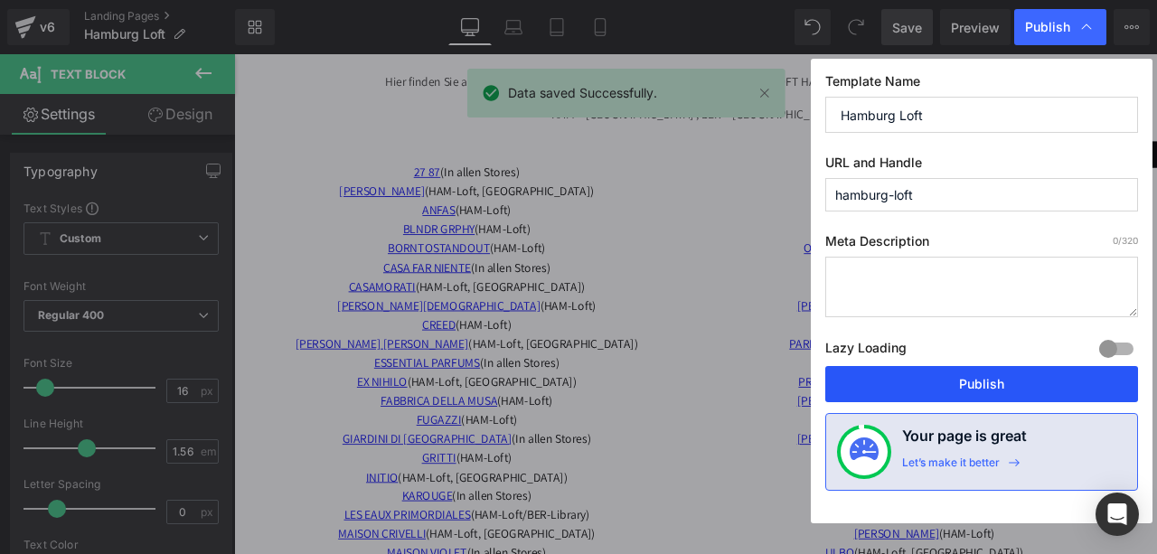
click at [975, 377] on button "Publish" at bounding box center [981, 384] width 313 height 36
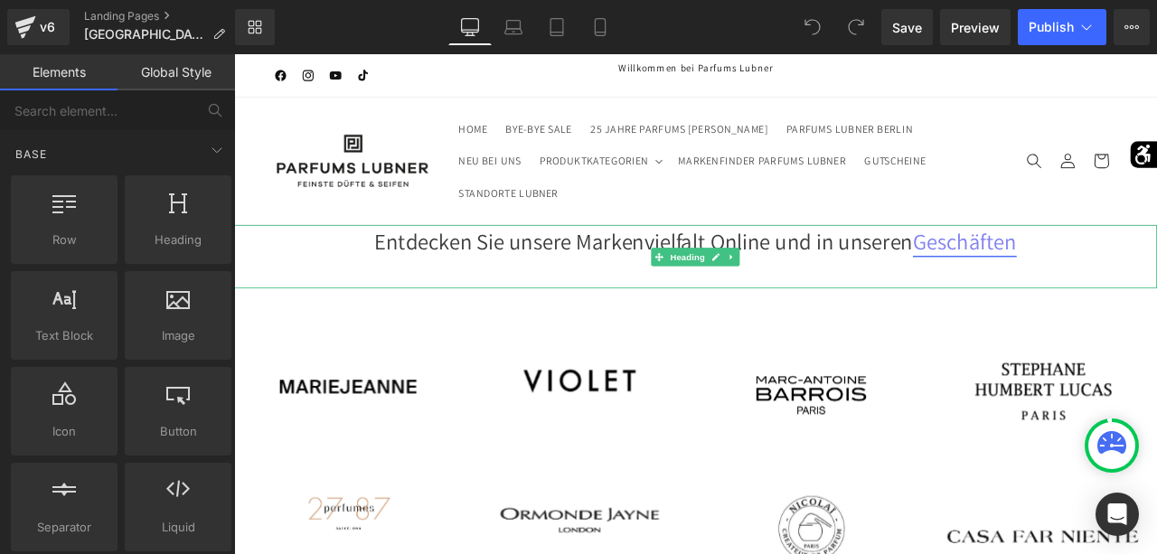
click at [1103, 282] on link "Geschäften" at bounding box center [1099, 275] width 123 height 34
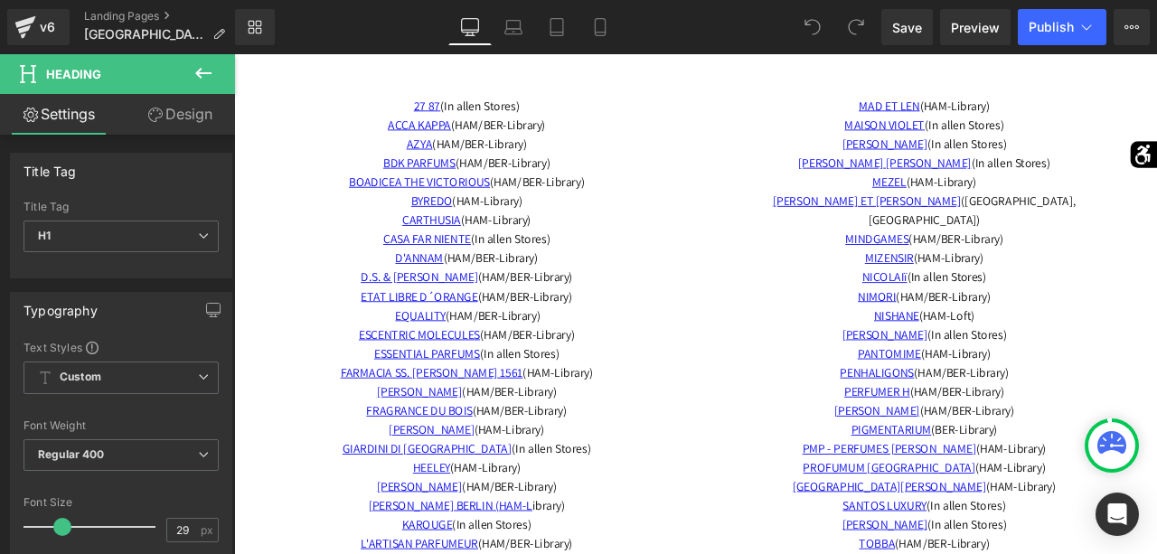
scroll to position [3033, 0]
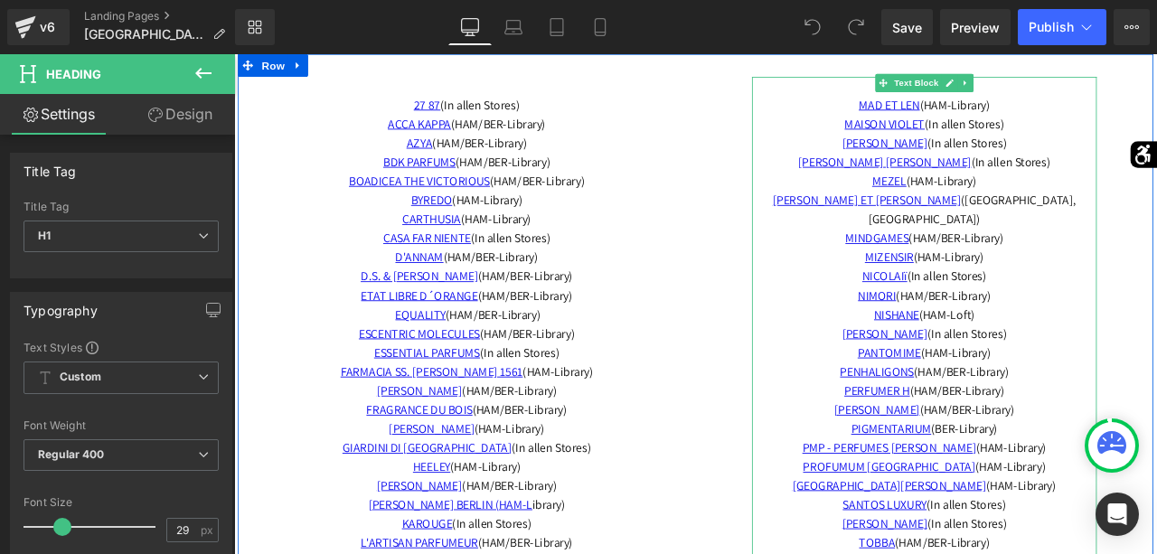
click at [1152, 421] on span "PENHALIGONS (HAM/BER-Library)" at bounding box center [1052, 430] width 200 height 19
click at [1152, 398] on p "PANTOMIME (HAM-Library)" at bounding box center [1052, 409] width 408 height 23
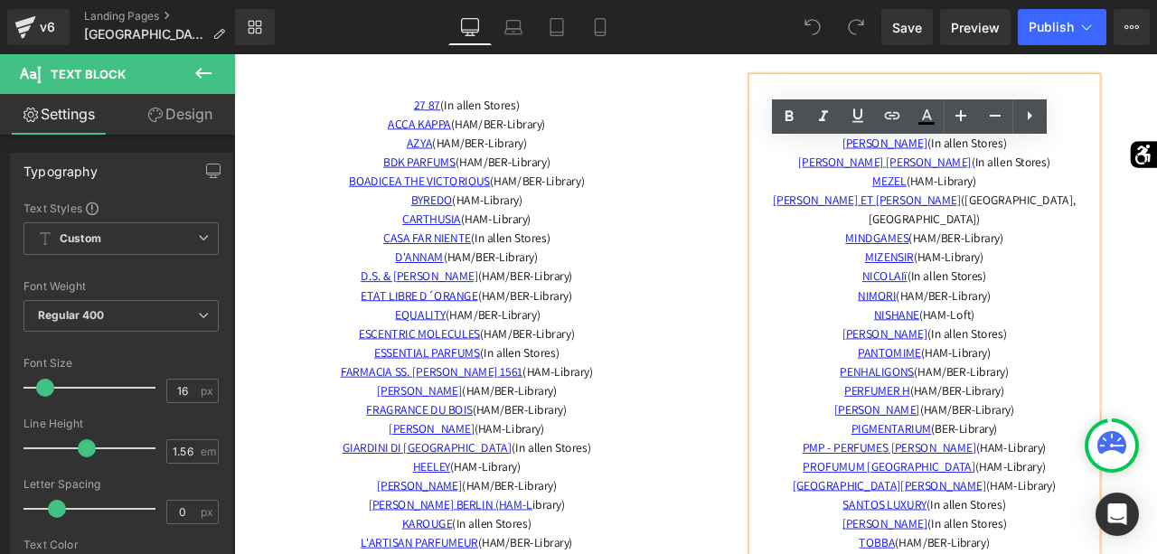
drag, startPoint x: 1152, startPoint y: 386, endPoint x: 952, endPoint y: 379, distance: 199.8
click at [952, 398] on p "PANTOMIME (HAM-Library)" at bounding box center [1052, 409] width 408 height 23
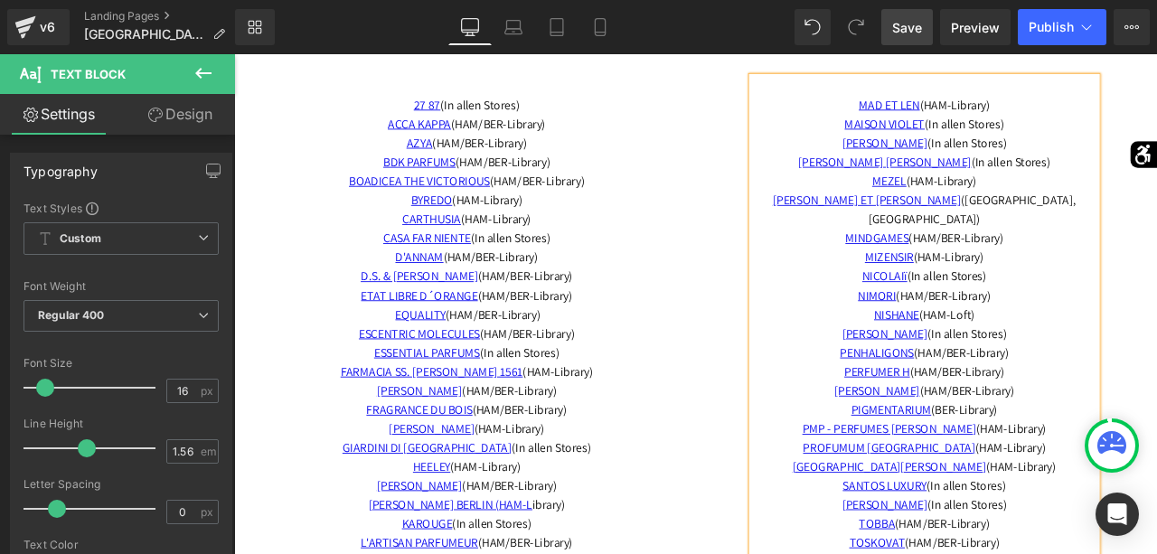
click at [910, 28] on span "Save" at bounding box center [907, 27] width 30 height 19
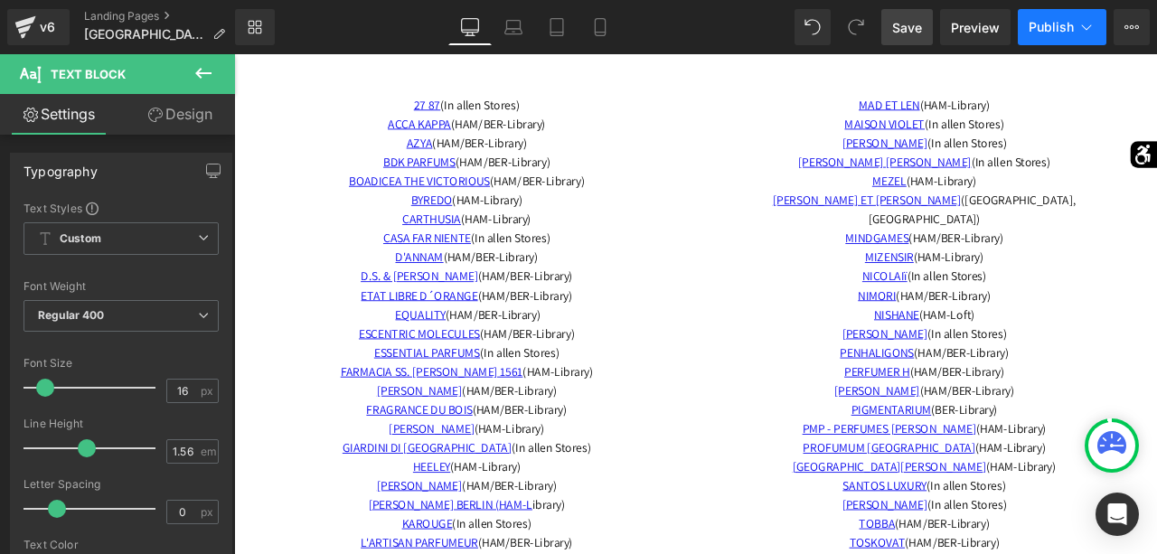
click at [1042, 28] on span "Publish" at bounding box center [1050, 27] width 45 height 14
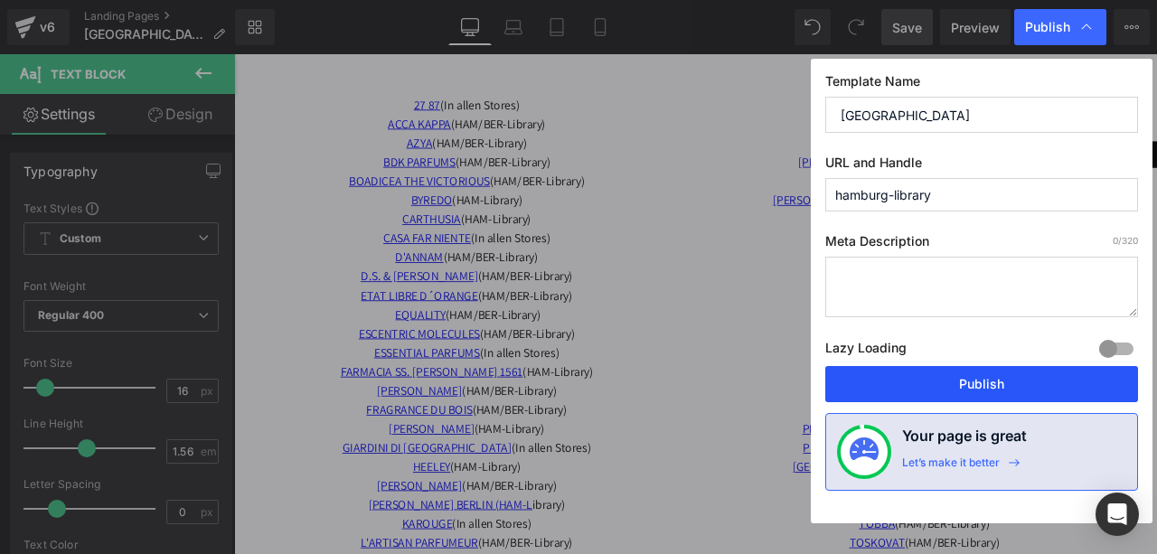
click at [962, 370] on button "Publish" at bounding box center [981, 384] width 313 height 36
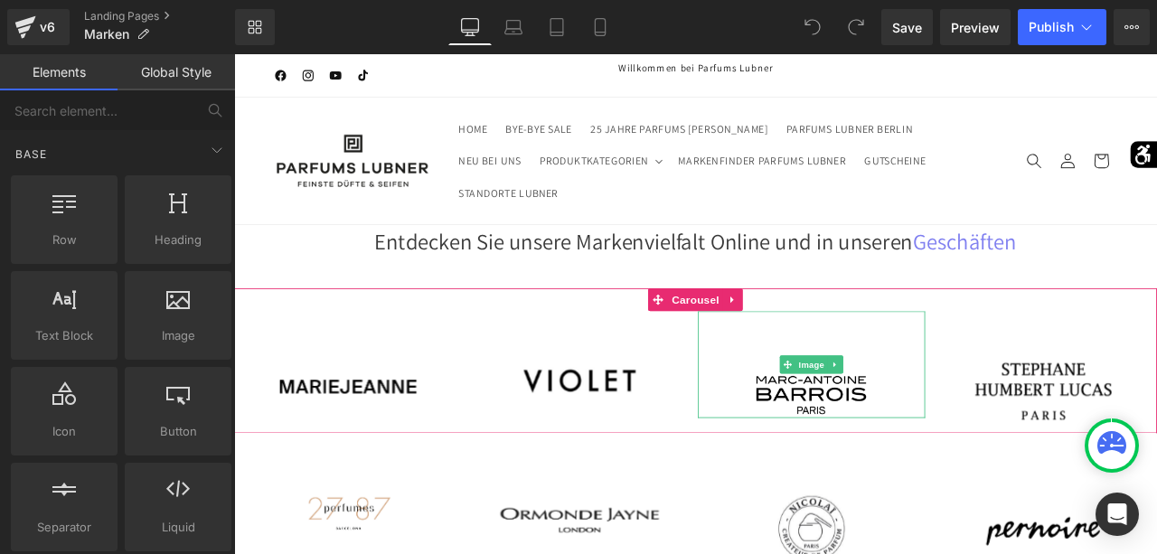
click at [802, 389] on div at bounding box center [918, 422] width 270 height 127
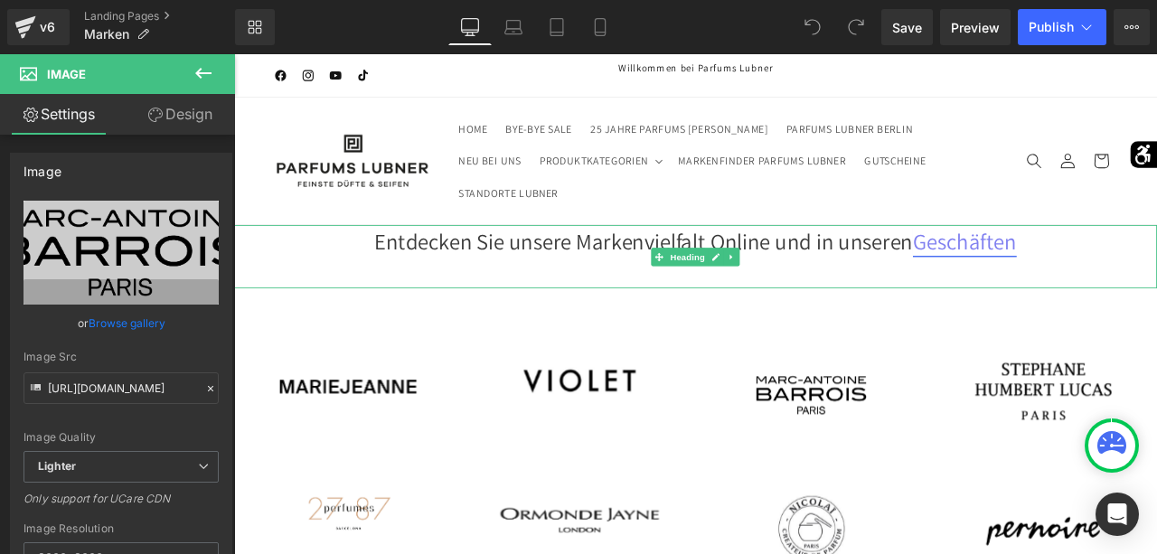
click at [1121, 282] on link "Geschäften" at bounding box center [1099, 275] width 123 height 34
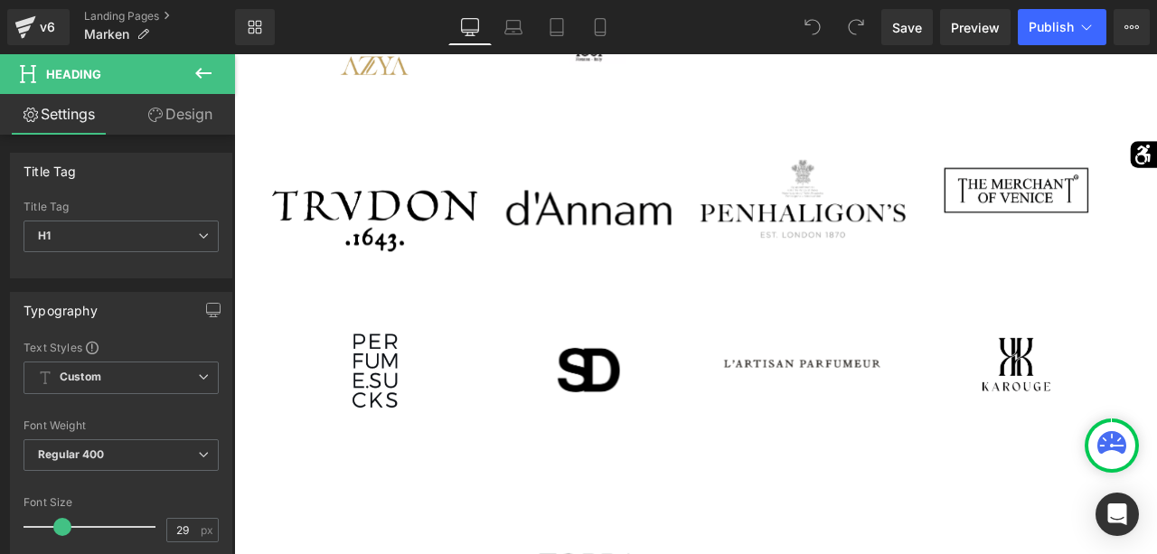
scroll to position [3493, 0]
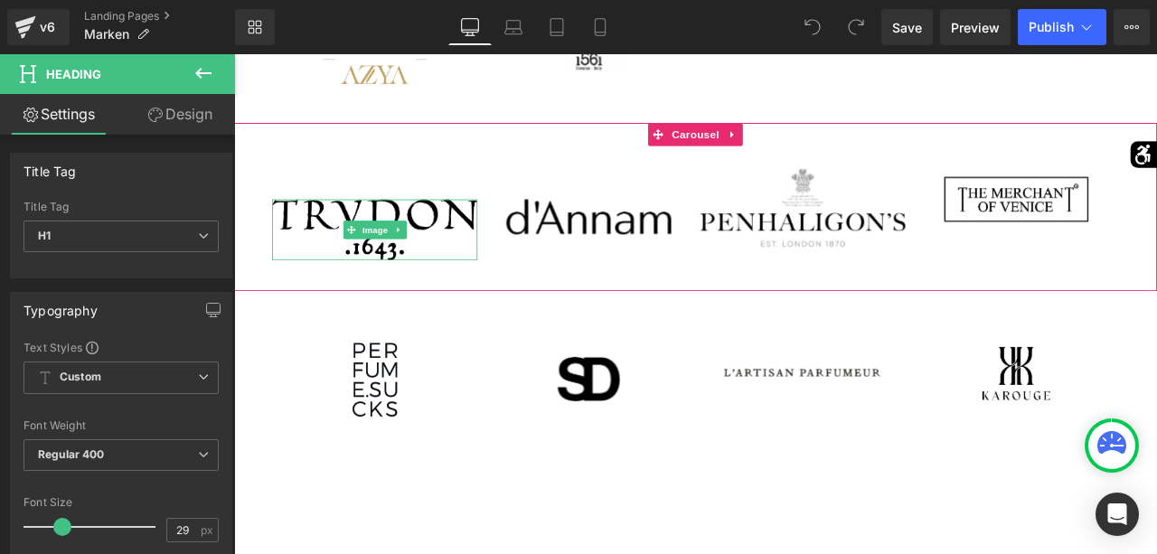
click at [394, 239] on img at bounding box center [400, 262] width 243 height 72
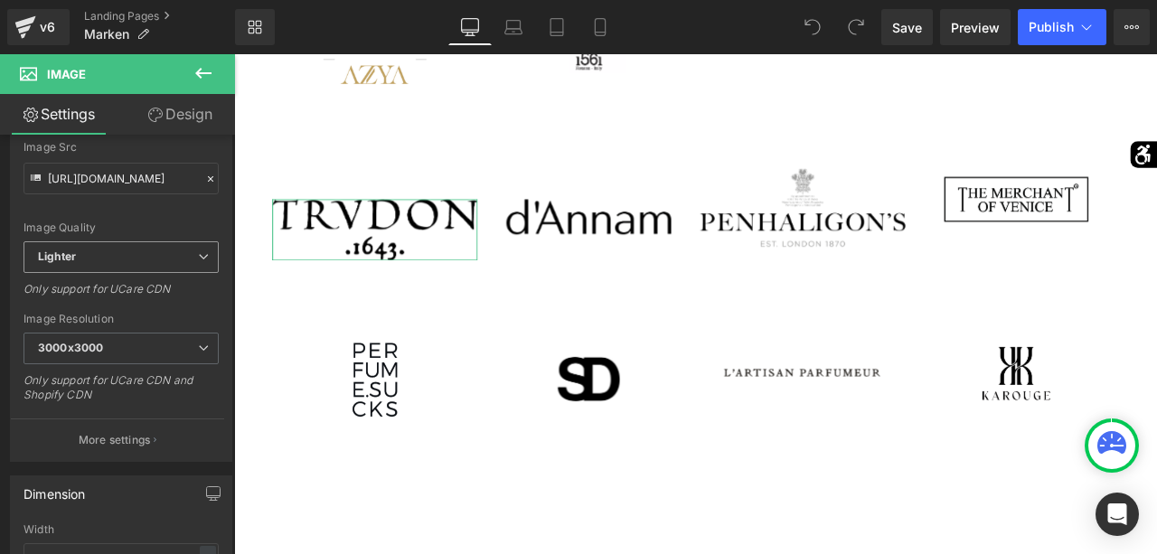
scroll to position [218, 0]
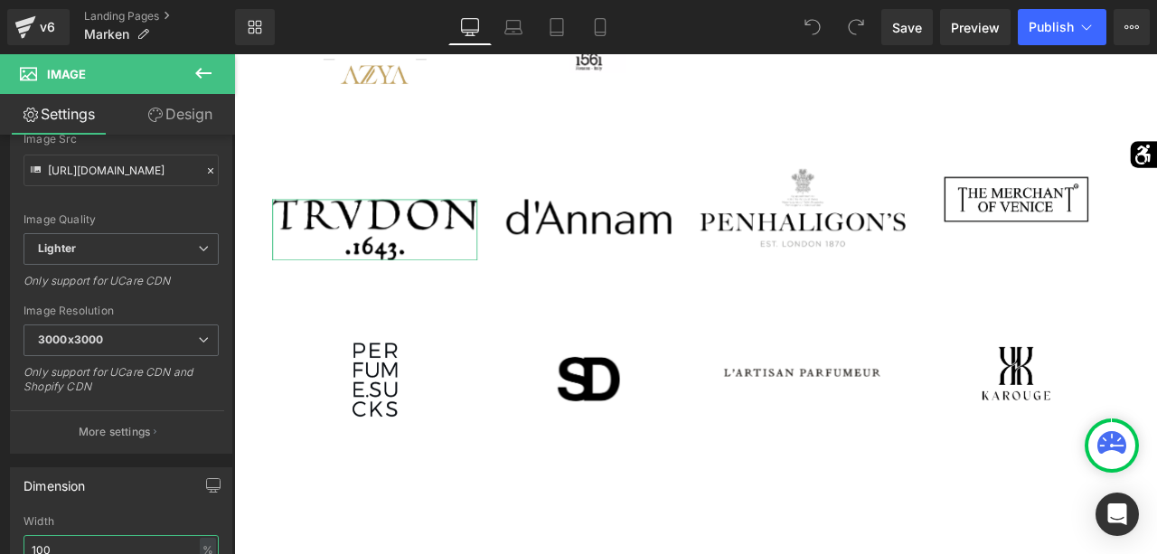
click at [89, 542] on input "100" at bounding box center [120, 550] width 195 height 30
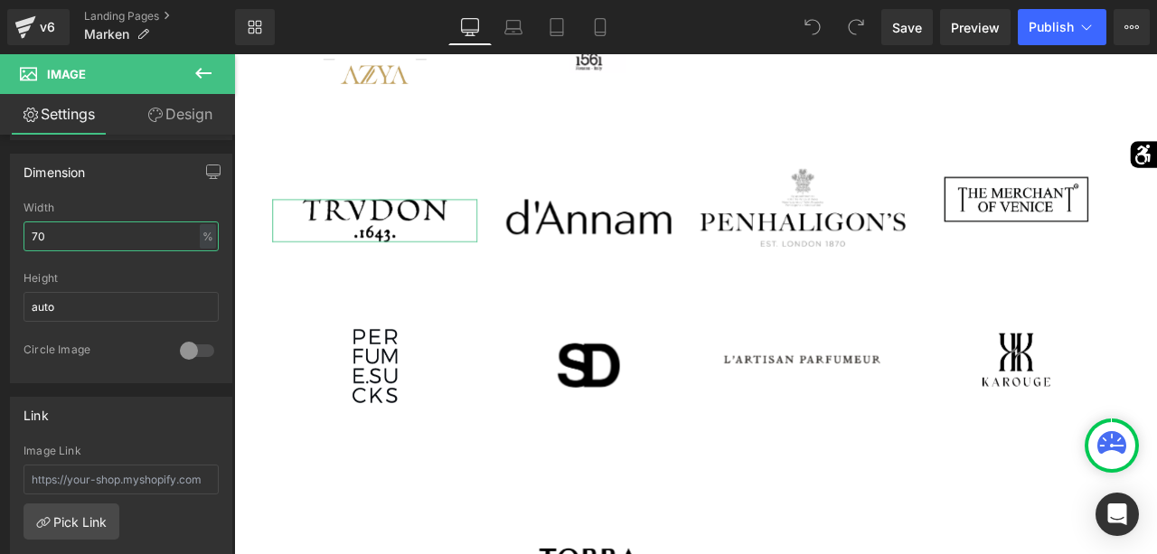
scroll to position [533, 0]
type input "70"
click at [87, 511] on link "Pick Link" at bounding box center [71, 520] width 96 height 36
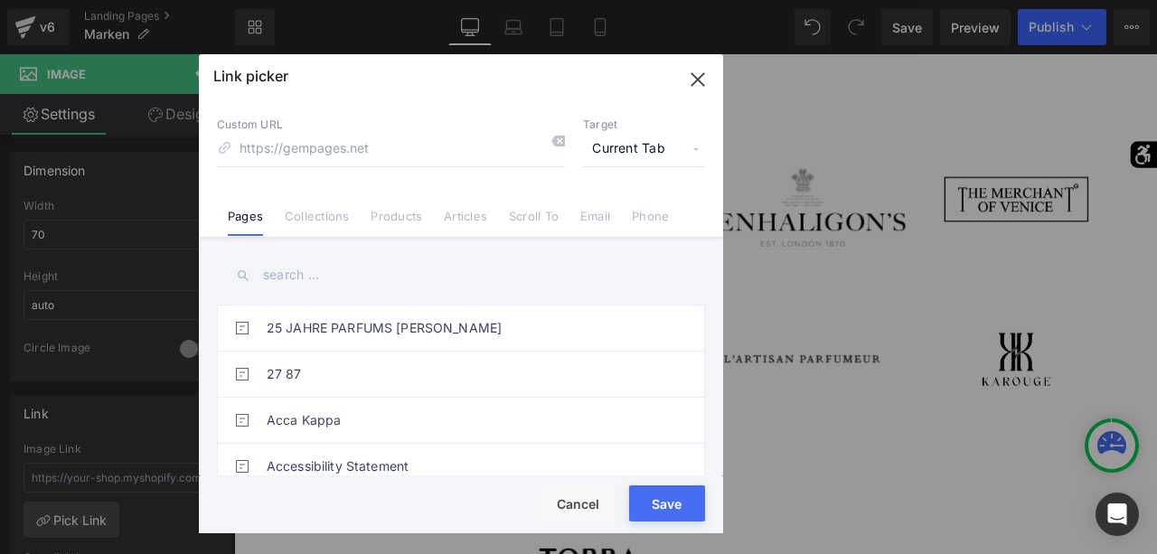
click at [316, 265] on input "text" at bounding box center [461, 275] width 488 height 41
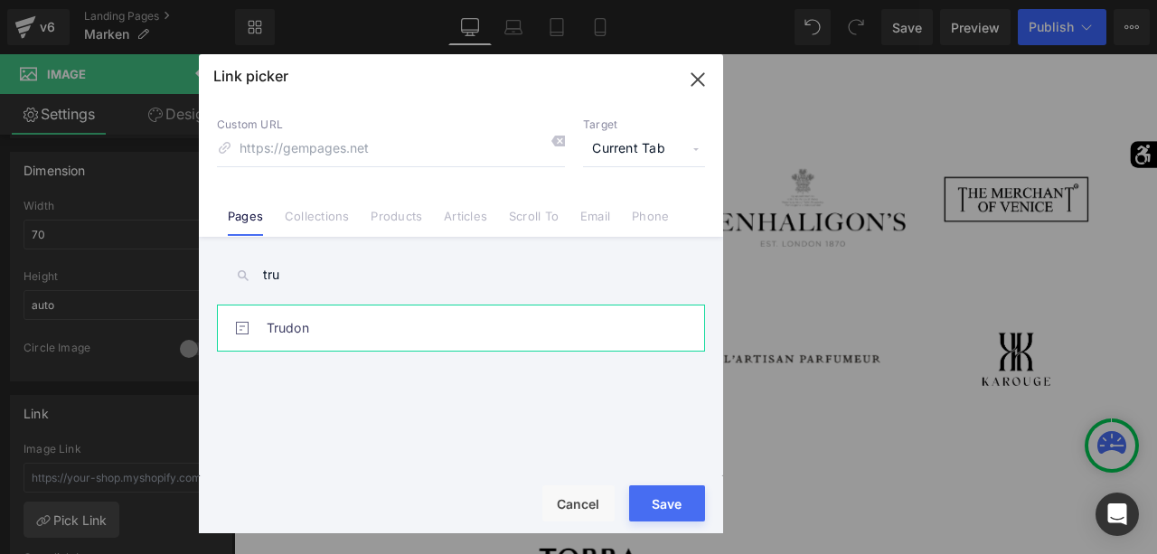
type input "tru"
click at [268, 324] on link "Trudon" at bounding box center [466, 327] width 398 height 45
type input "/pages/trudon"
click at [653, 494] on button "Save" at bounding box center [667, 503] width 76 height 36
type input "/pages/trudon"
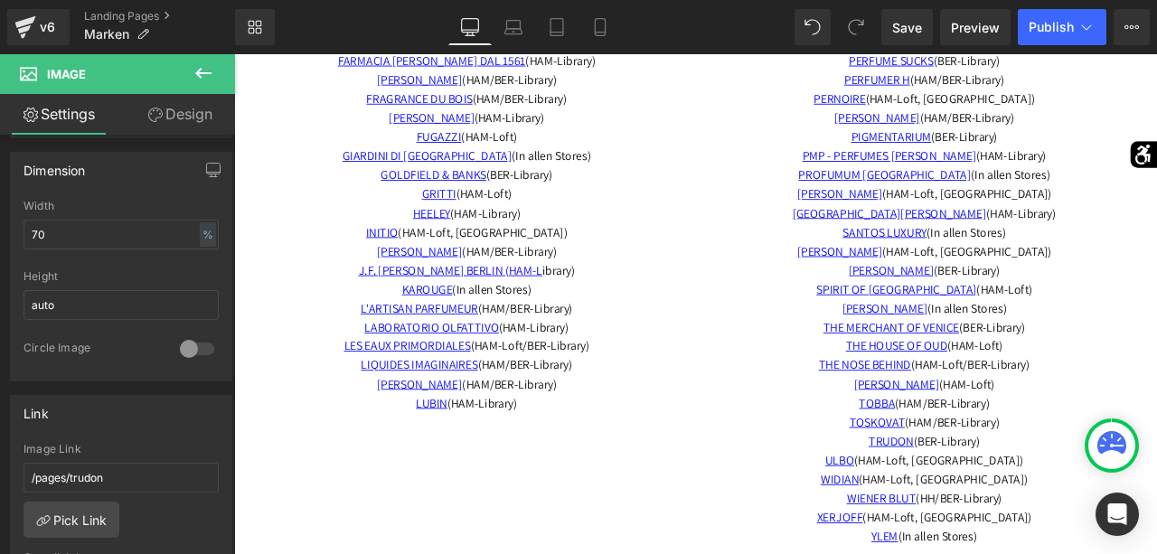
scroll to position [5723, 0]
click at [925, 36] on link "Save" at bounding box center [907, 27] width 52 height 36
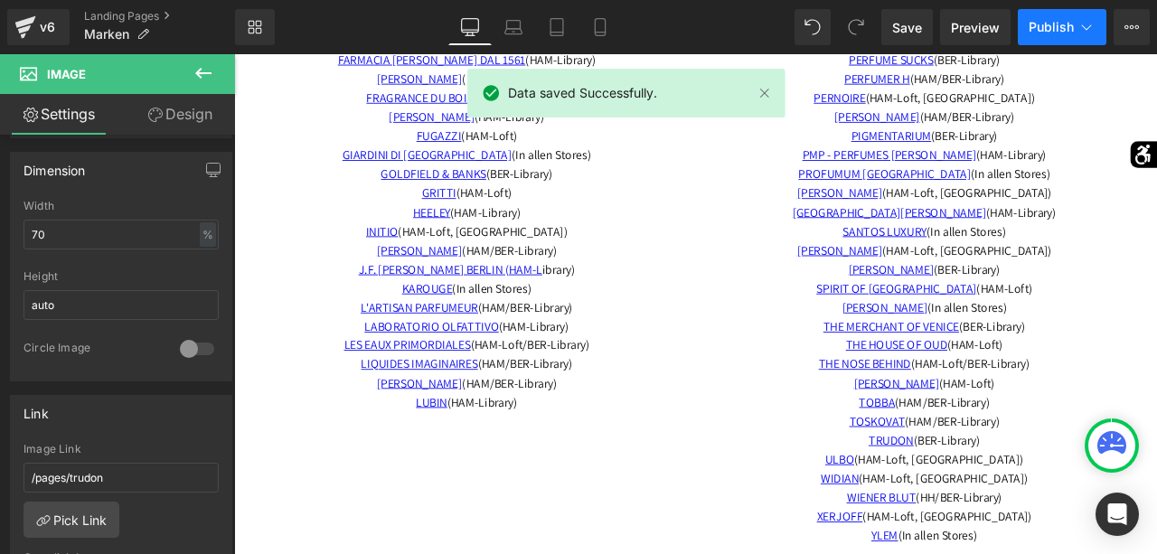
click at [1054, 15] on button "Publish" at bounding box center [1062, 27] width 89 height 36
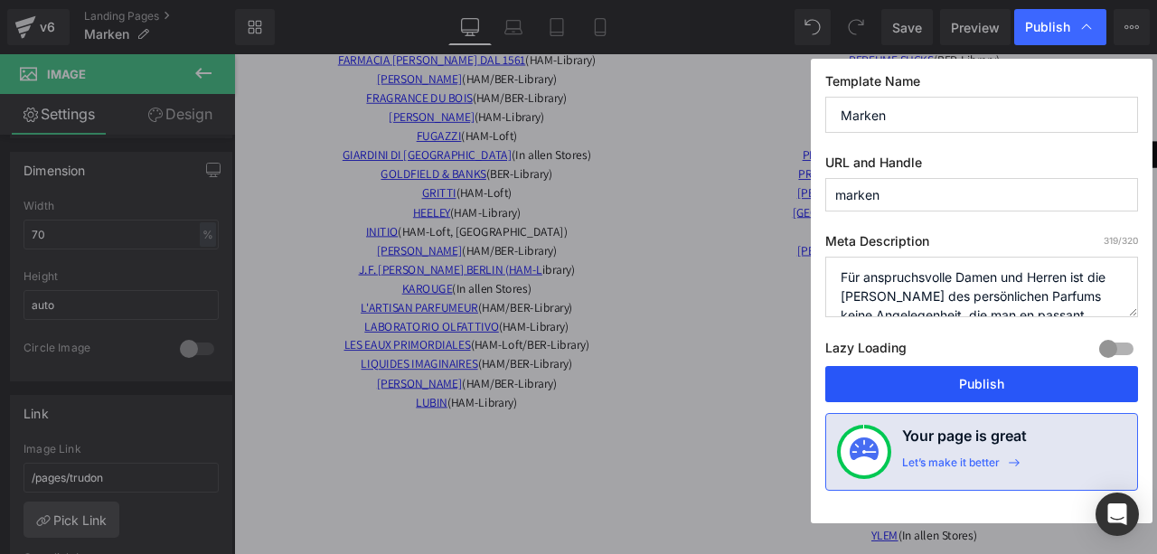
click at [1017, 379] on button "Publish" at bounding box center [981, 384] width 313 height 36
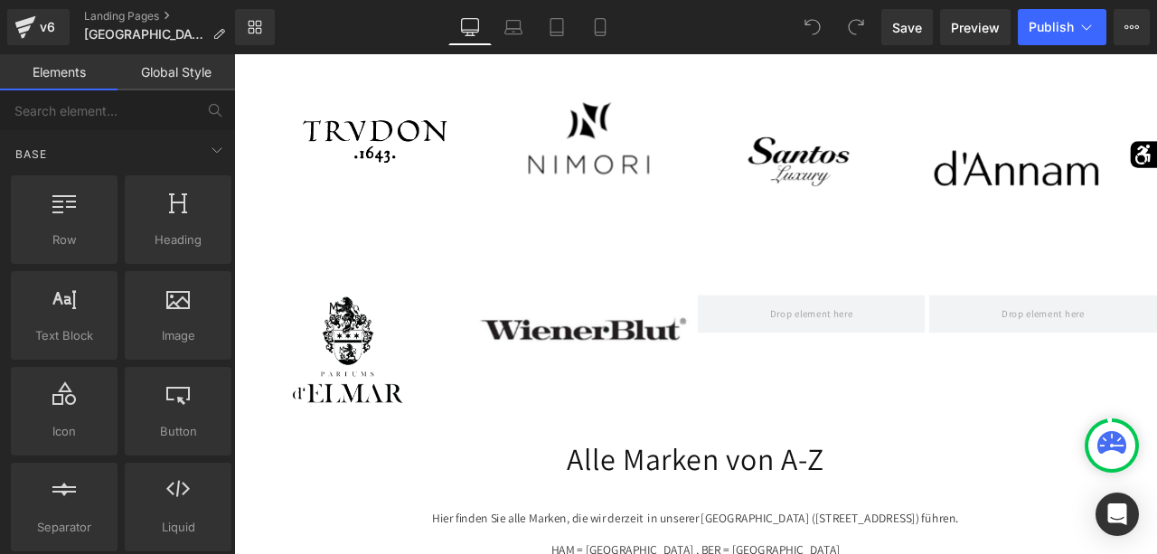
scroll to position [3029, 0]
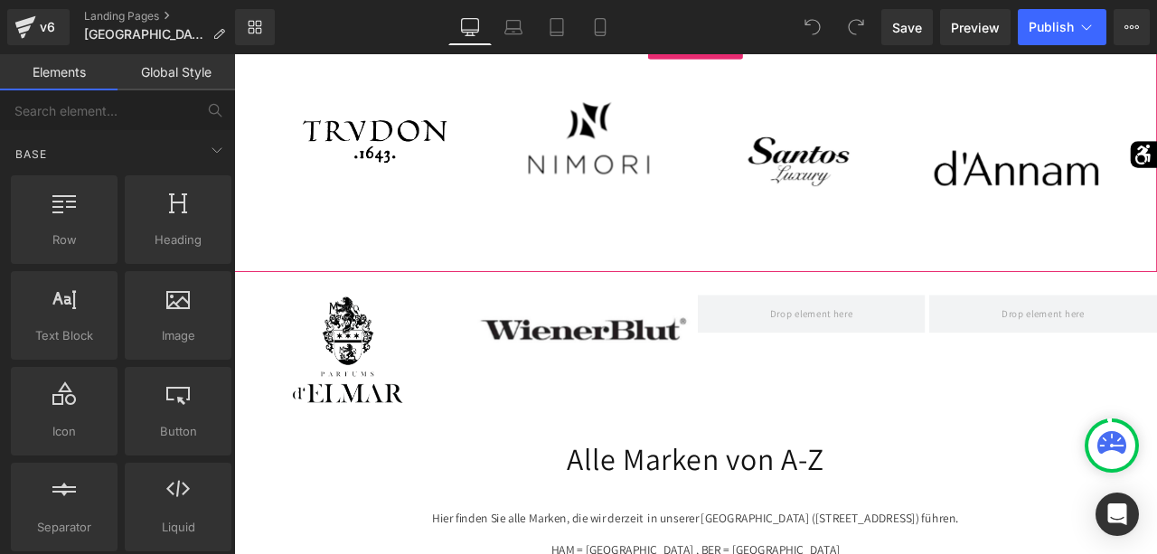
click at [404, 128] on div "Image" at bounding box center [400, 108] width 243 height 150
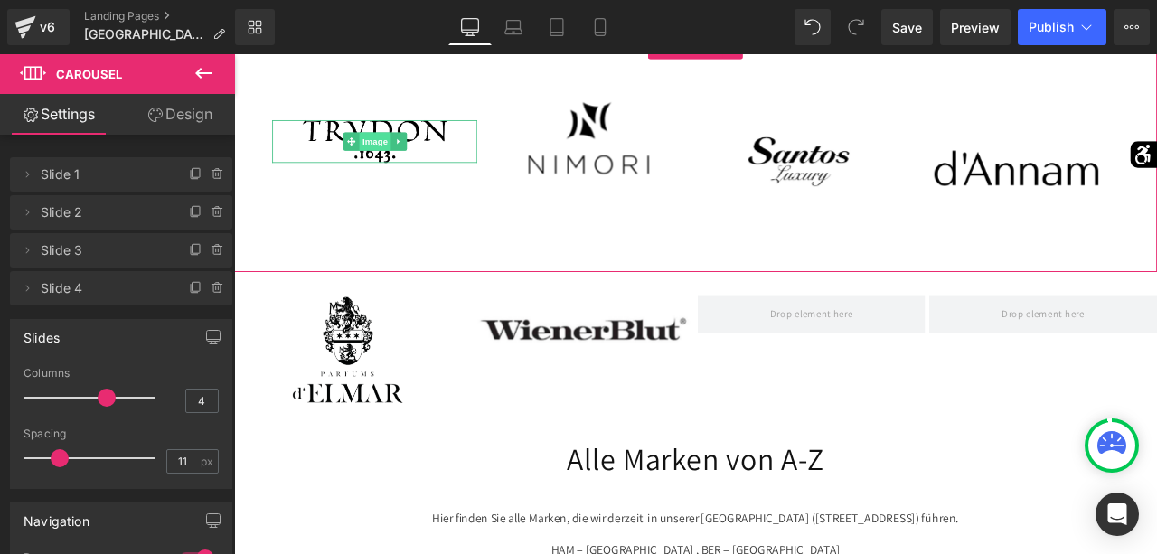
click at [397, 146] on span "Image" at bounding box center [401, 157] width 38 height 22
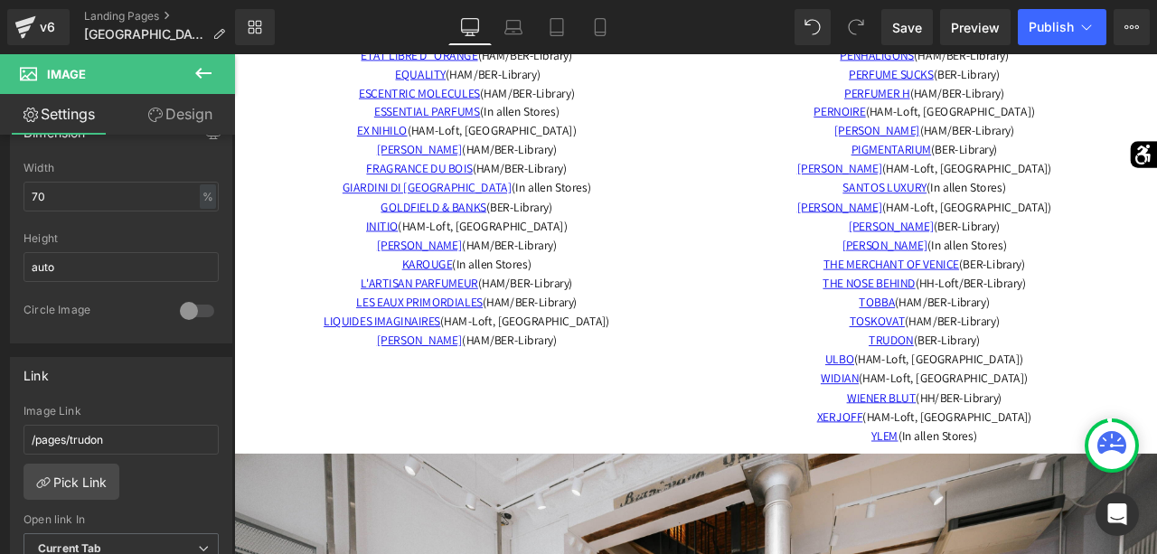
scroll to position [4024, 0]
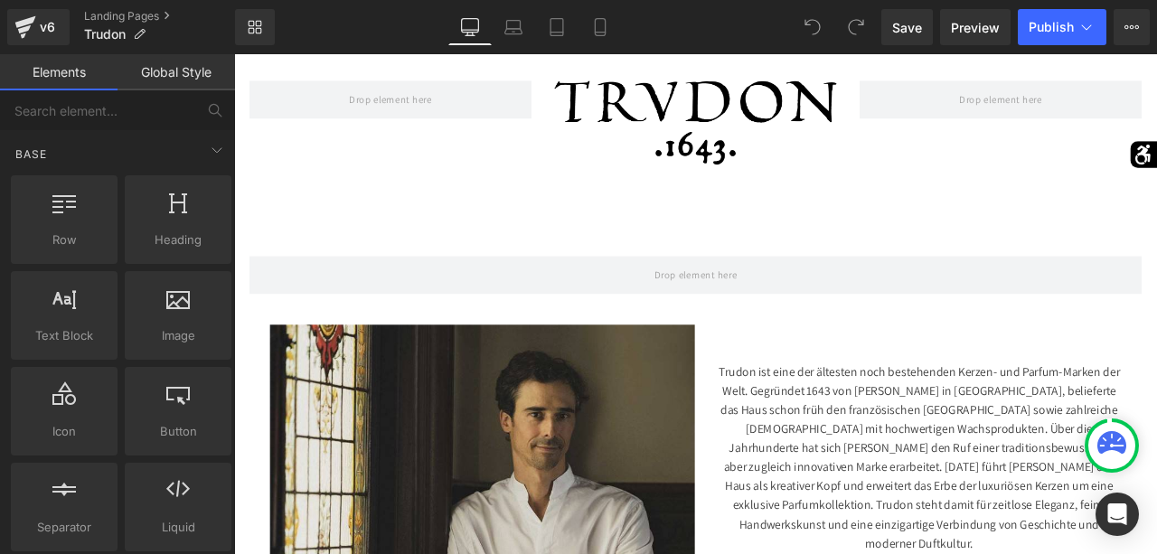
scroll to position [80, 0]
